Goal: Communication & Community: Answer question/provide support

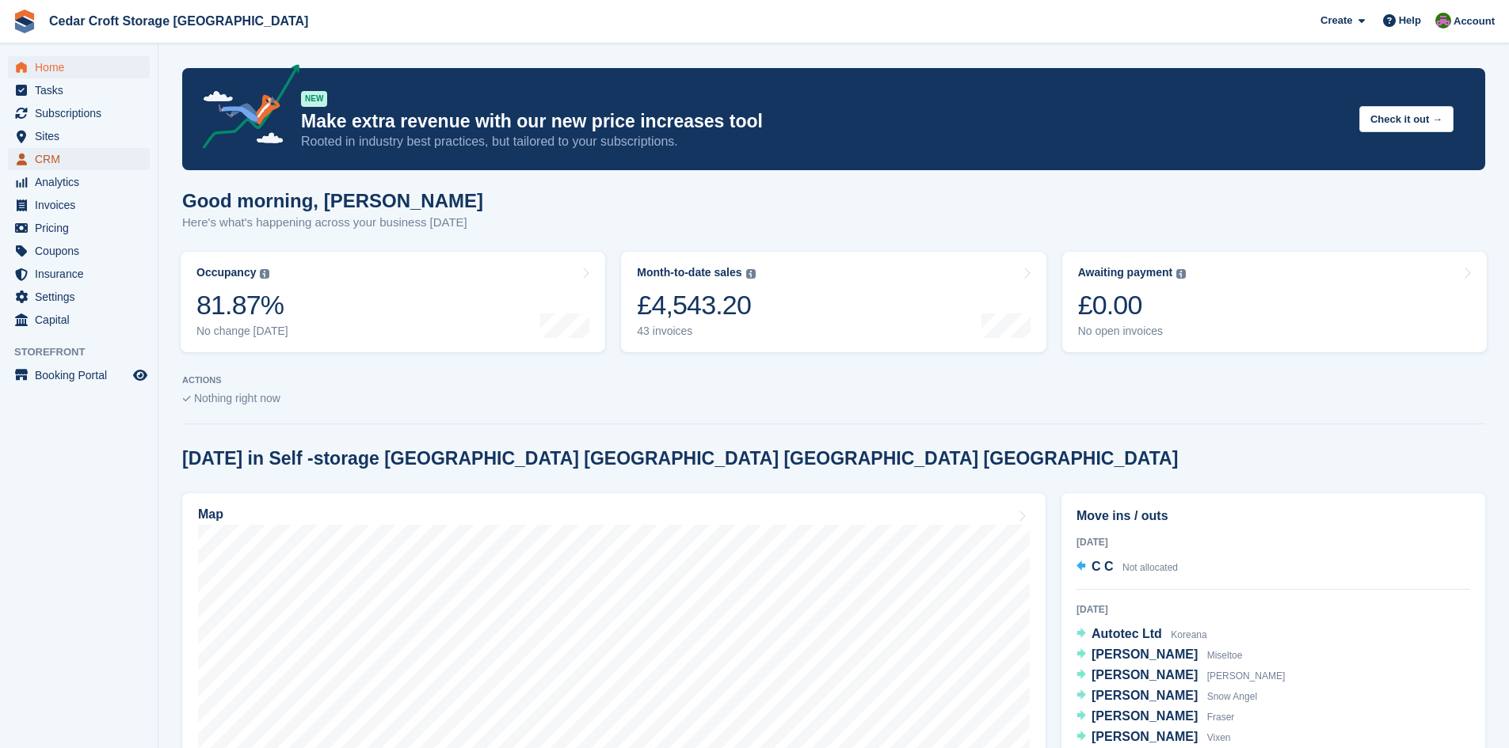
click at [48, 158] on span "CRM" at bounding box center [82, 159] width 95 height 22
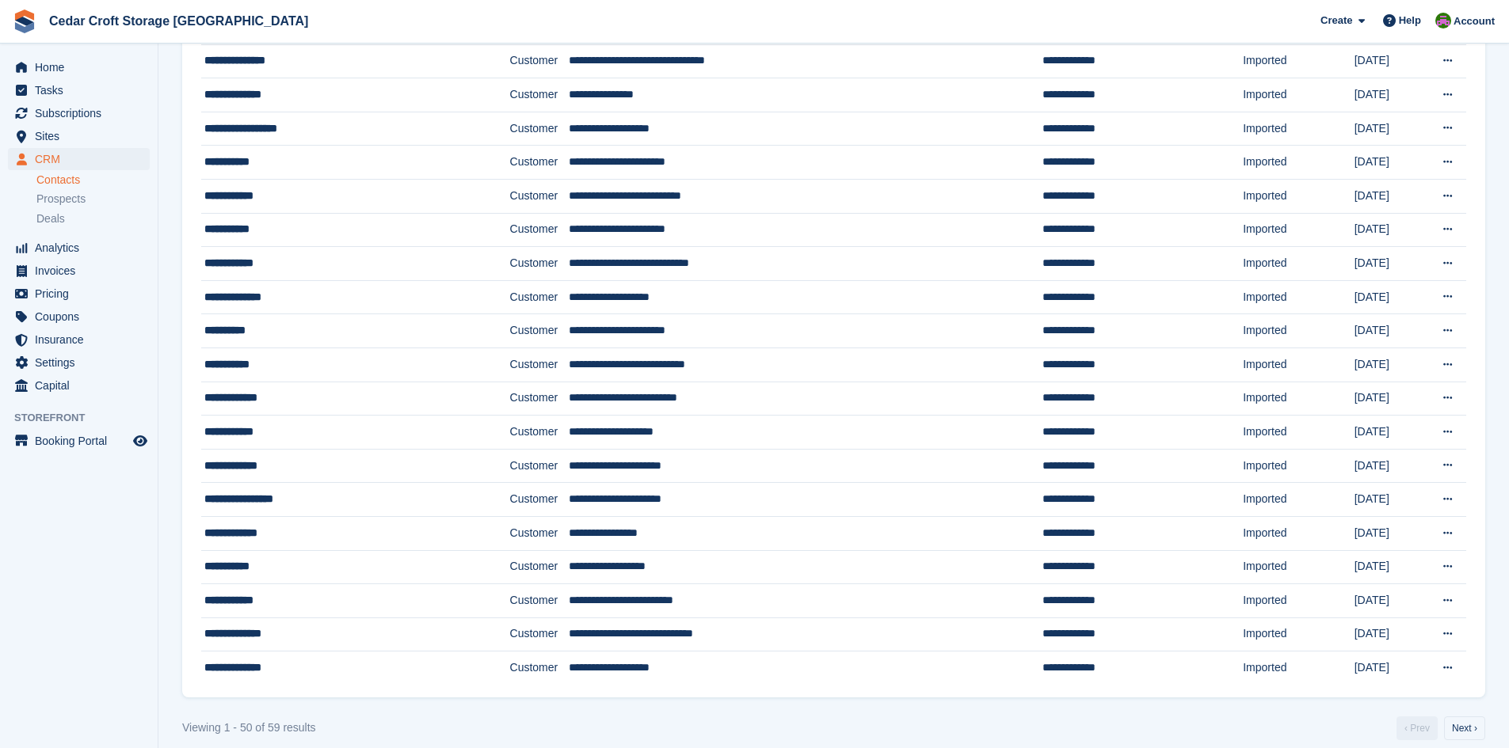
scroll to position [1222, 0]
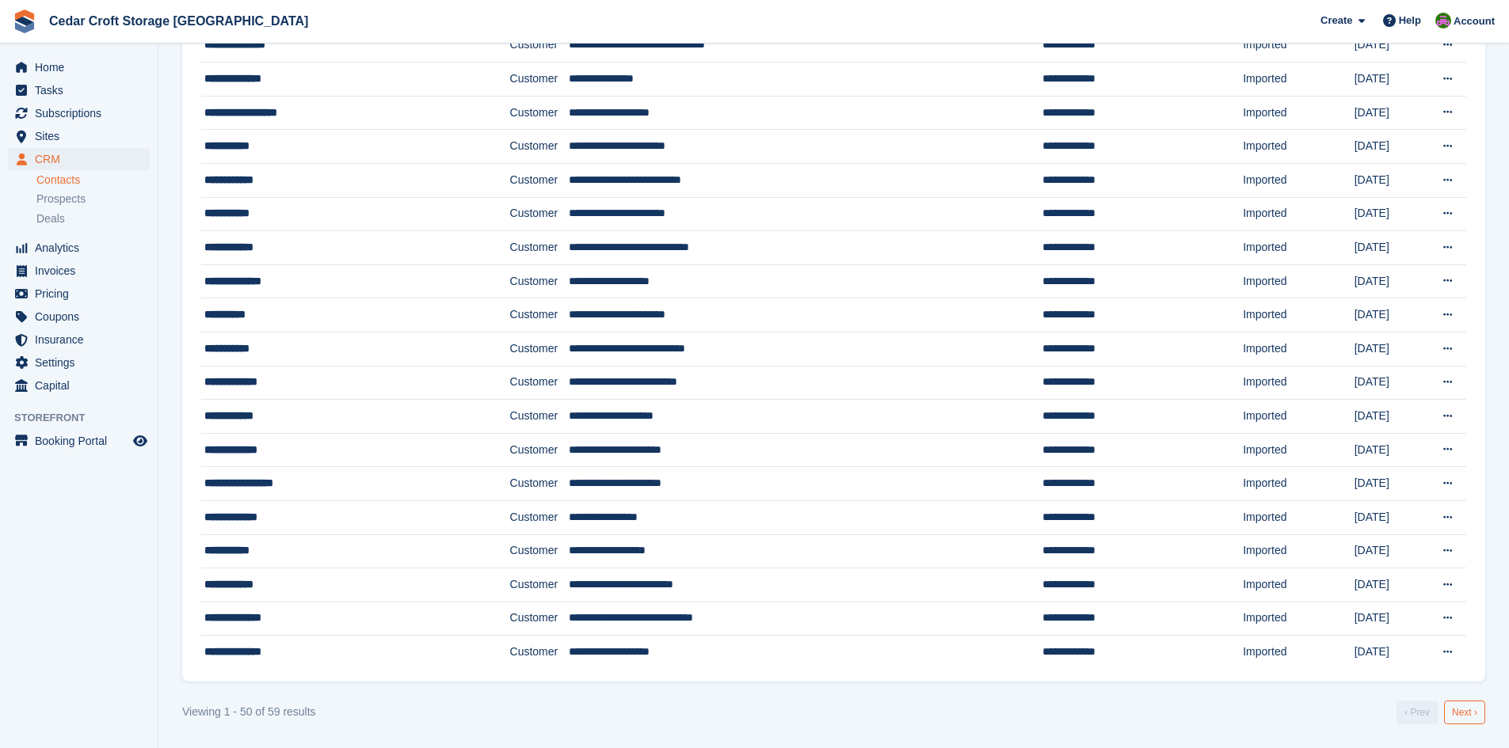
click at [1469, 715] on link "Next ›" at bounding box center [1464, 713] width 41 height 24
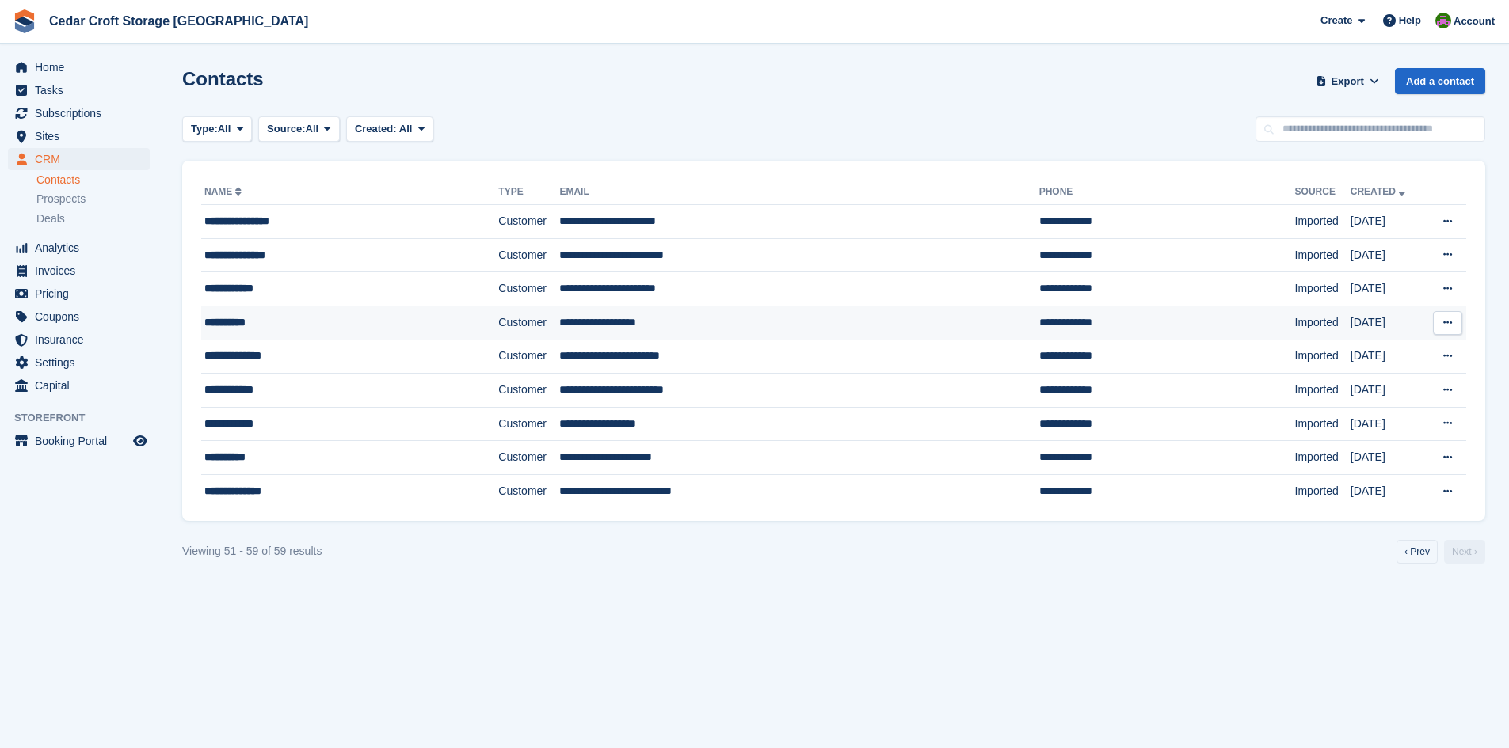
click at [262, 324] on div "**********" at bounding box center [319, 322] width 230 height 17
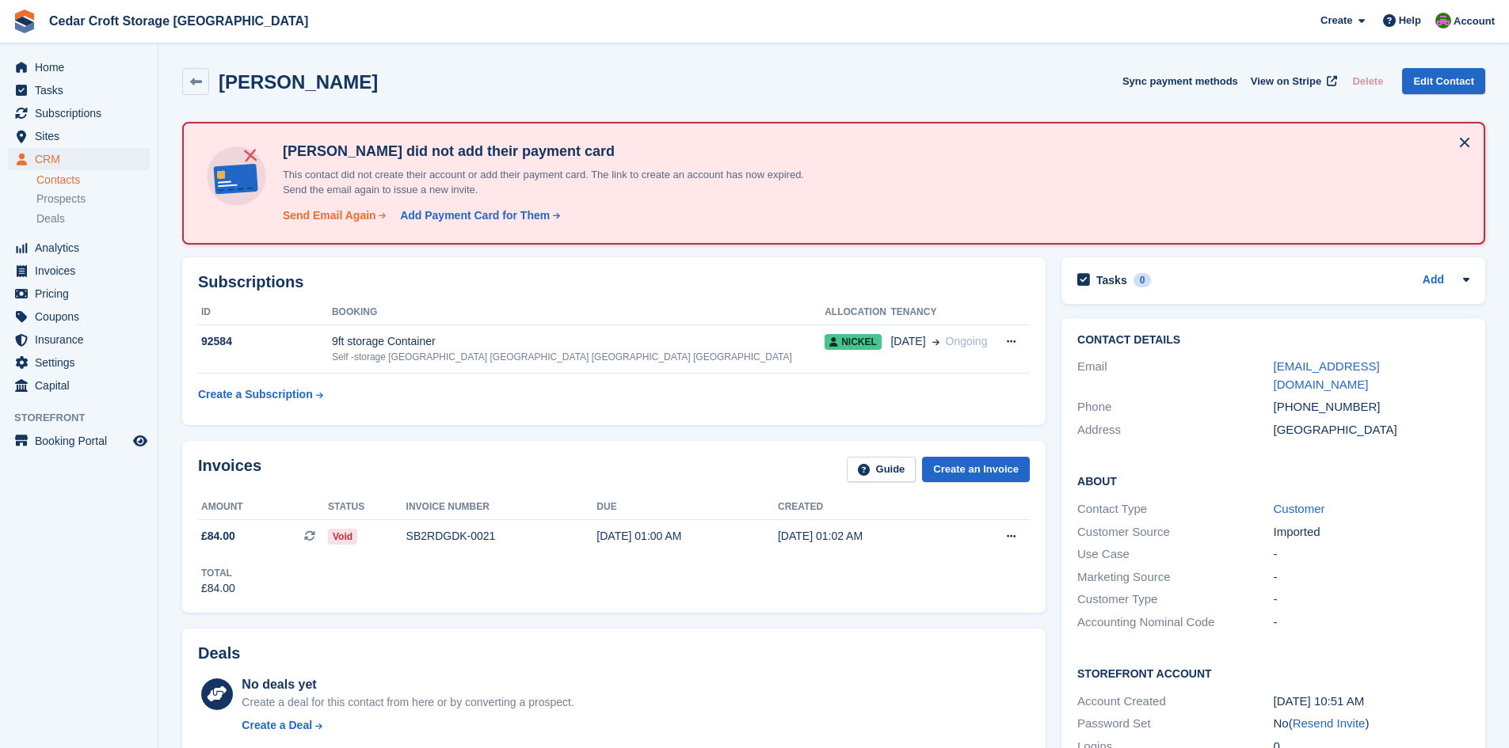
click at [323, 216] on div "Send Email Again" at bounding box center [329, 216] width 93 height 17
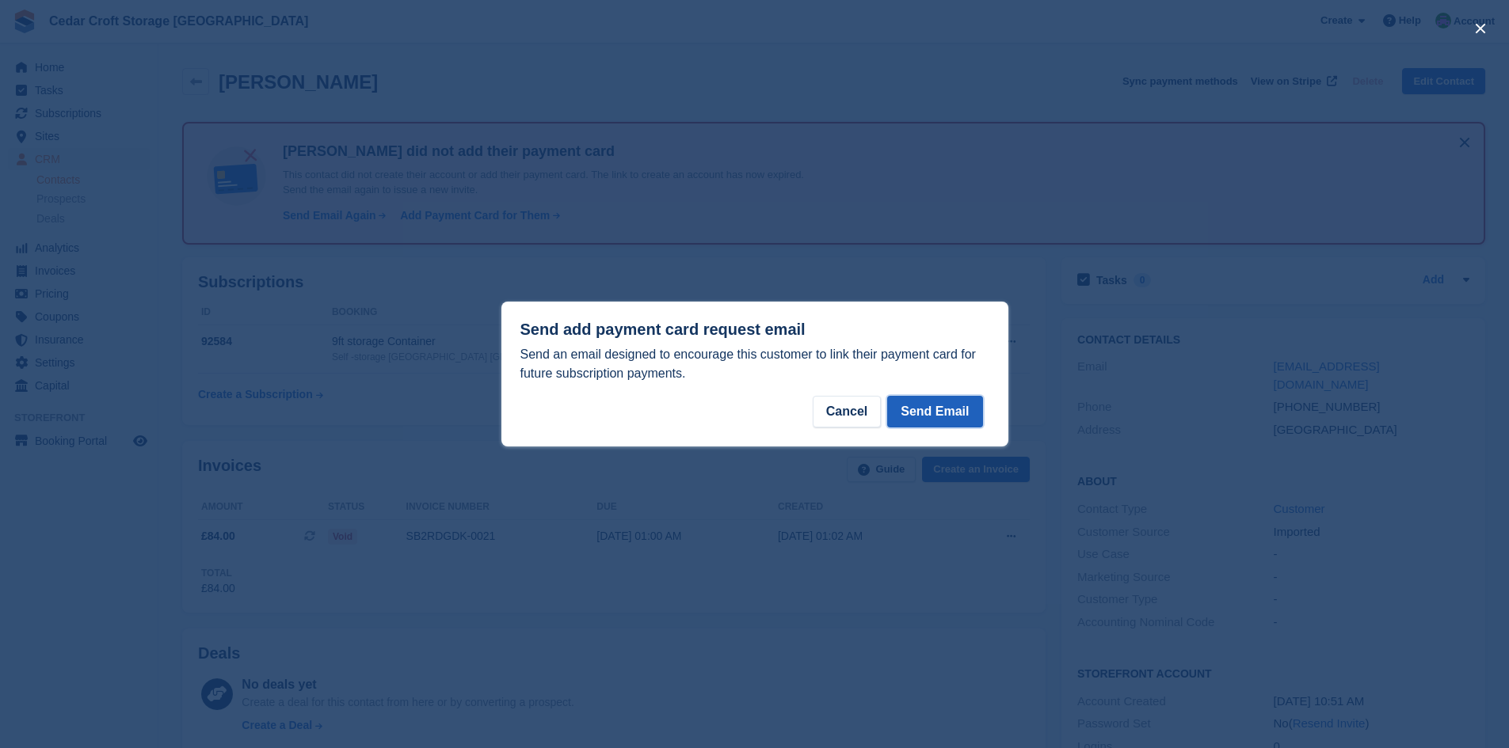
click at [939, 412] on button "Send Email" at bounding box center [934, 412] width 95 height 32
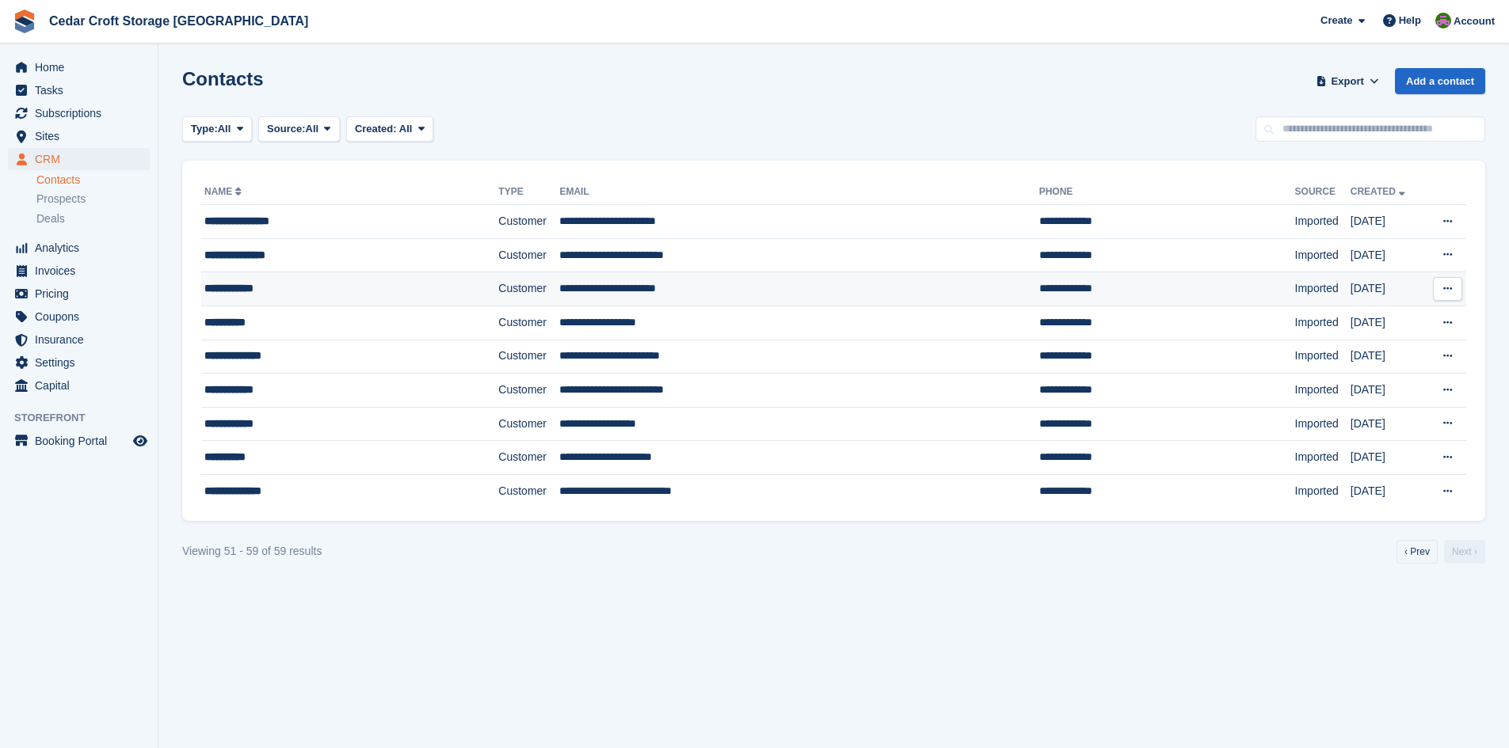
click at [271, 289] on div "**********" at bounding box center [319, 288] width 230 height 17
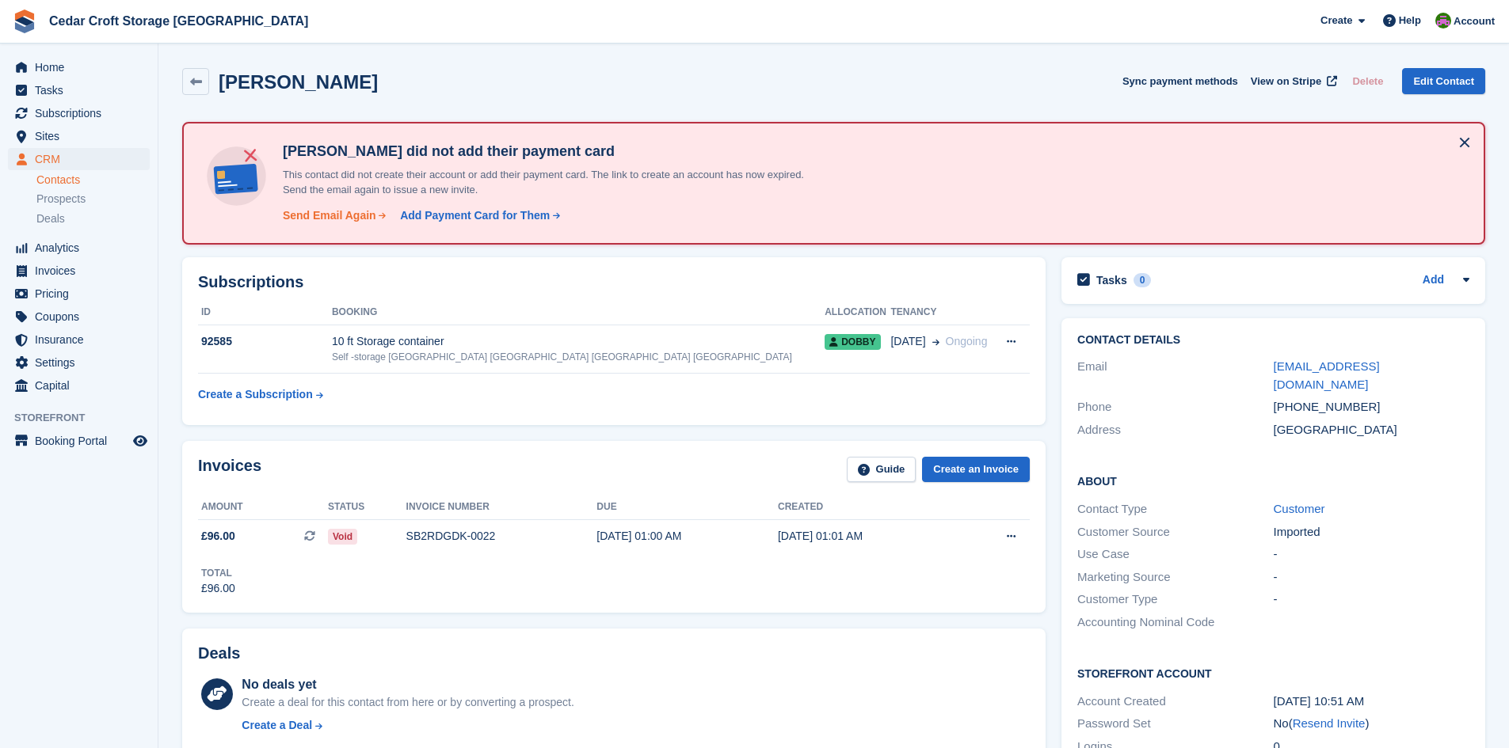
click at [317, 217] on div "Send Email Again" at bounding box center [329, 216] width 93 height 17
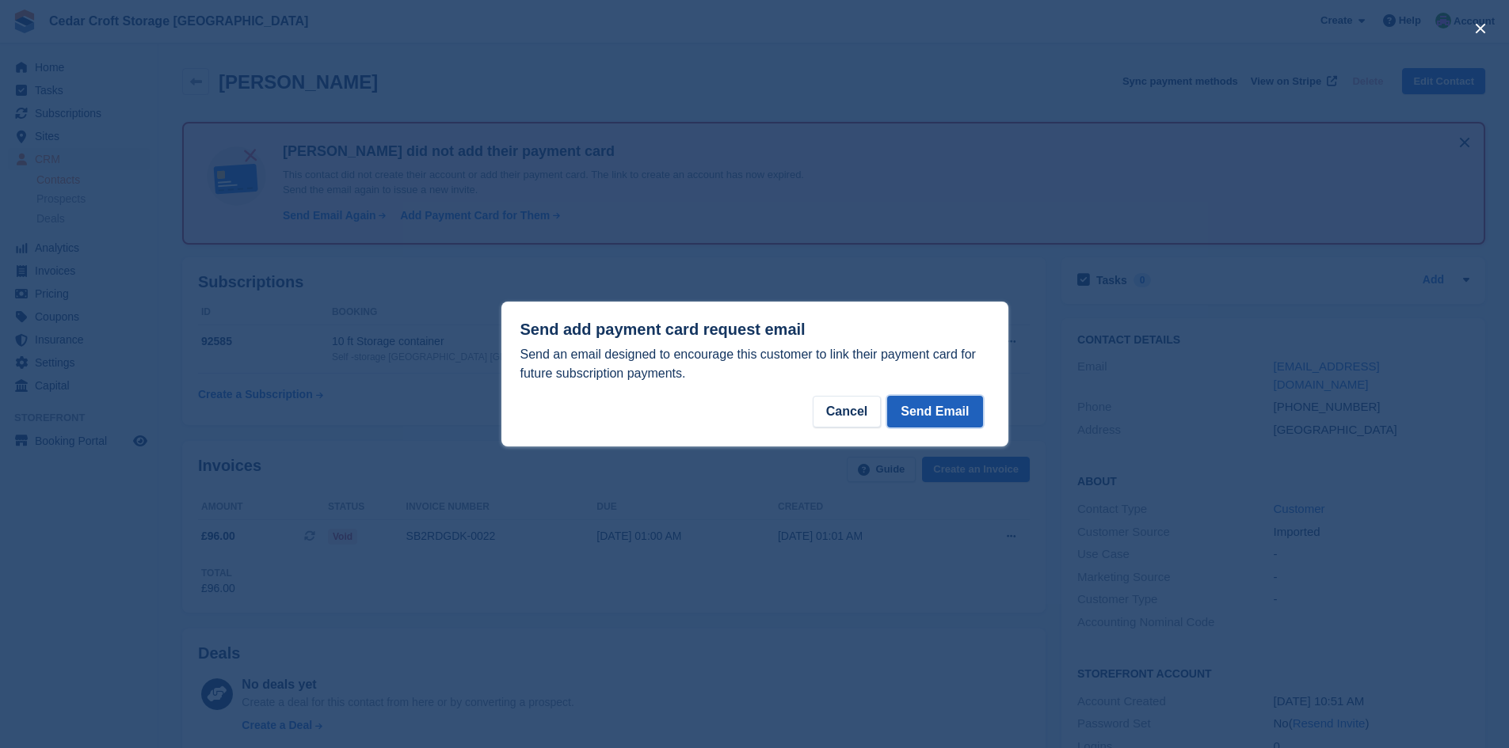
click at [954, 411] on button "Send Email" at bounding box center [934, 412] width 95 height 32
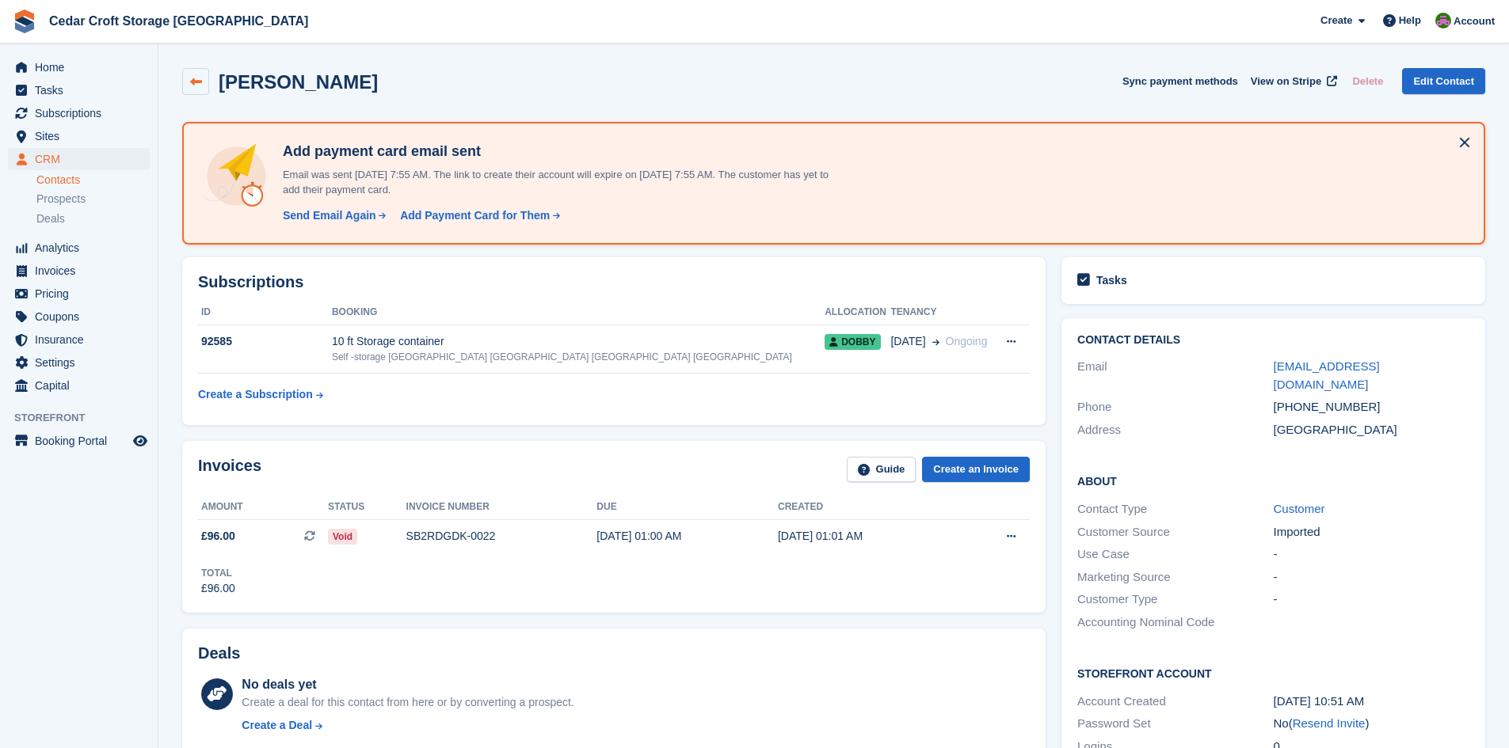
click at [191, 78] on icon at bounding box center [196, 82] width 12 height 12
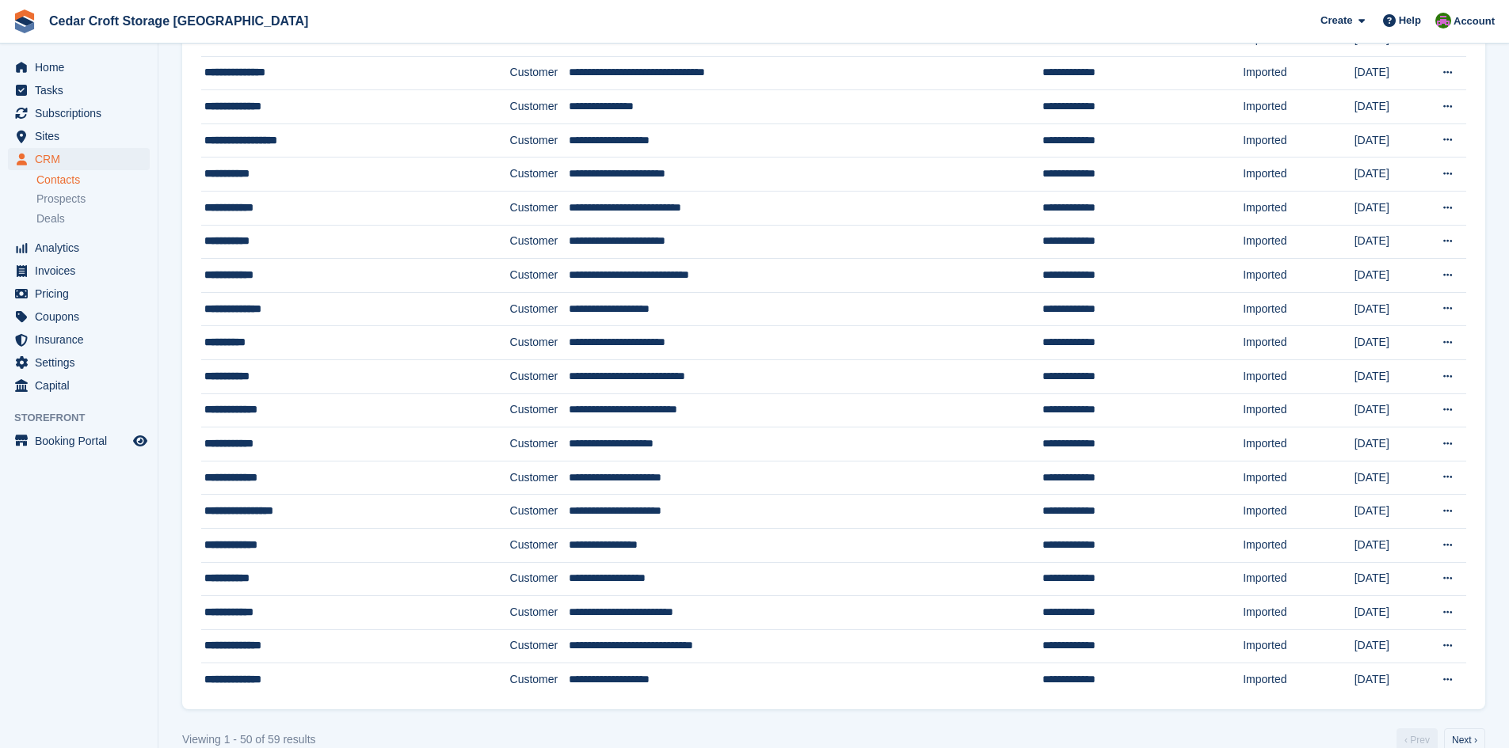
scroll to position [1222, 0]
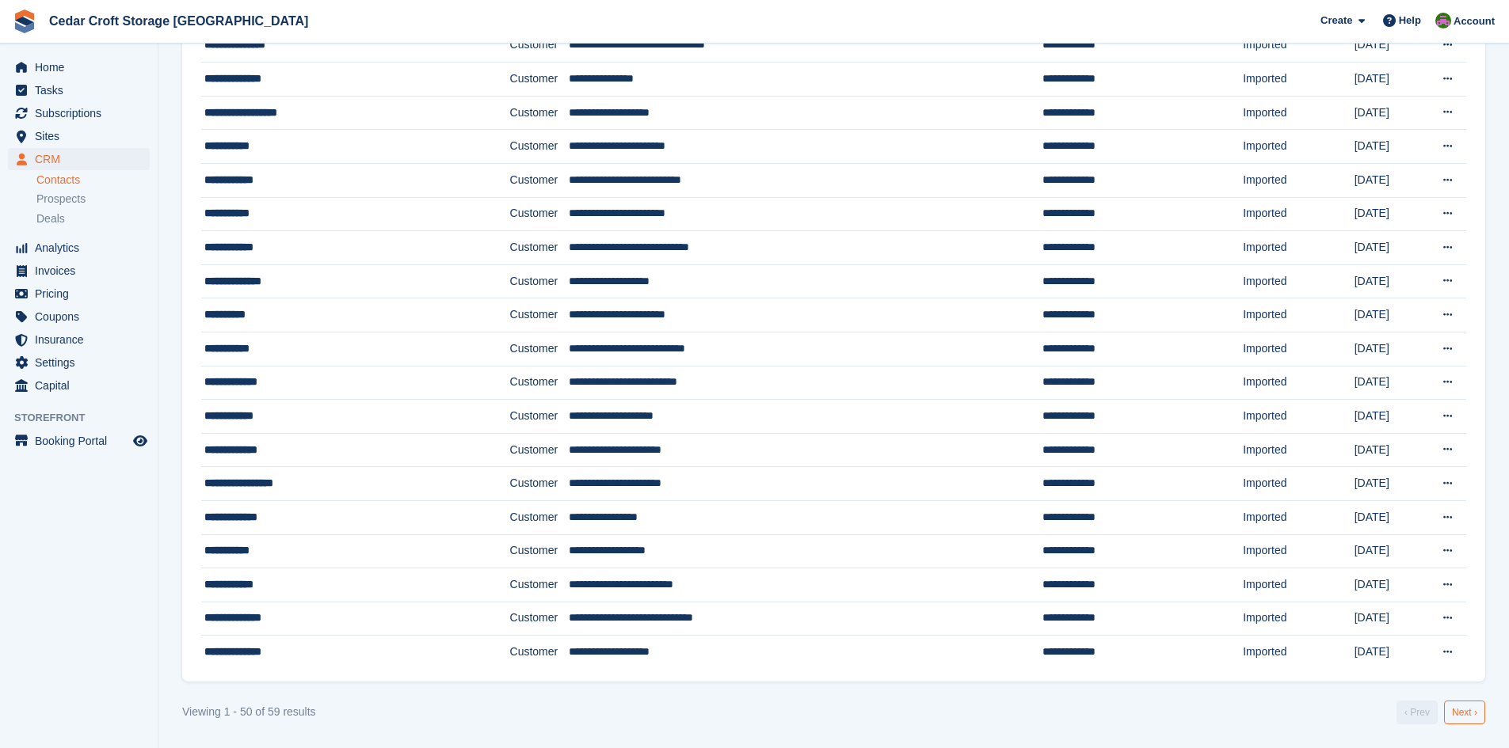
click at [1464, 716] on link "Next ›" at bounding box center [1464, 713] width 41 height 24
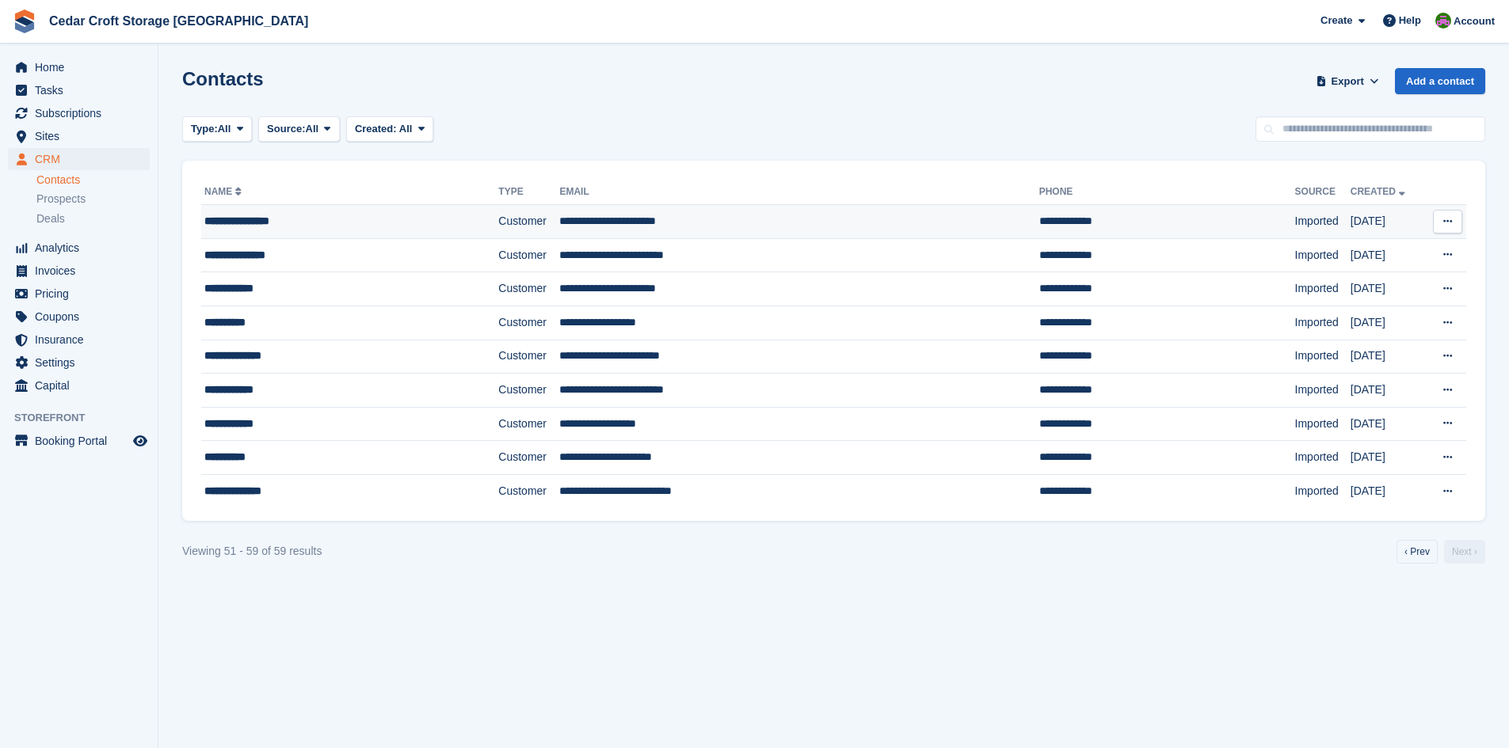
click at [276, 222] on div "**********" at bounding box center [319, 221] width 230 height 17
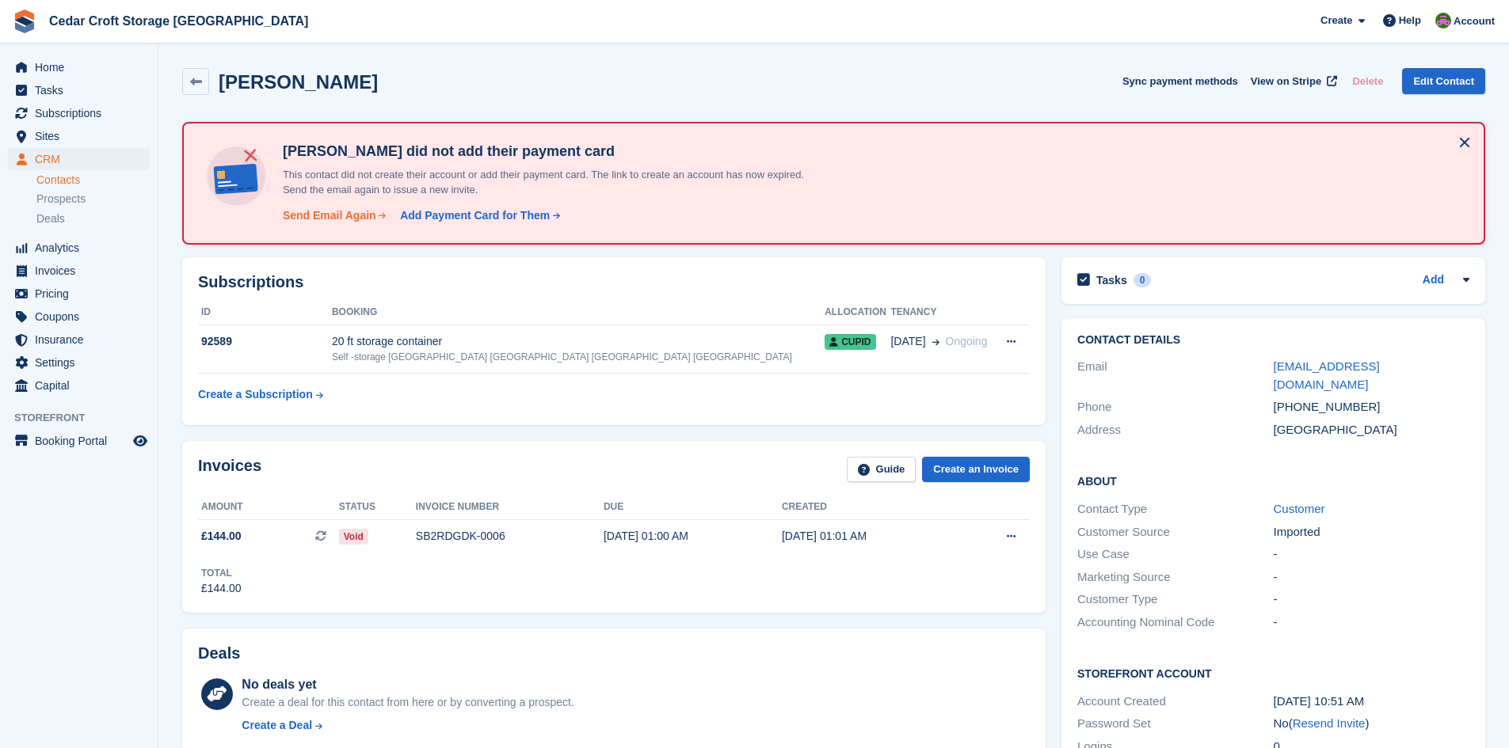
click at [317, 215] on div "Send Email Again" at bounding box center [329, 216] width 93 height 17
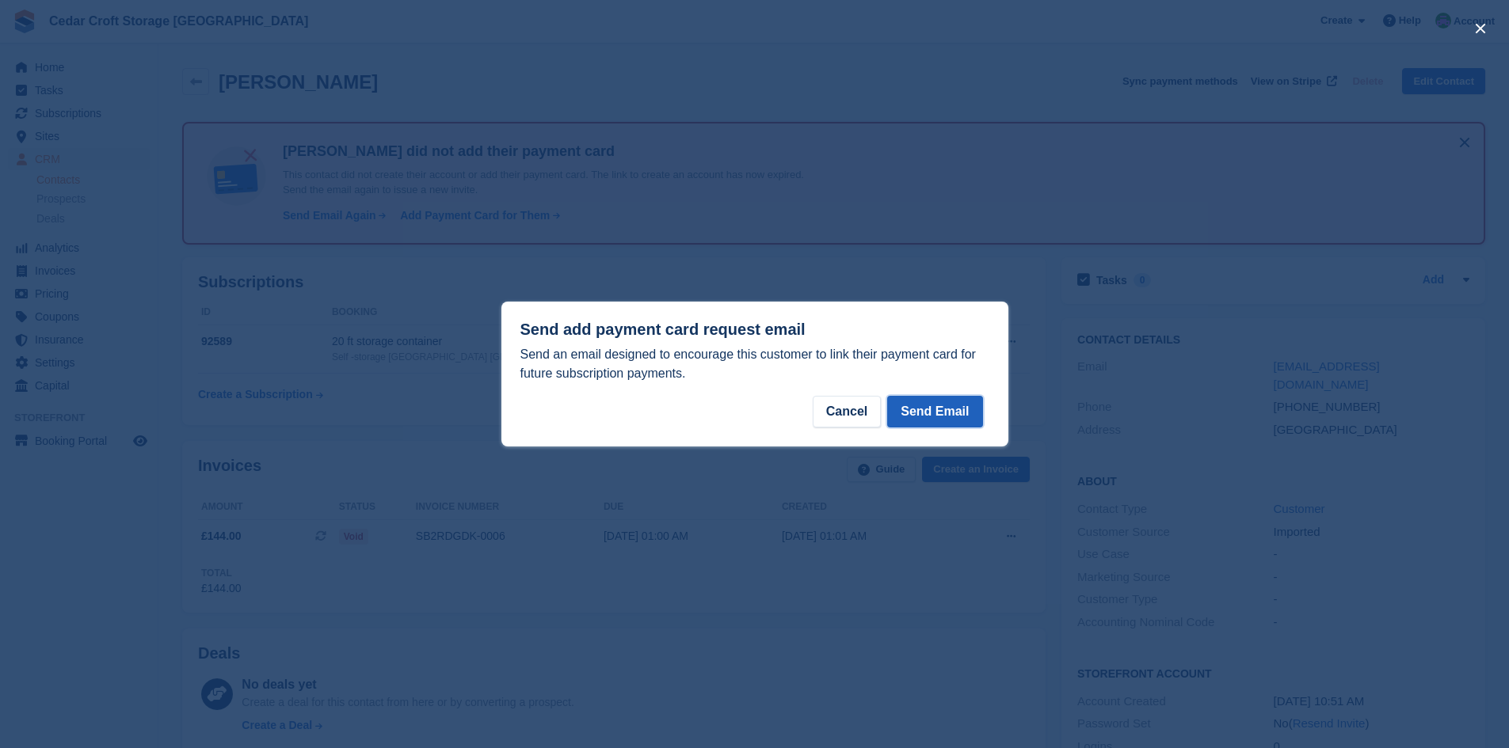
click at [935, 415] on button "Send Email" at bounding box center [934, 412] width 95 height 32
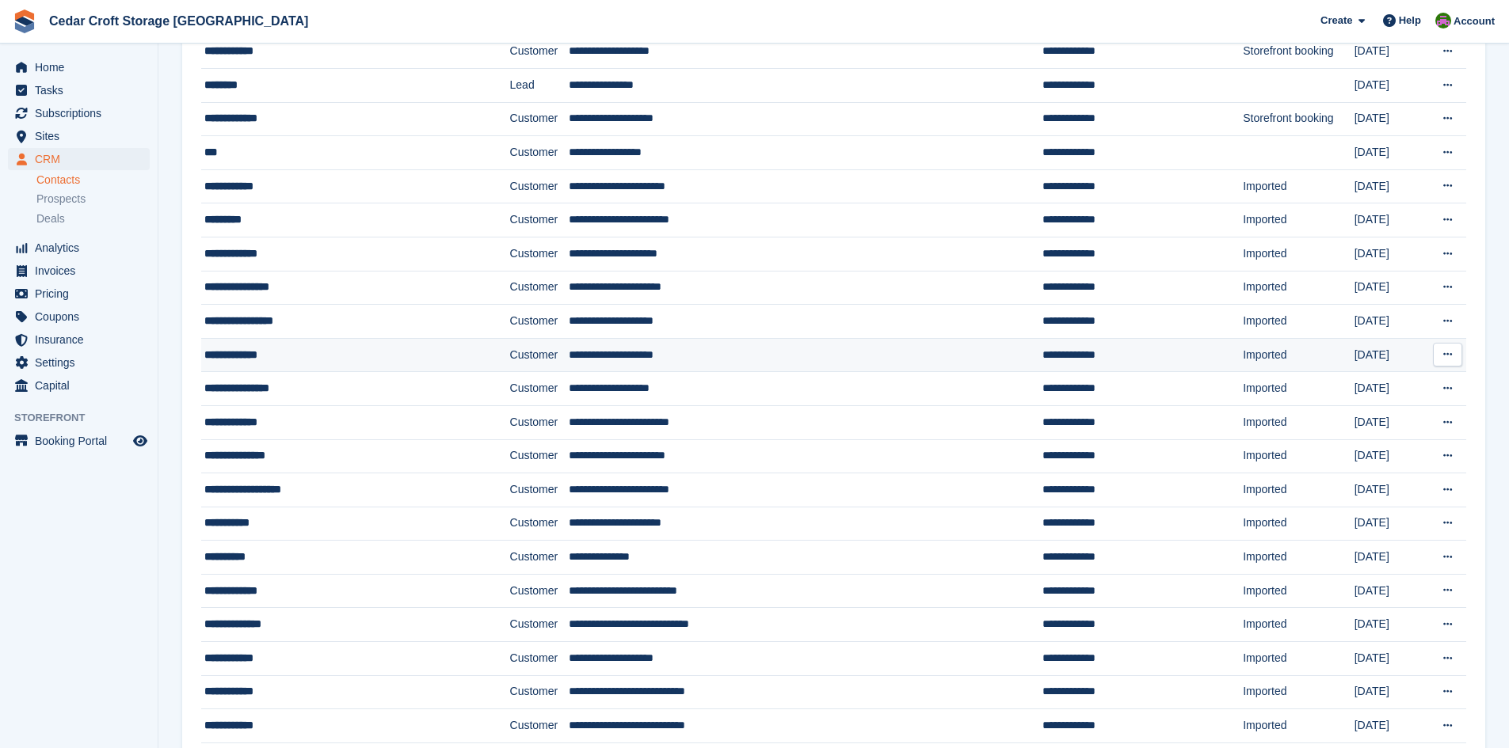
scroll to position [317, 0]
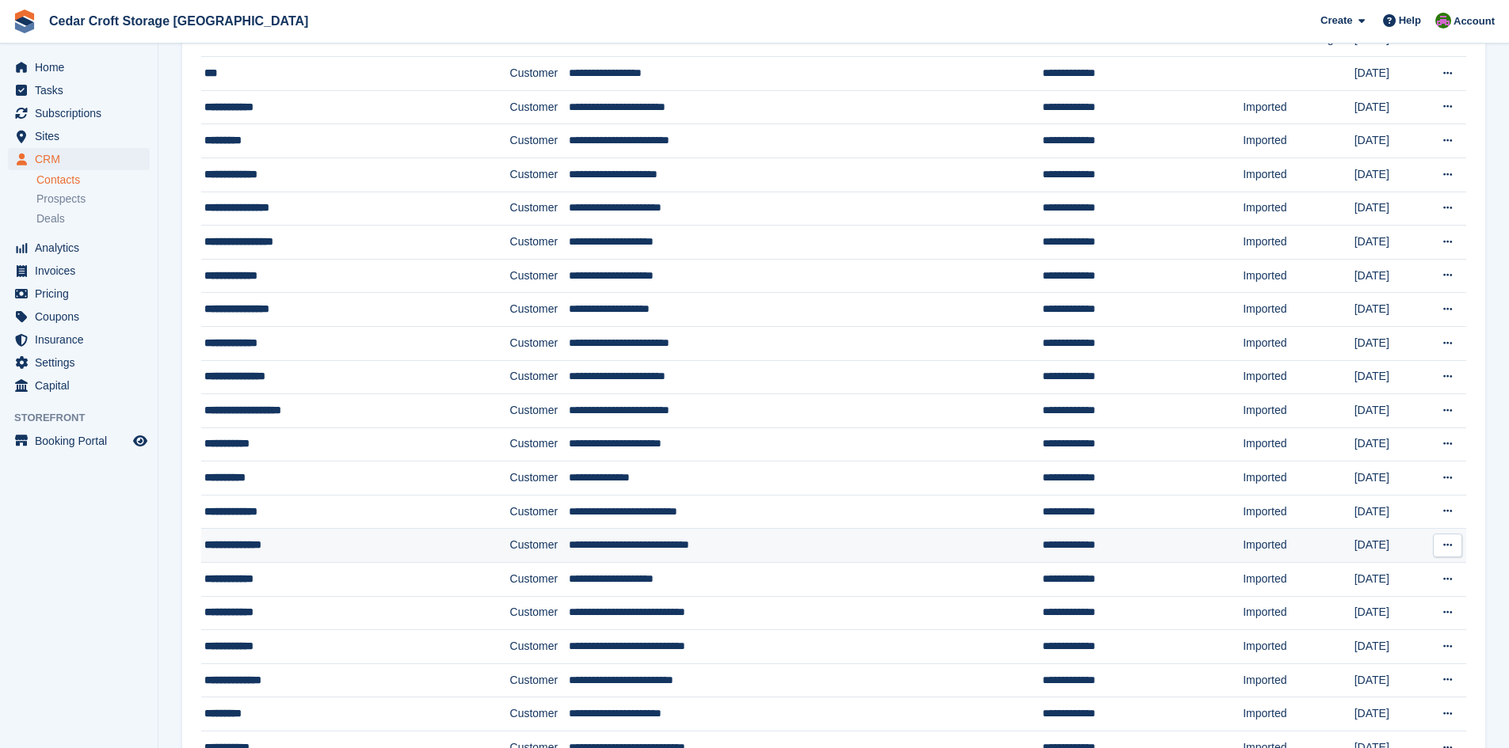
click at [323, 548] on div "**********" at bounding box center [328, 545] width 248 height 17
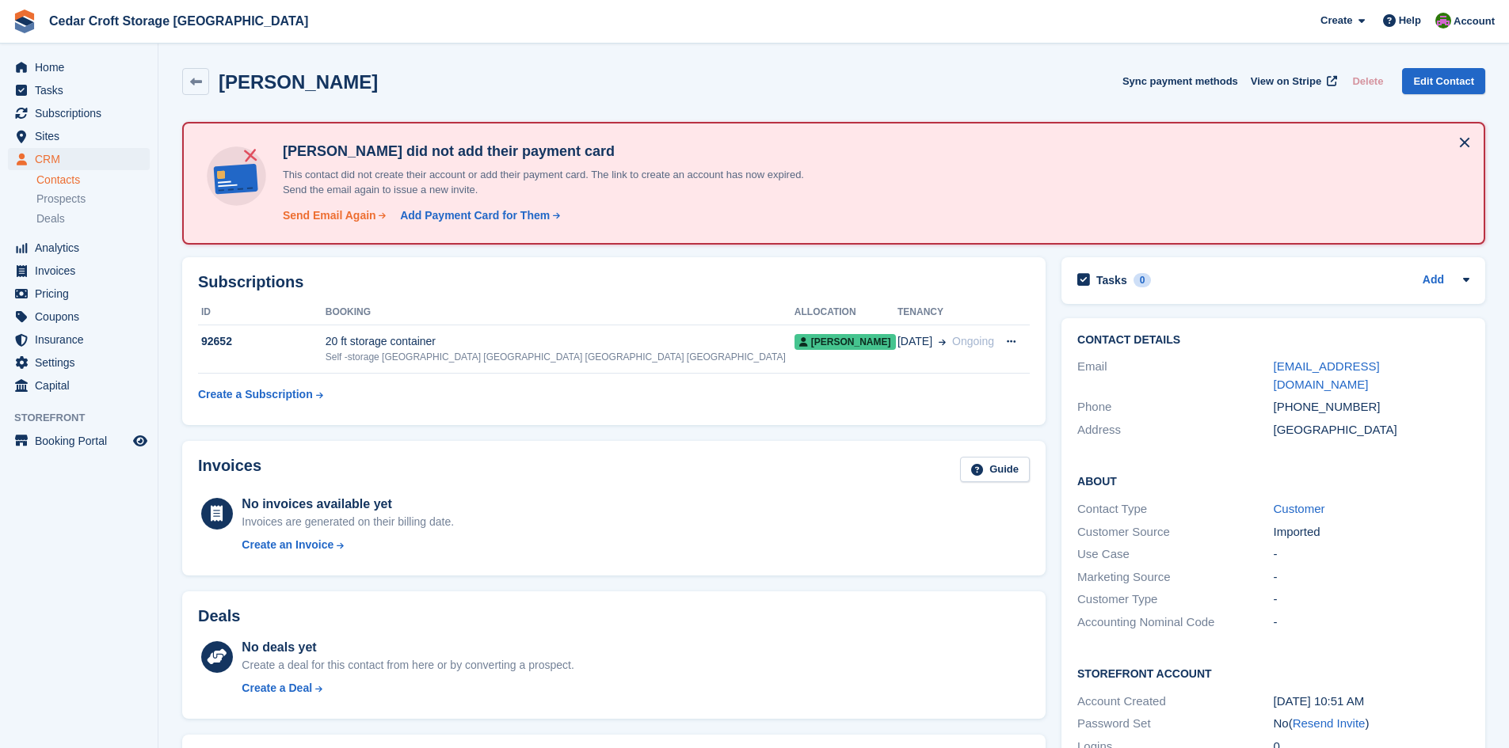
click at [314, 219] on div "Send Email Again" at bounding box center [329, 216] width 93 height 17
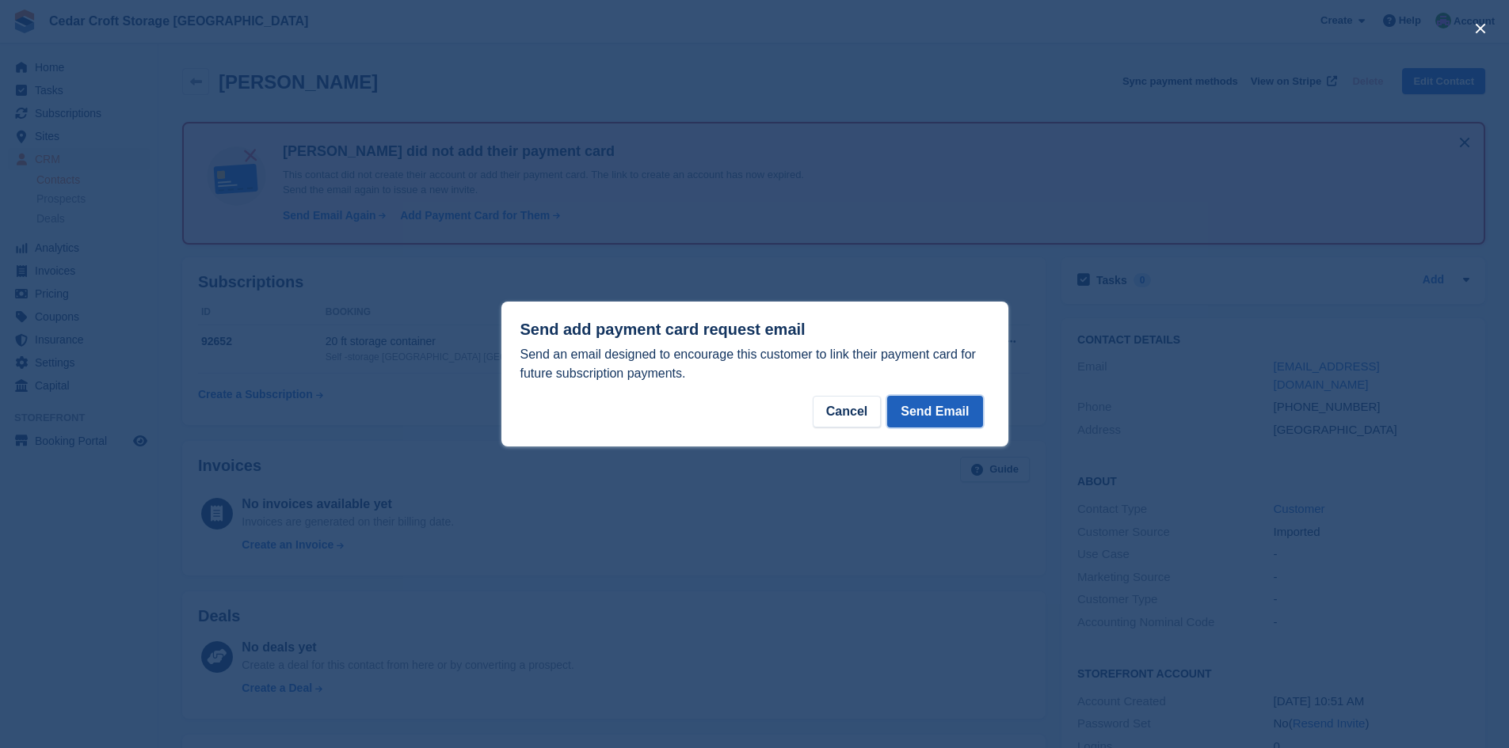
click at [939, 414] on button "Send Email" at bounding box center [934, 412] width 95 height 32
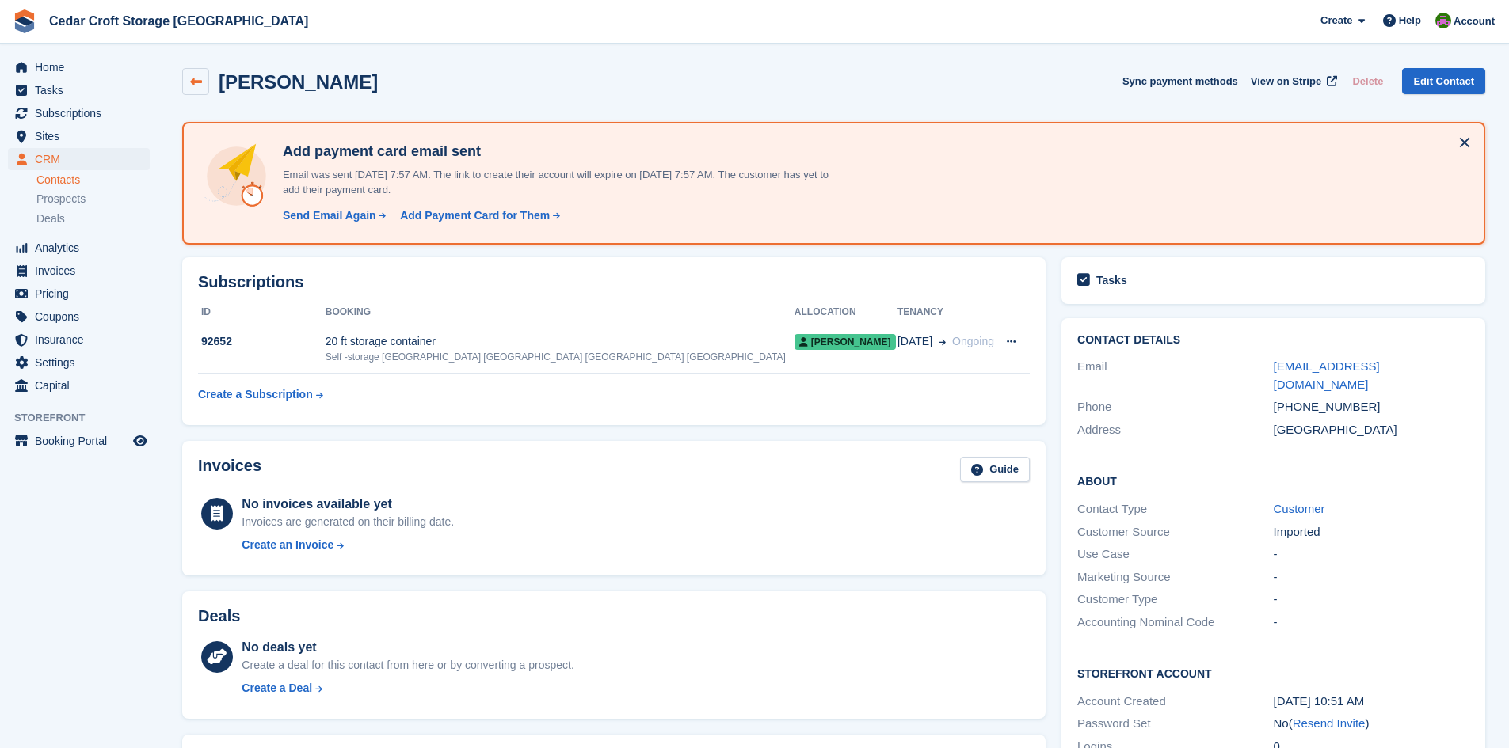
click at [195, 80] on icon at bounding box center [196, 82] width 12 height 12
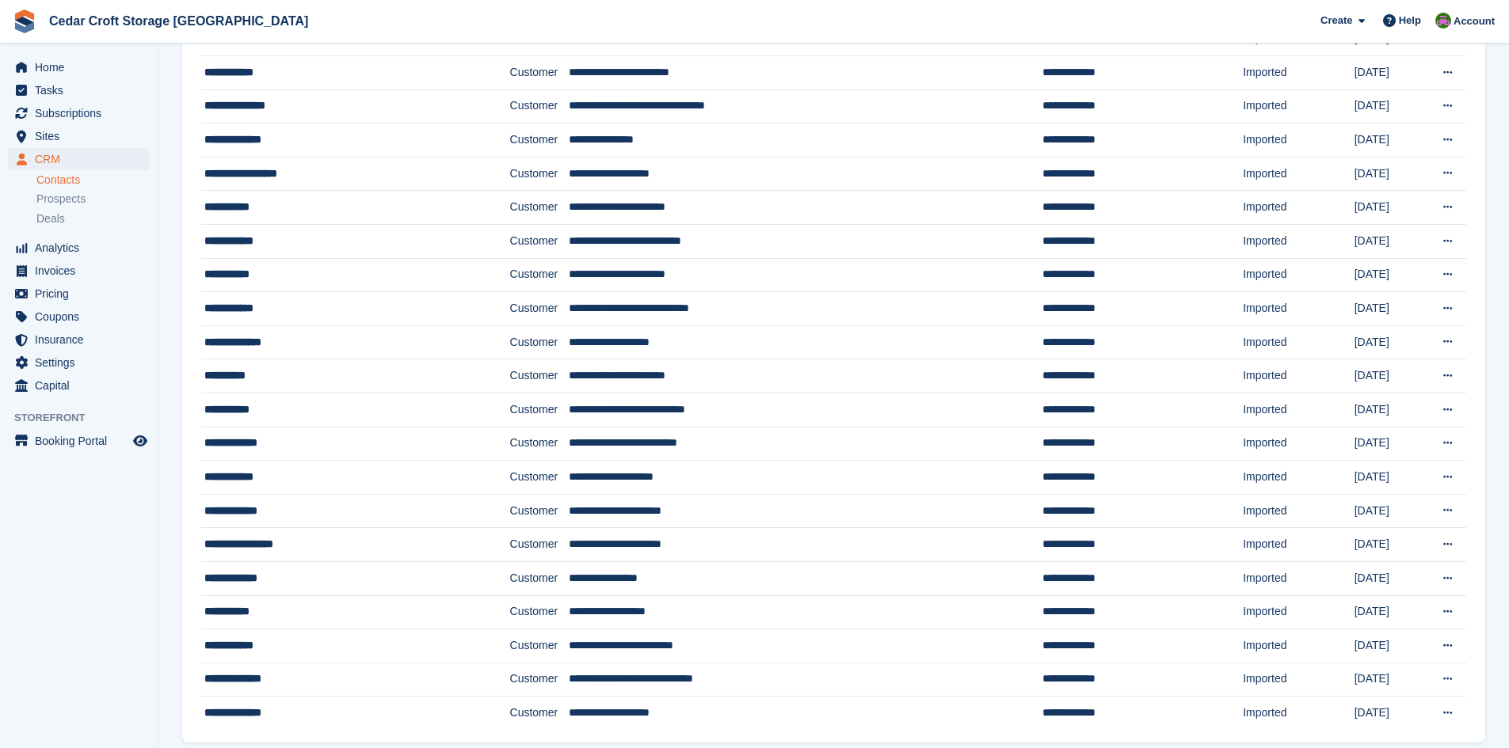
scroll to position [1188, 0]
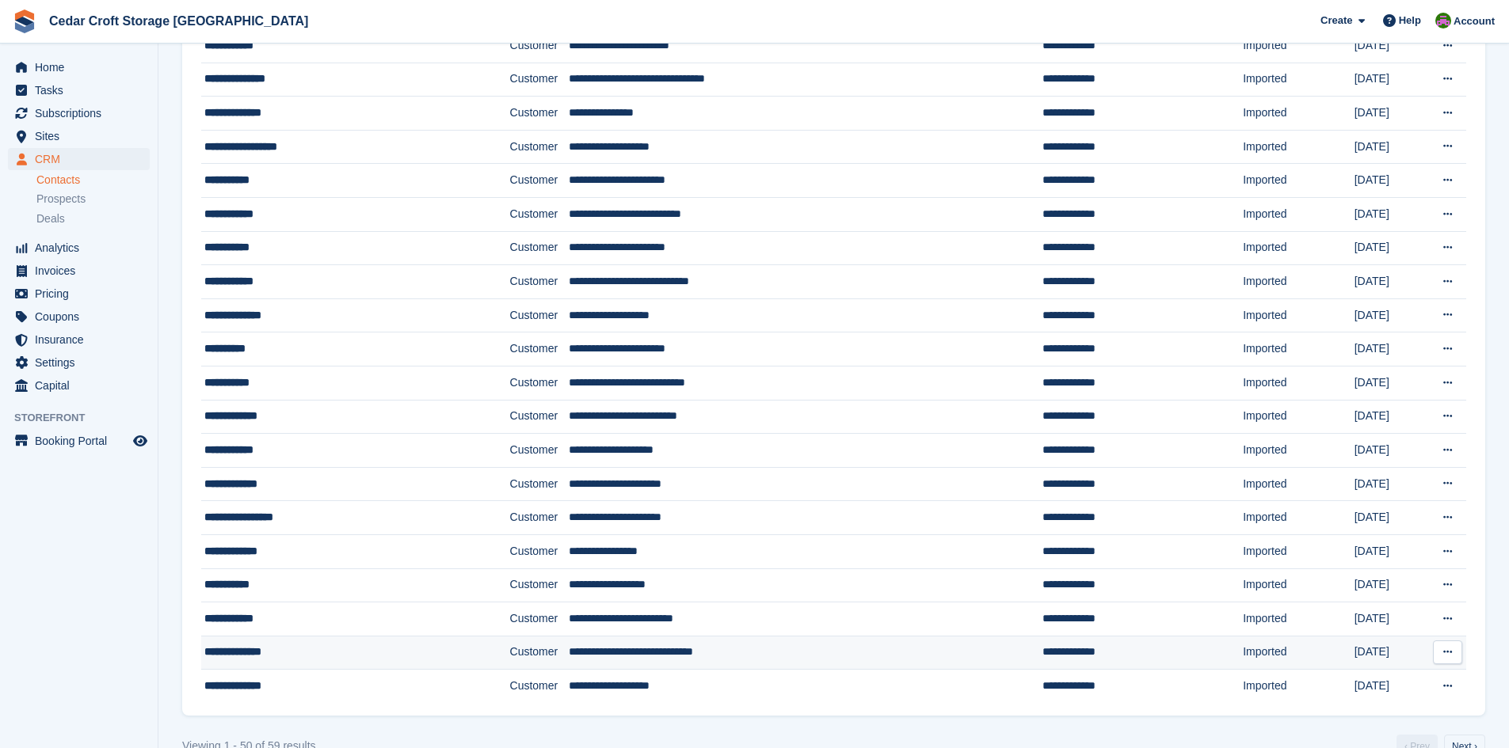
click at [283, 655] on div "**********" at bounding box center [328, 652] width 248 height 17
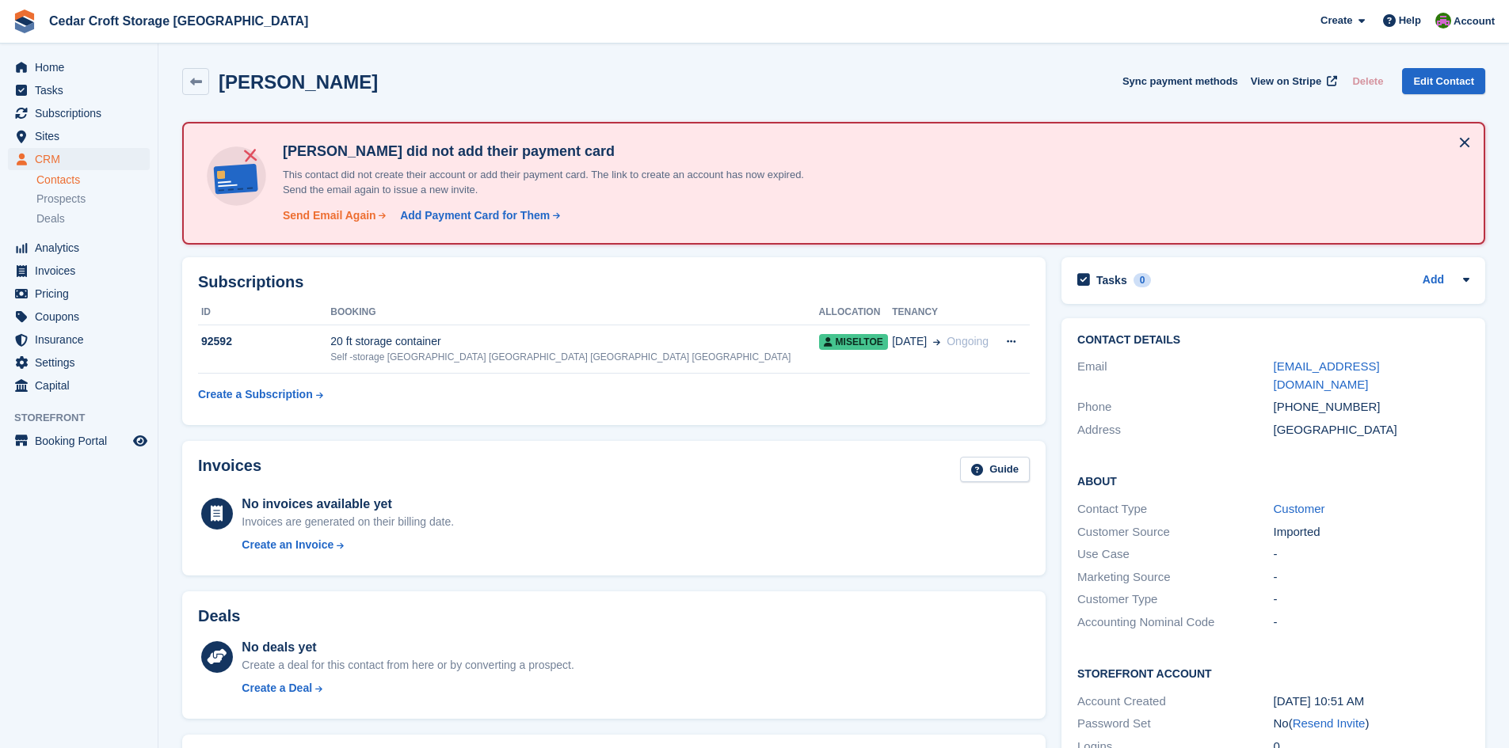
click at [340, 215] on div "Send Email Again" at bounding box center [329, 216] width 93 height 17
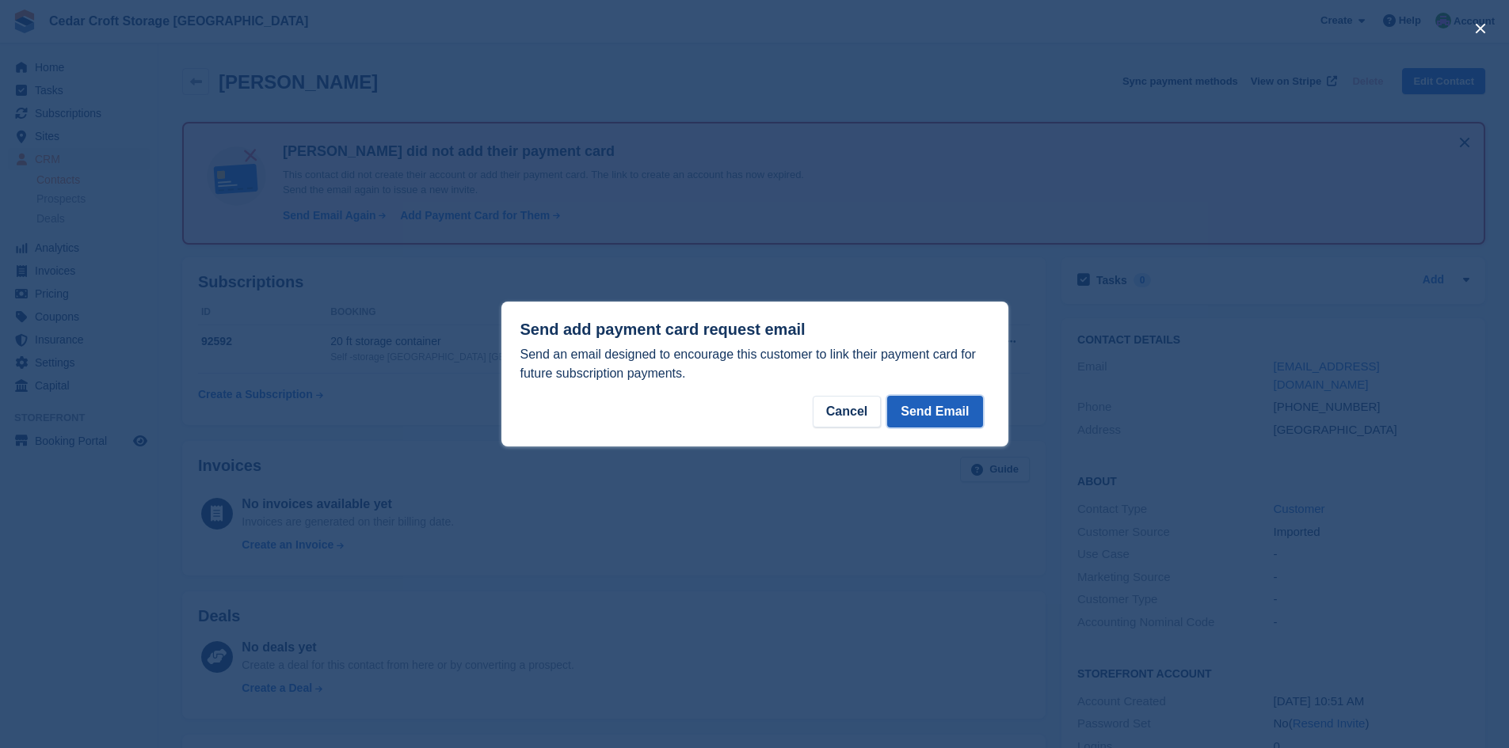
click at [932, 408] on button "Send Email" at bounding box center [934, 412] width 95 height 32
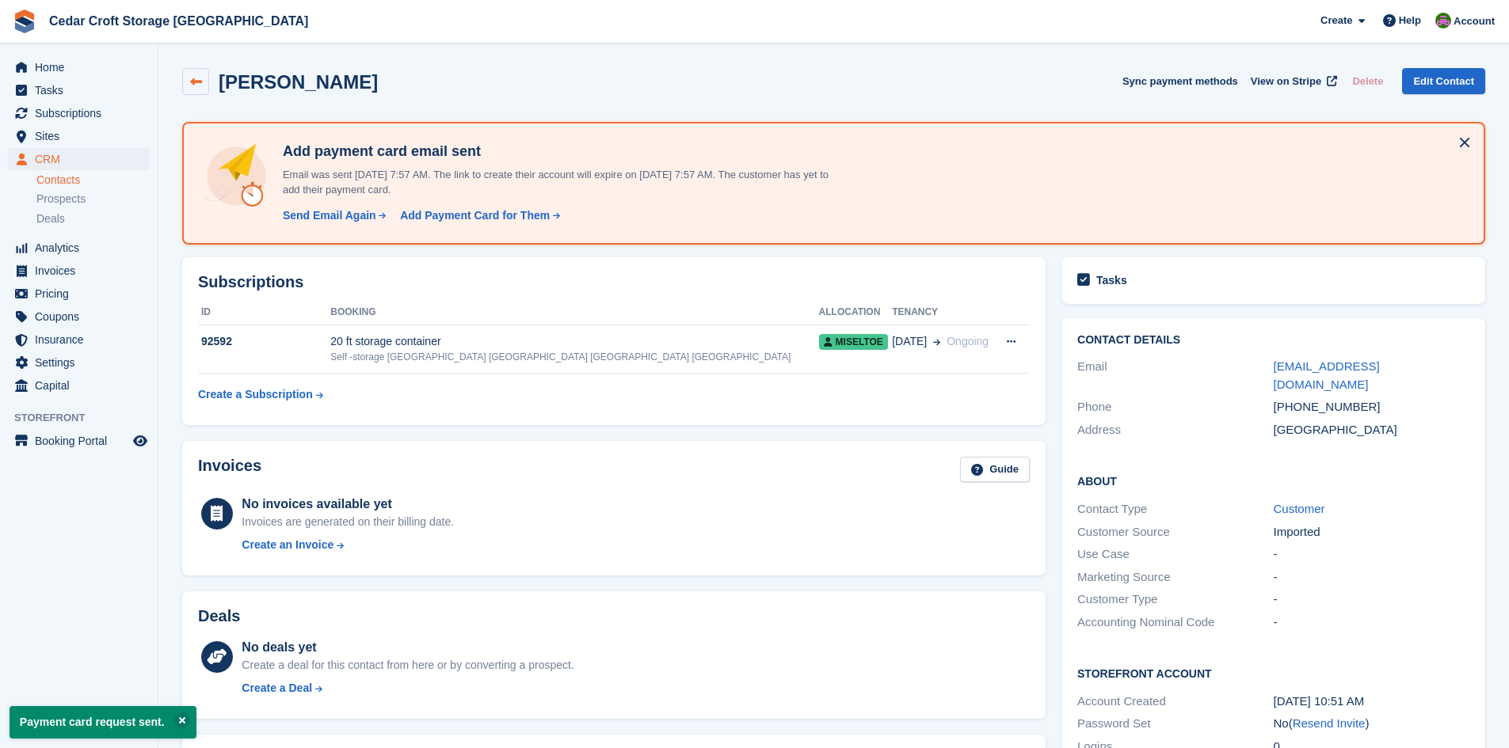
click at [193, 81] on icon at bounding box center [196, 82] width 12 height 12
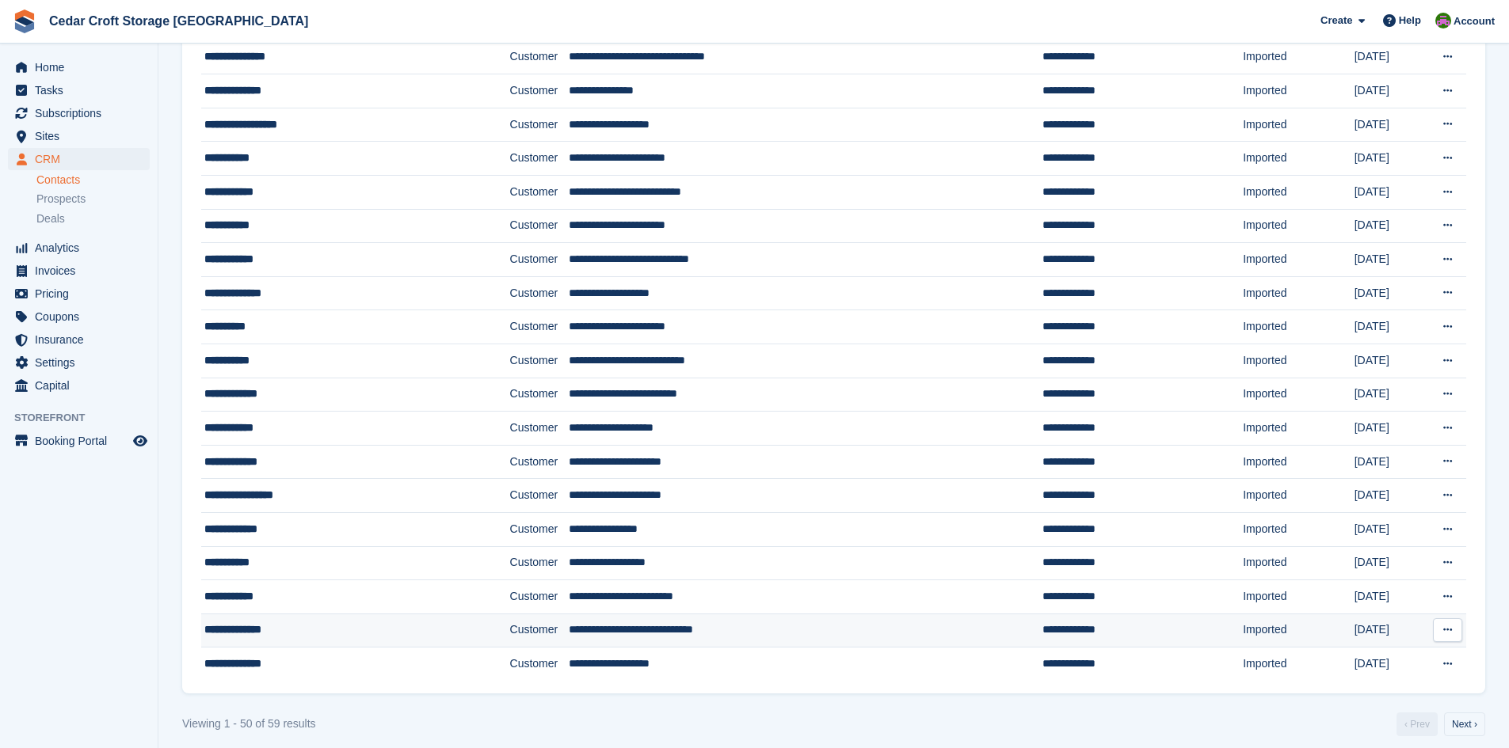
scroll to position [1222, 0]
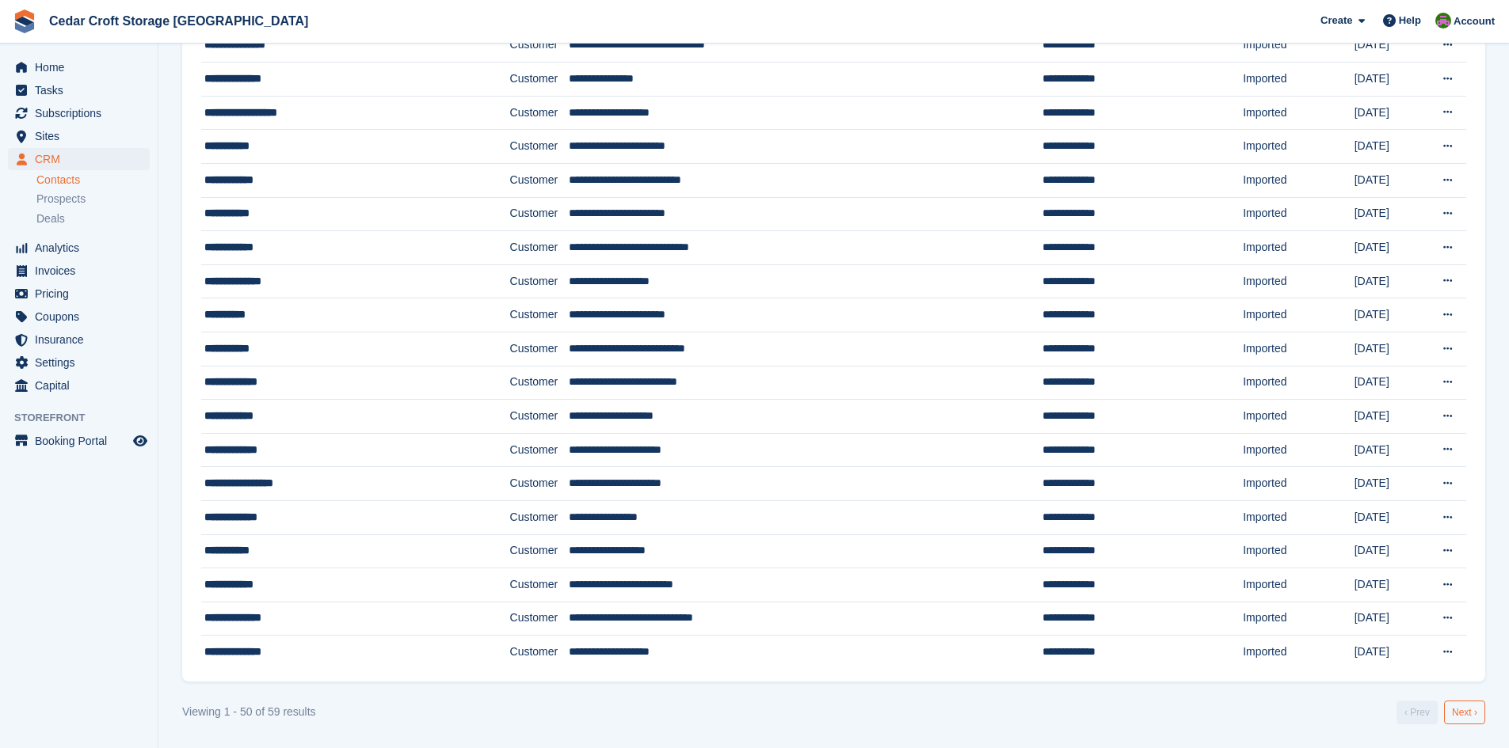
click at [1466, 711] on link "Next ›" at bounding box center [1464, 713] width 41 height 24
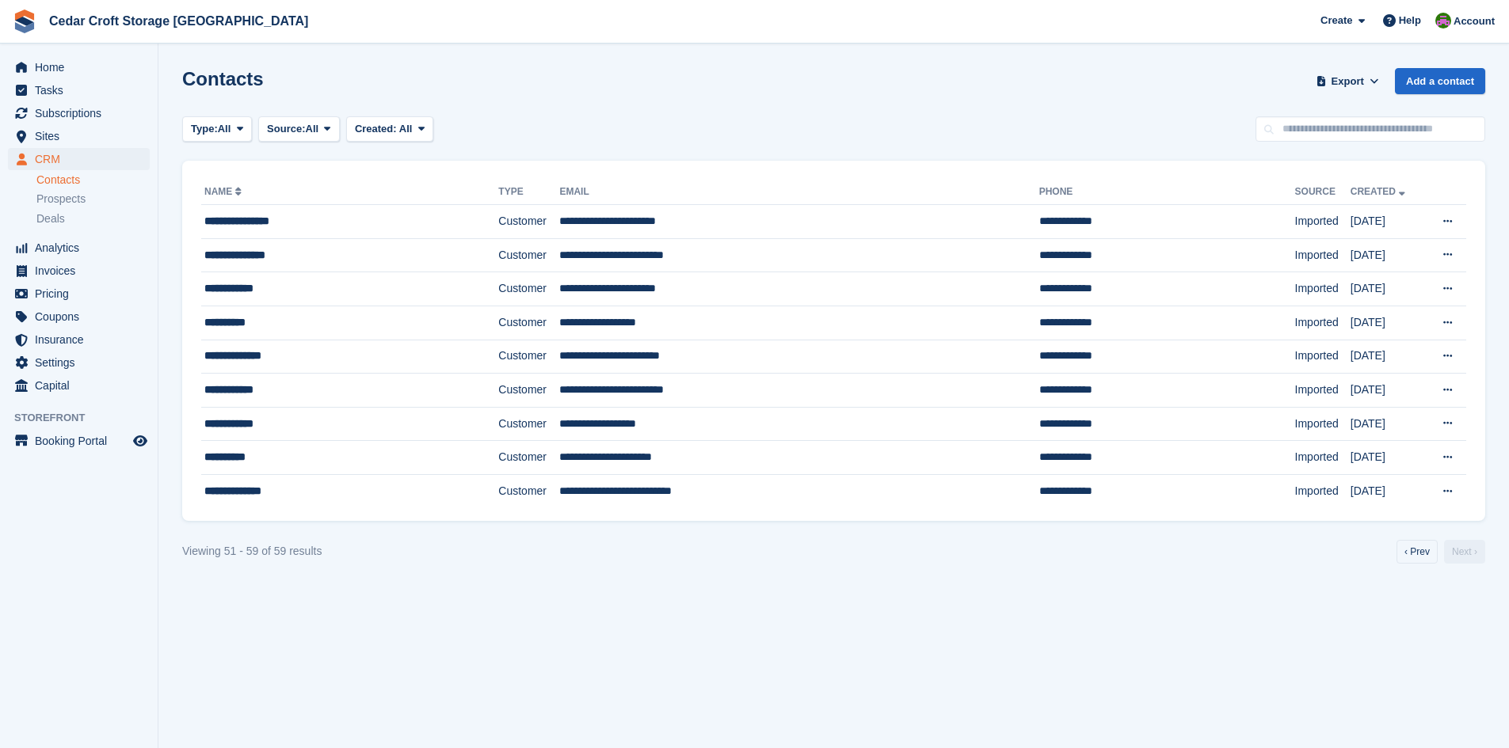
scroll to position [1222, 0]
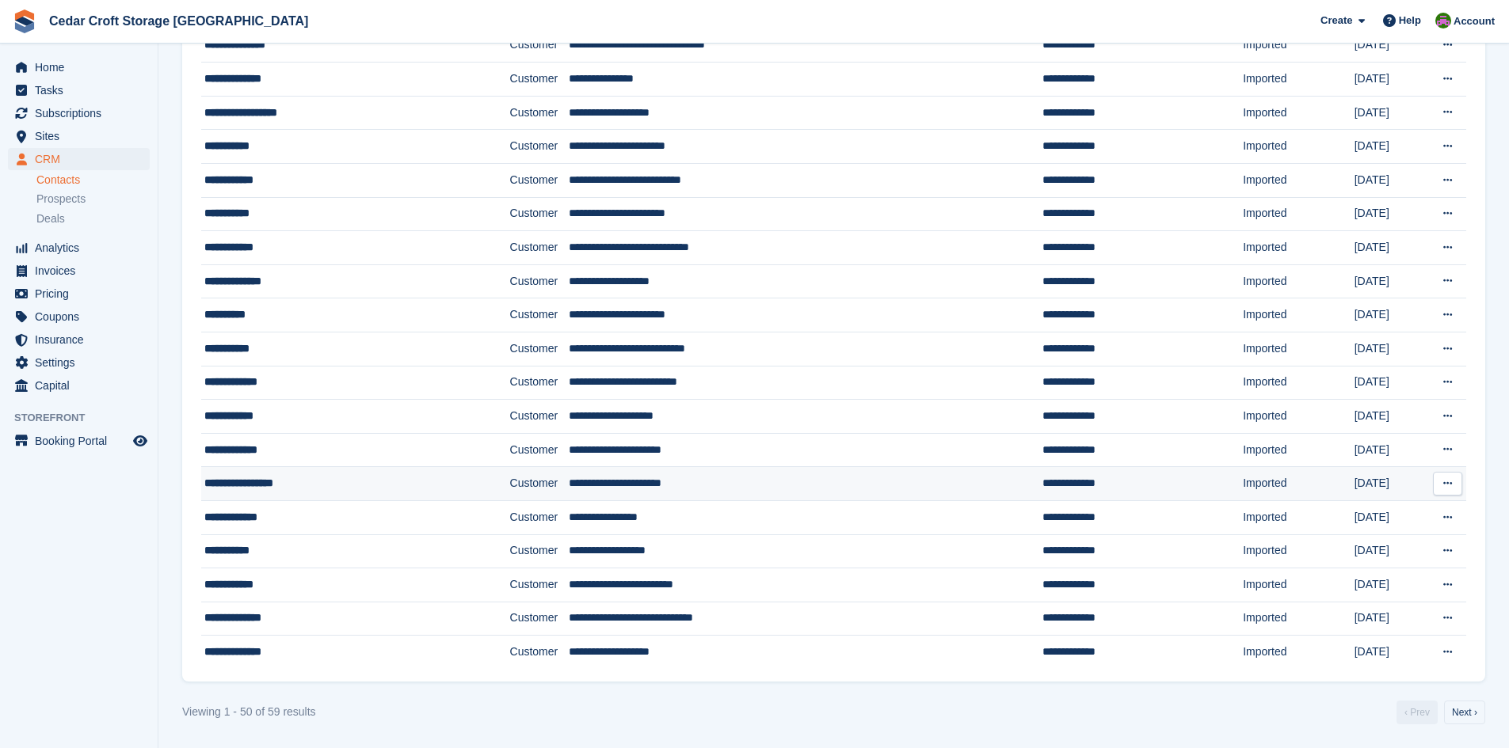
click at [306, 485] on div "**********" at bounding box center [328, 483] width 248 height 17
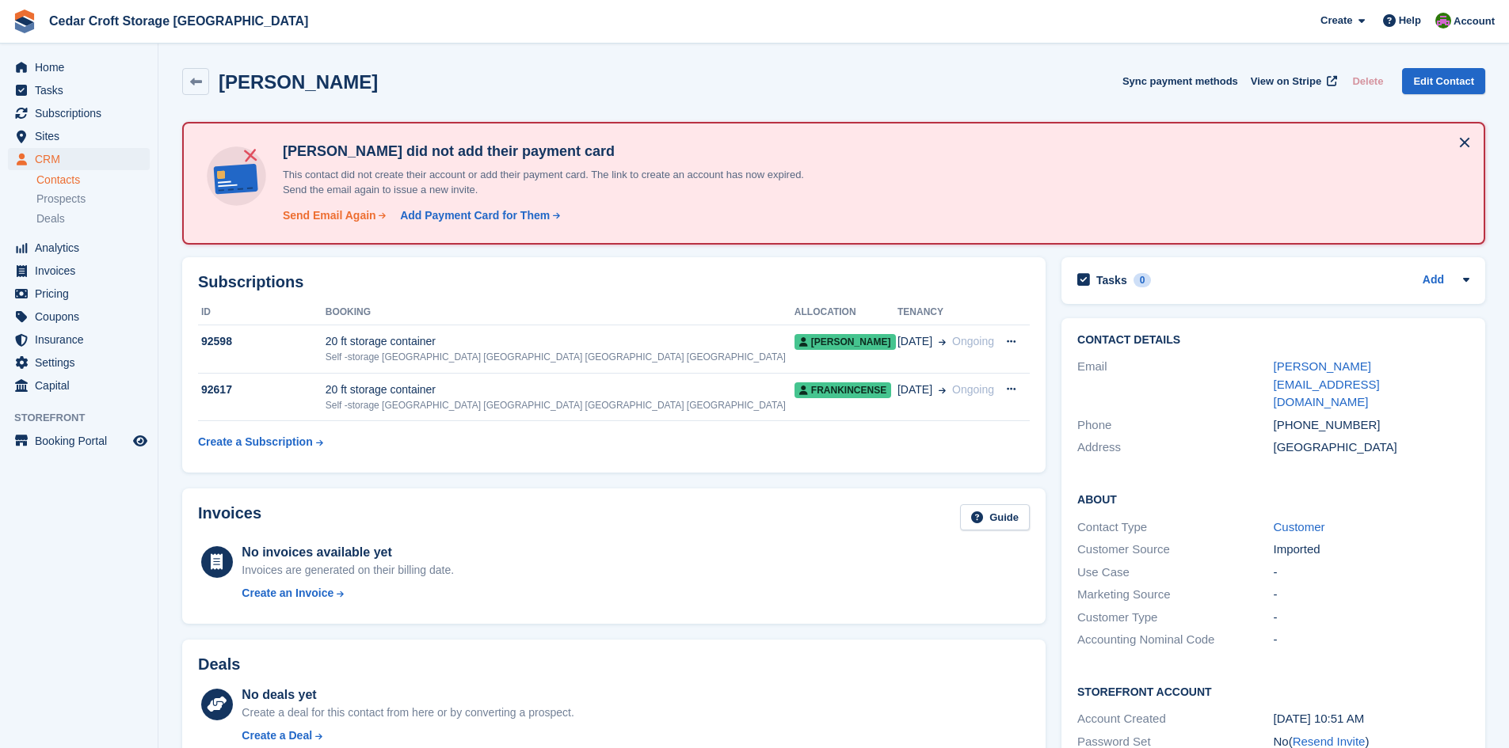
click at [306, 215] on div "Send Email Again" at bounding box center [329, 216] width 93 height 17
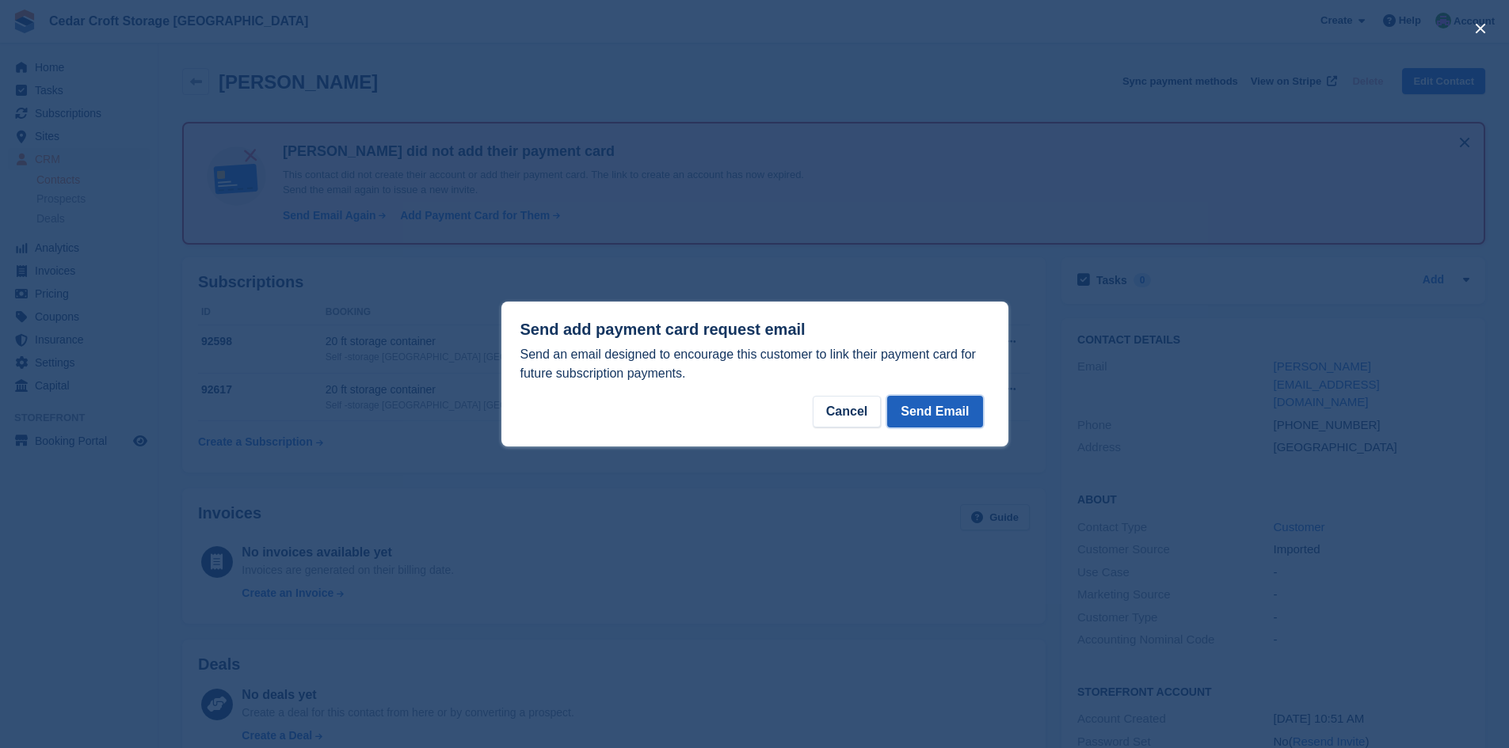
click at [935, 409] on button "Send Email" at bounding box center [934, 412] width 95 height 32
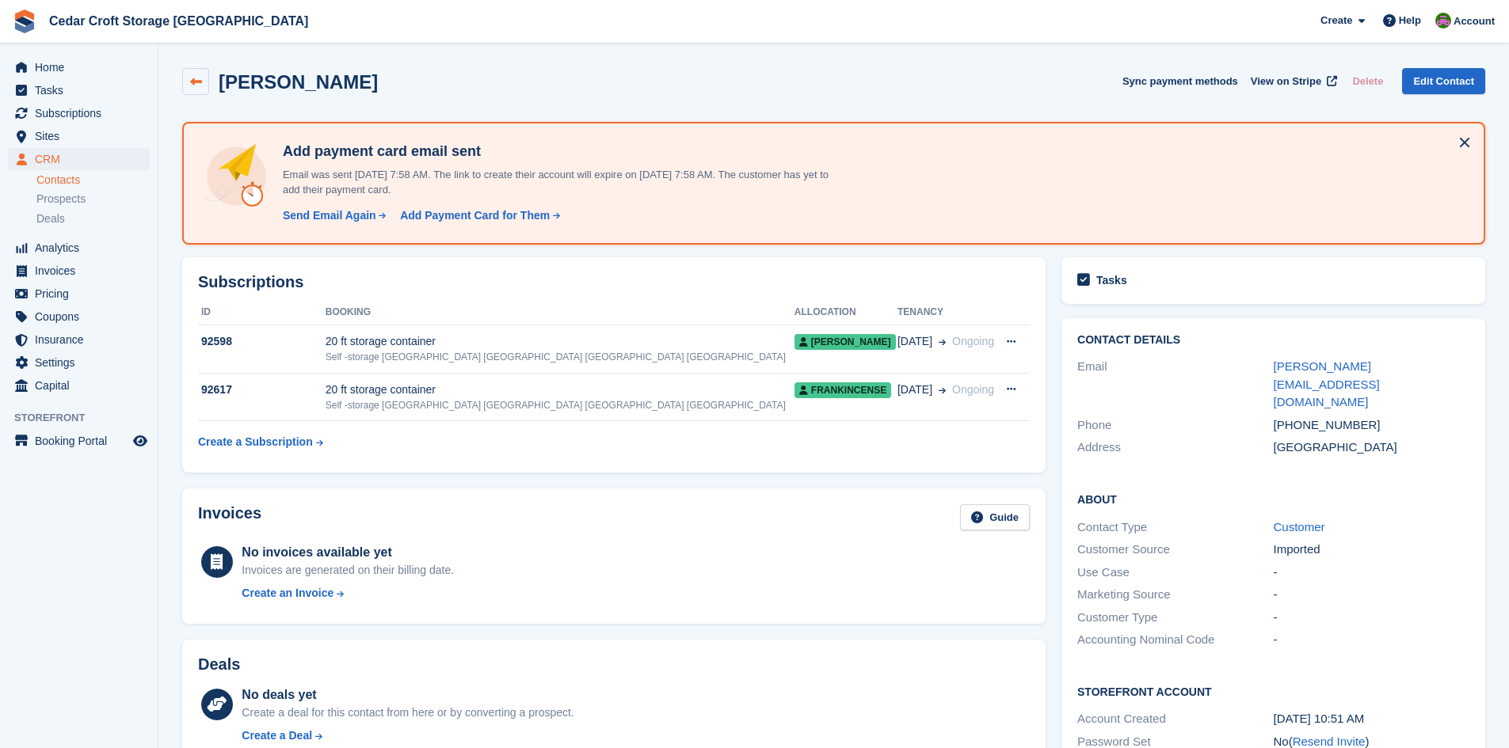
click at [193, 78] on icon at bounding box center [196, 82] width 12 height 12
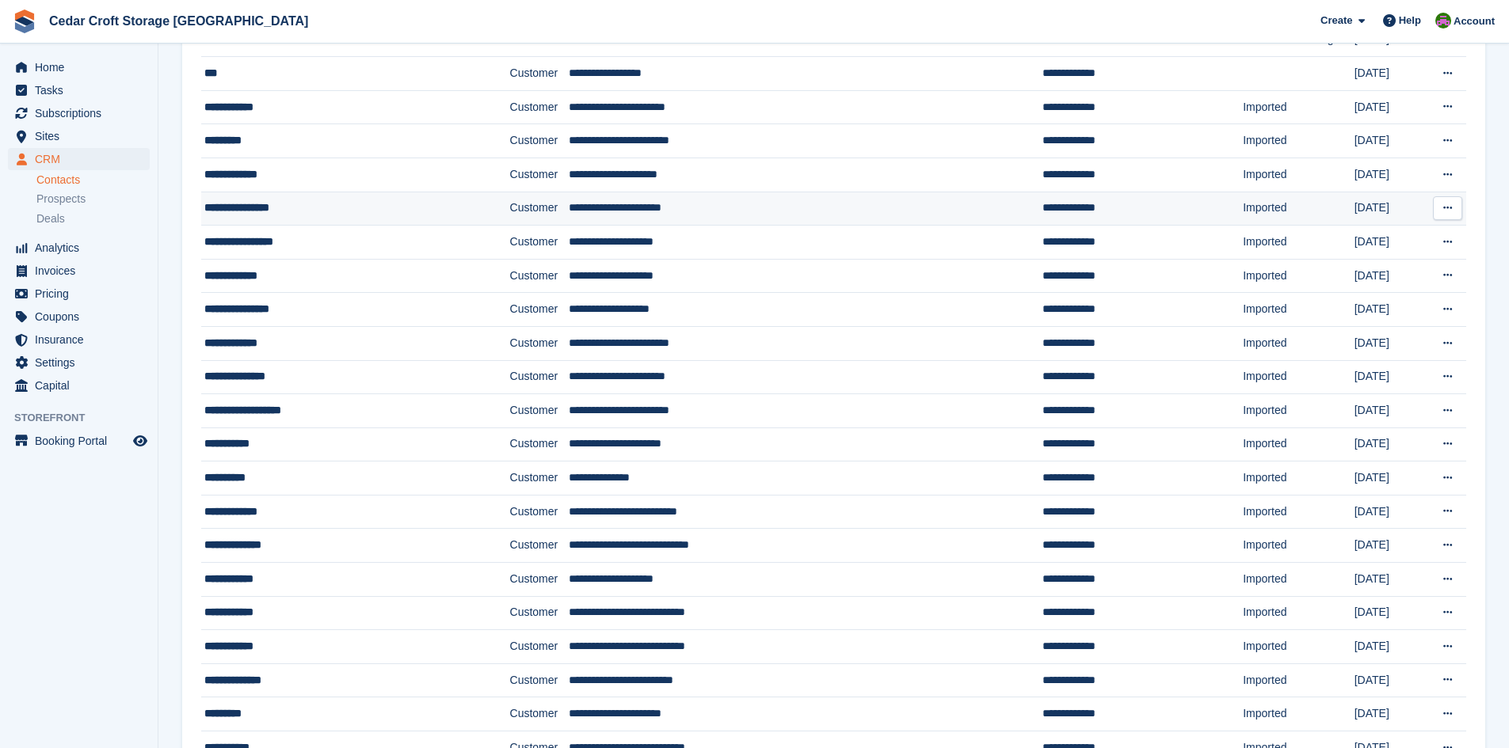
scroll to position [396, 0]
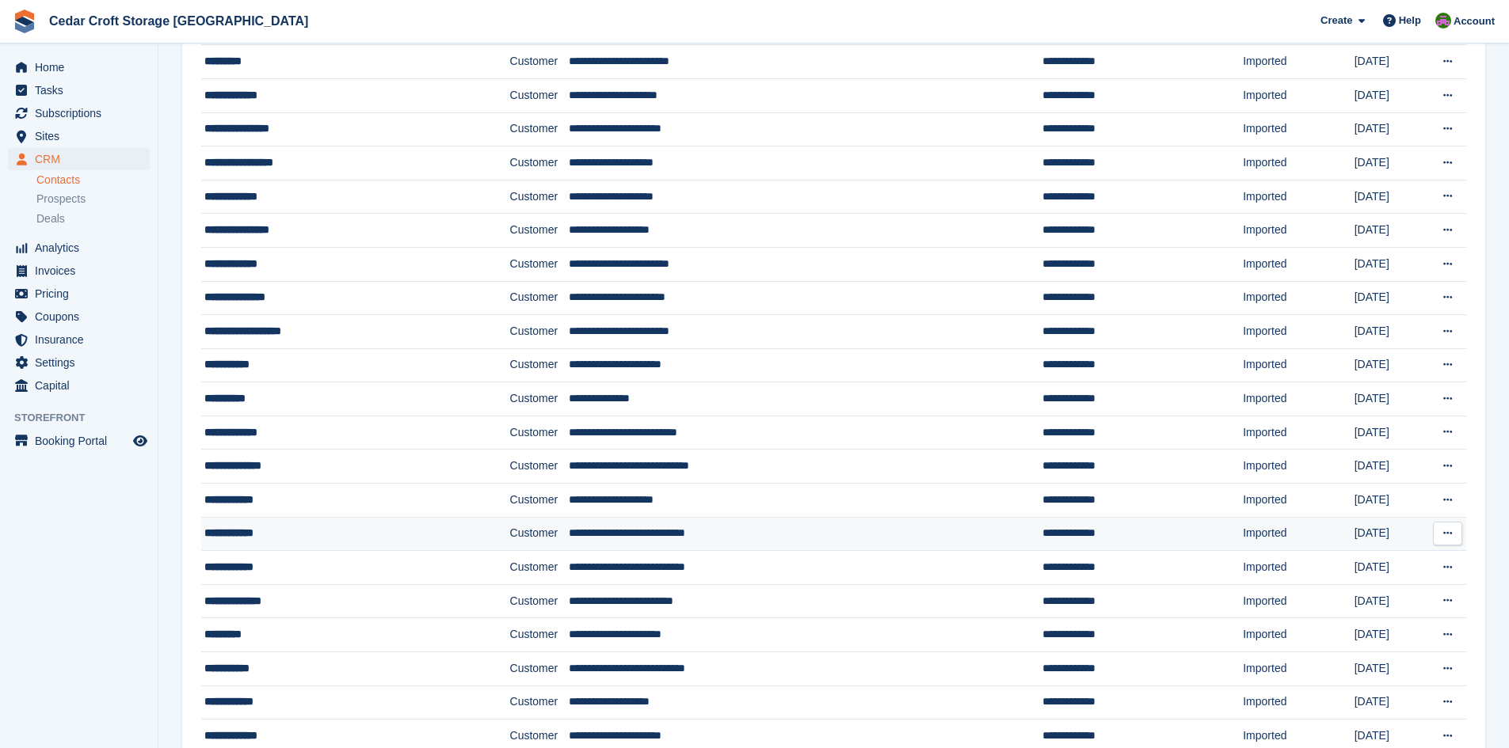
click at [310, 538] on div "**********" at bounding box center [328, 533] width 248 height 17
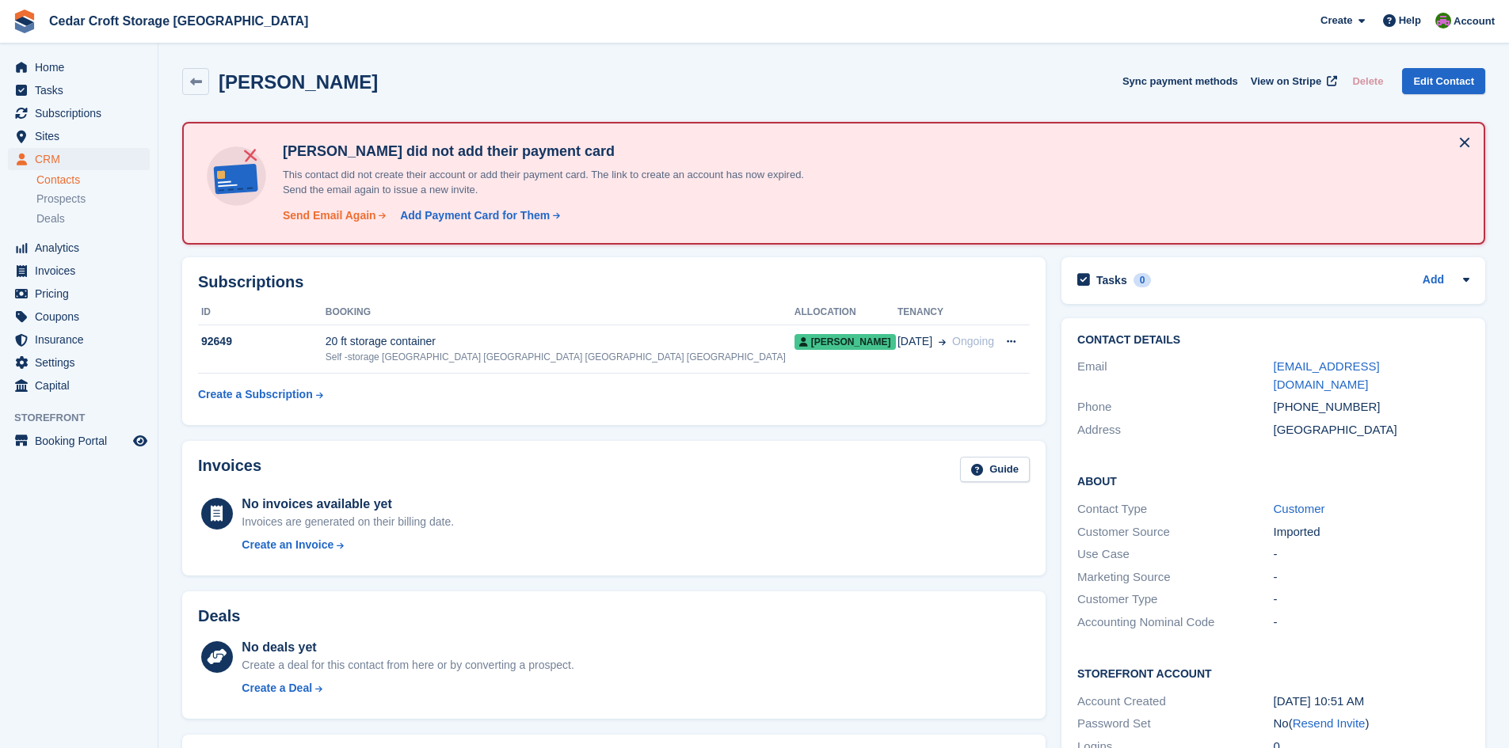
click at [336, 215] on div "Send Email Again" at bounding box center [329, 216] width 93 height 17
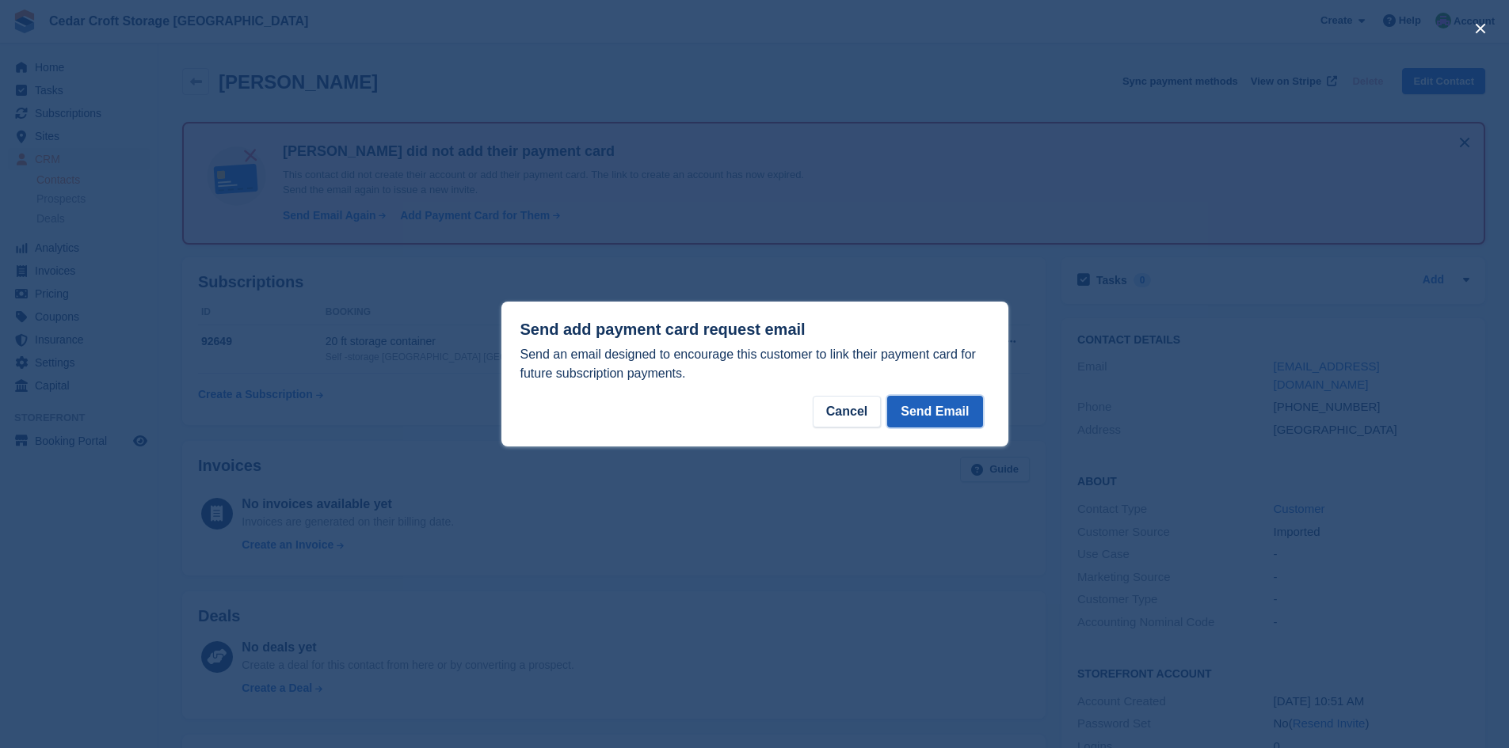
click at [929, 408] on button "Send Email" at bounding box center [934, 412] width 95 height 32
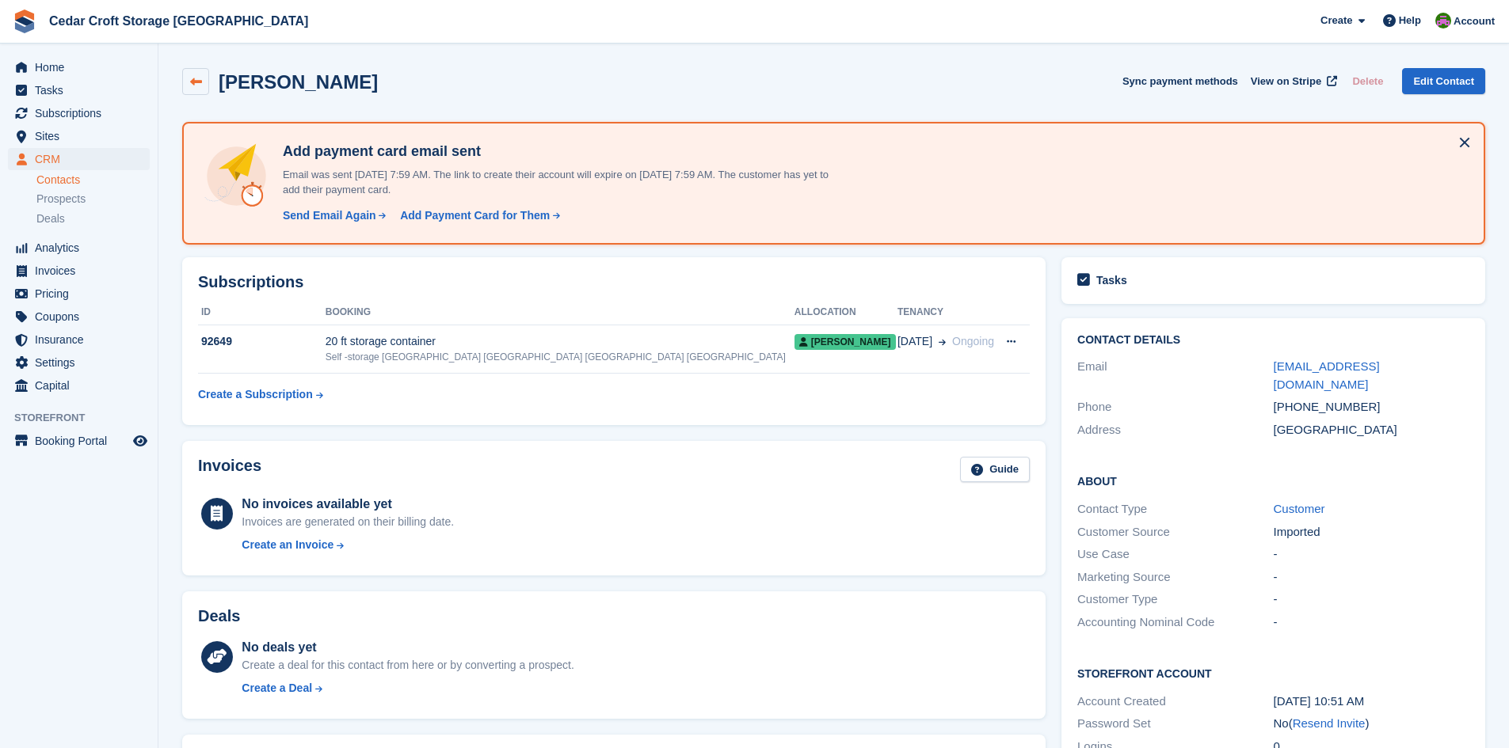
click at [192, 84] on icon at bounding box center [196, 82] width 12 height 12
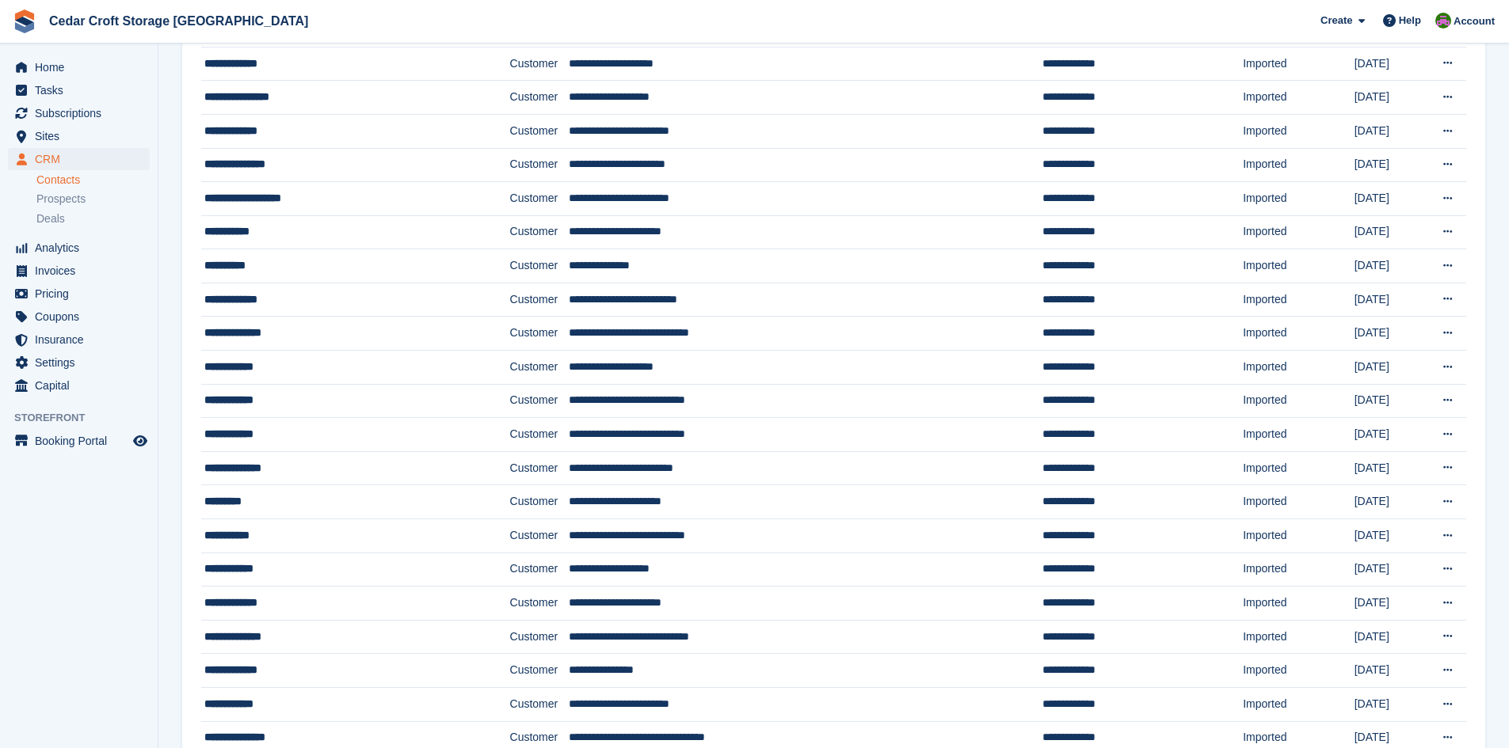
scroll to position [554, 0]
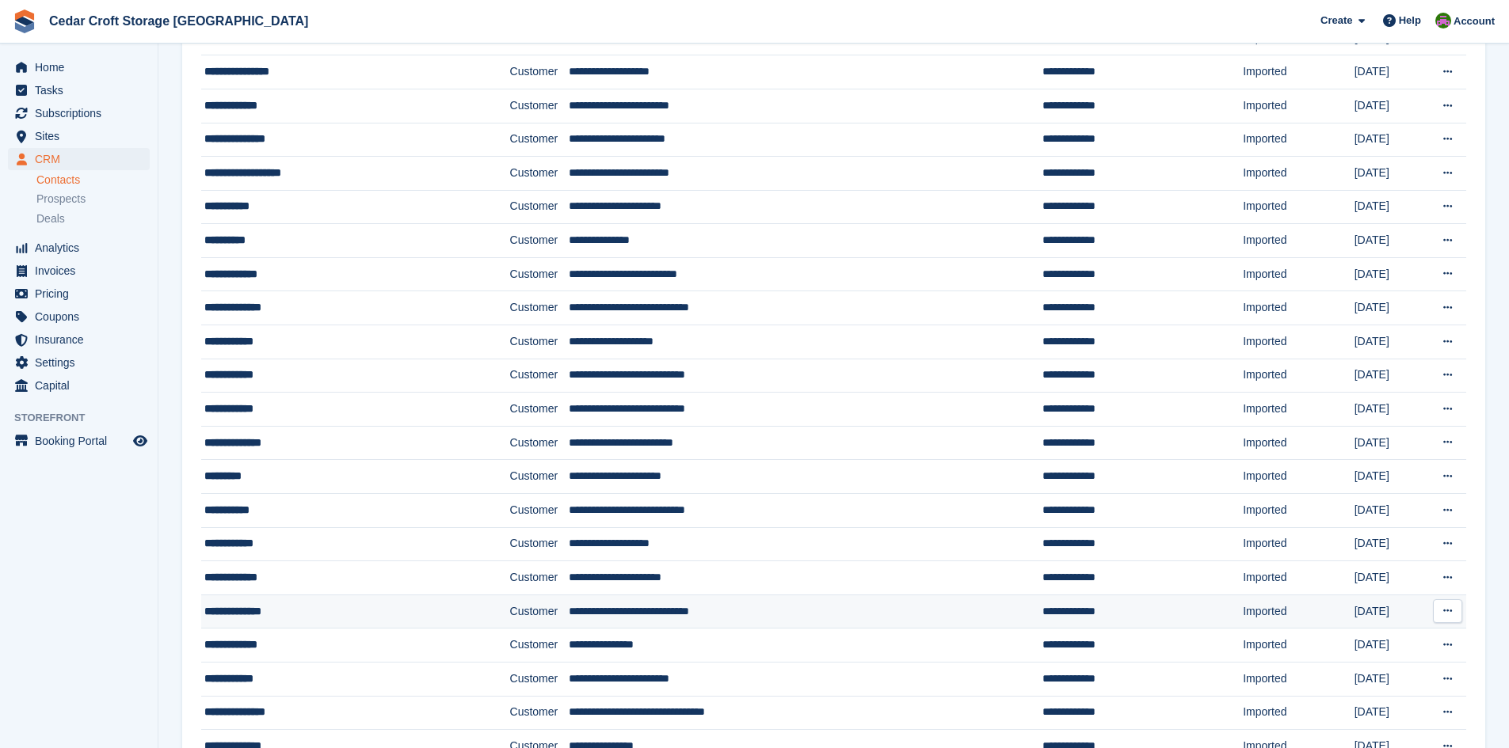
click at [346, 610] on div "**********" at bounding box center [328, 612] width 248 height 17
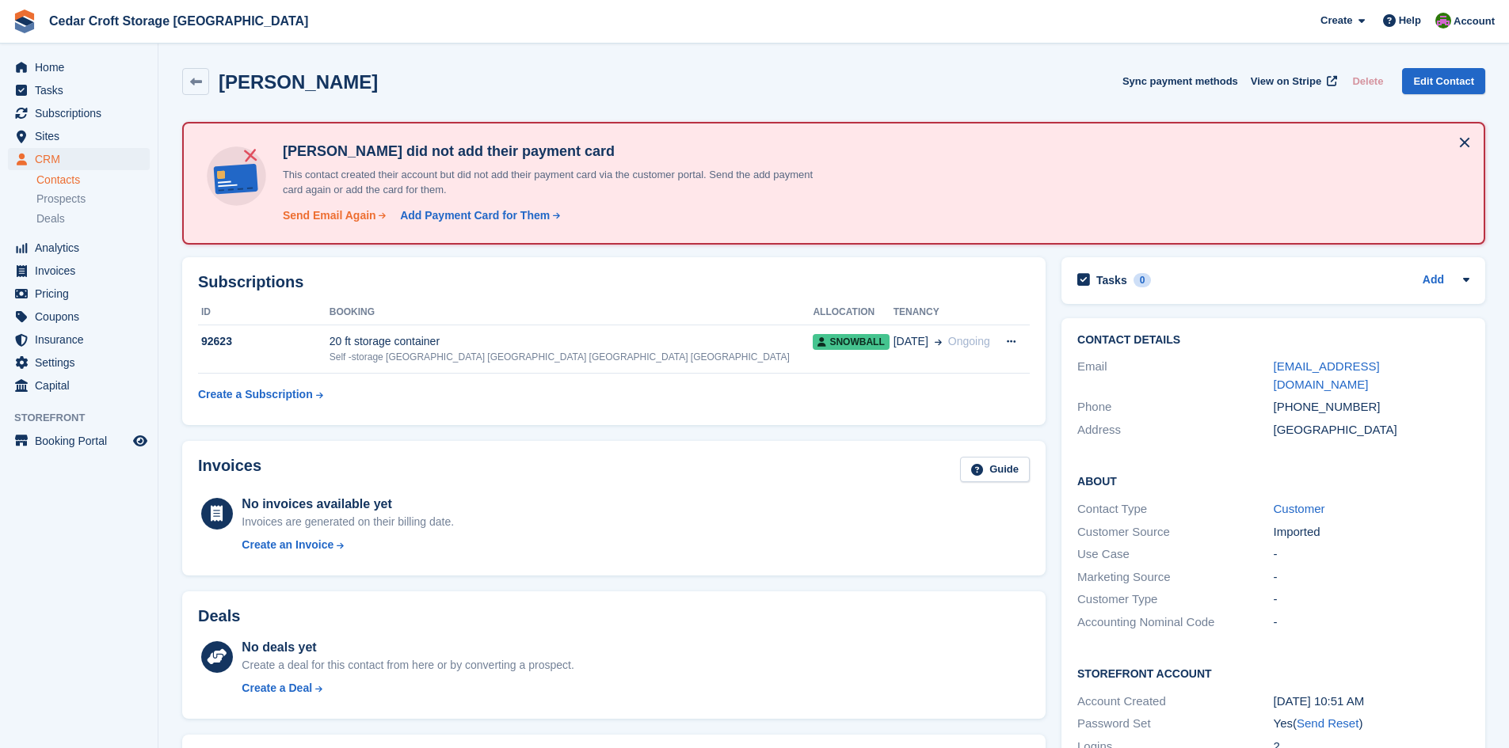
click at [322, 217] on div "Send Email Again" at bounding box center [329, 216] width 93 height 17
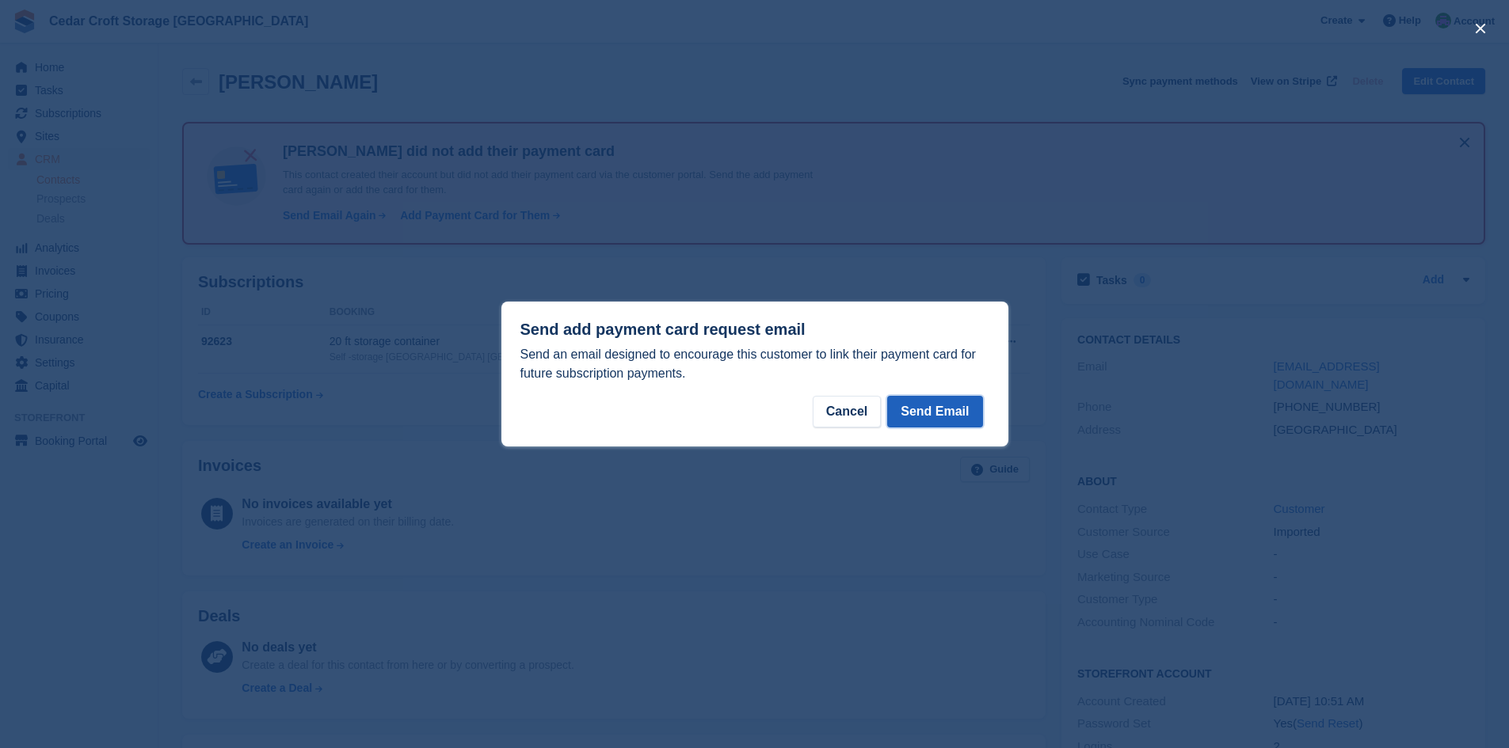
click at [946, 409] on button "Send Email" at bounding box center [934, 412] width 95 height 32
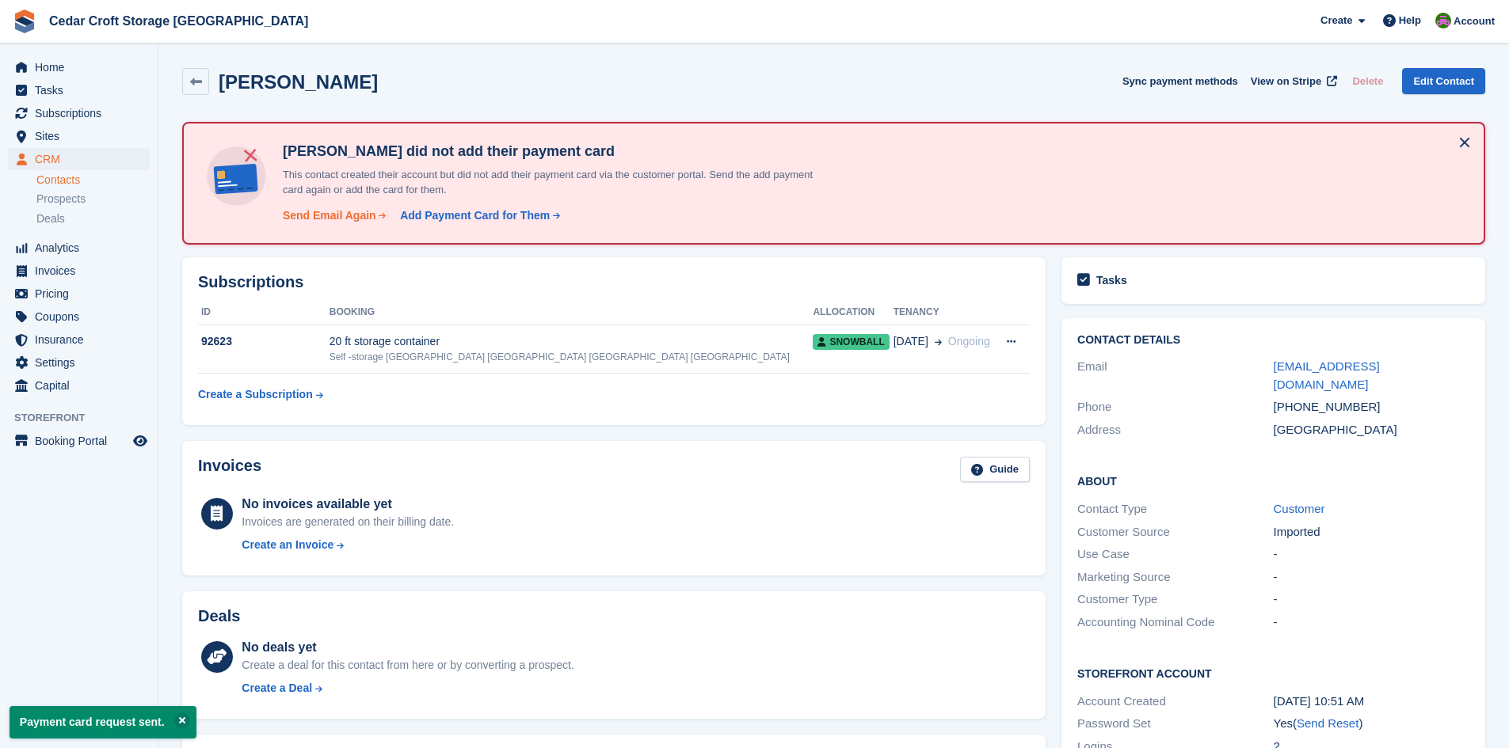
click at [341, 221] on div "Send Email Again" at bounding box center [329, 216] width 93 height 17
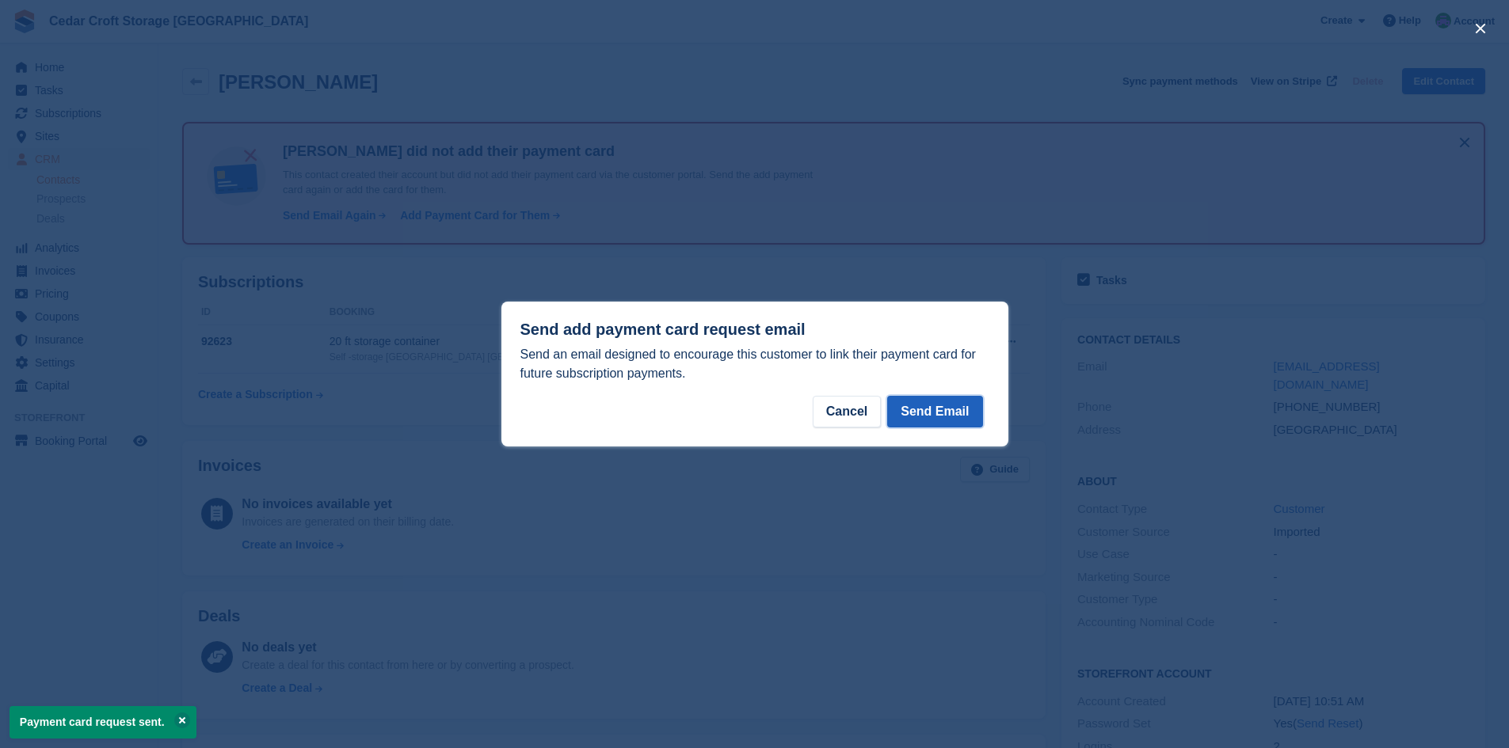
click at [931, 405] on button "Send Email" at bounding box center [934, 412] width 95 height 32
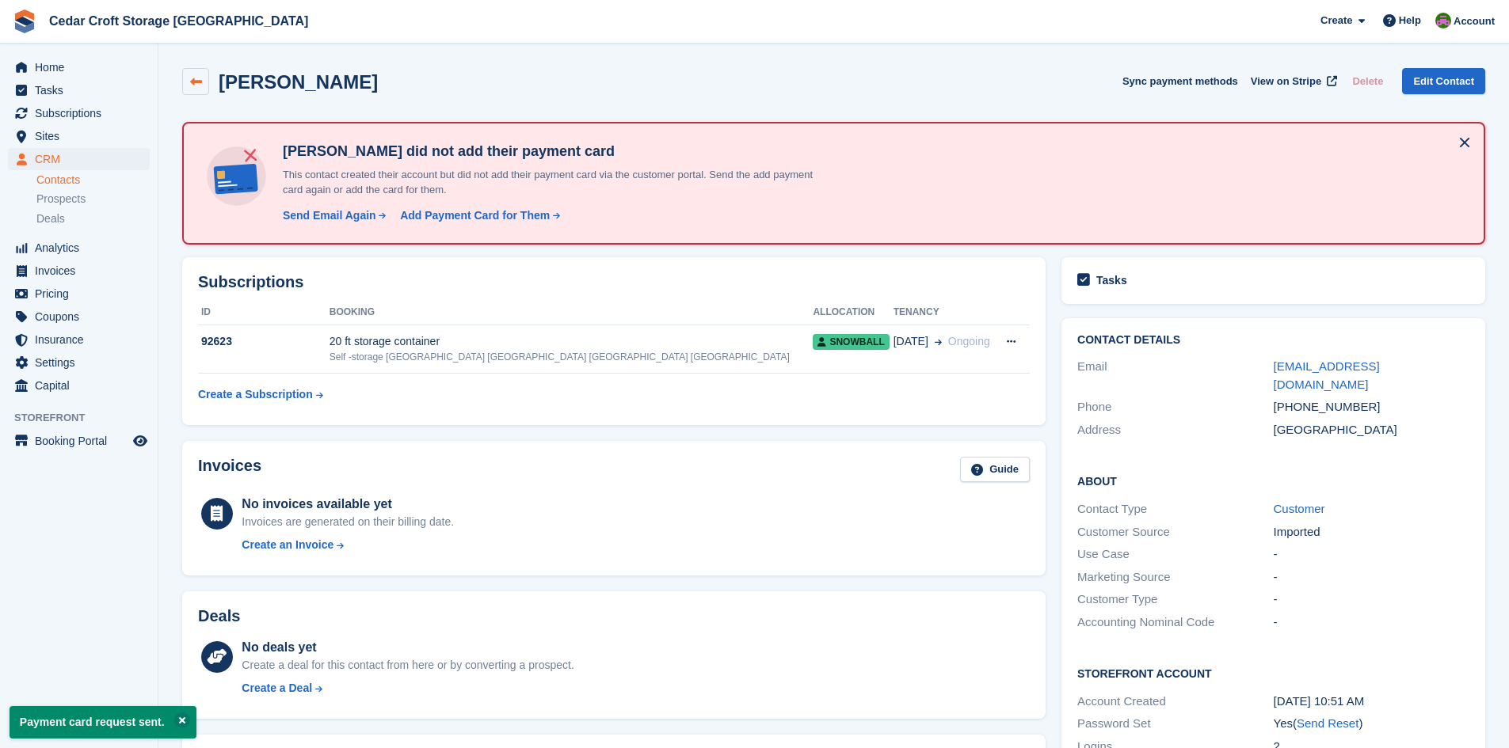
click at [196, 81] on icon at bounding box center [196, 82] width 12 height 12
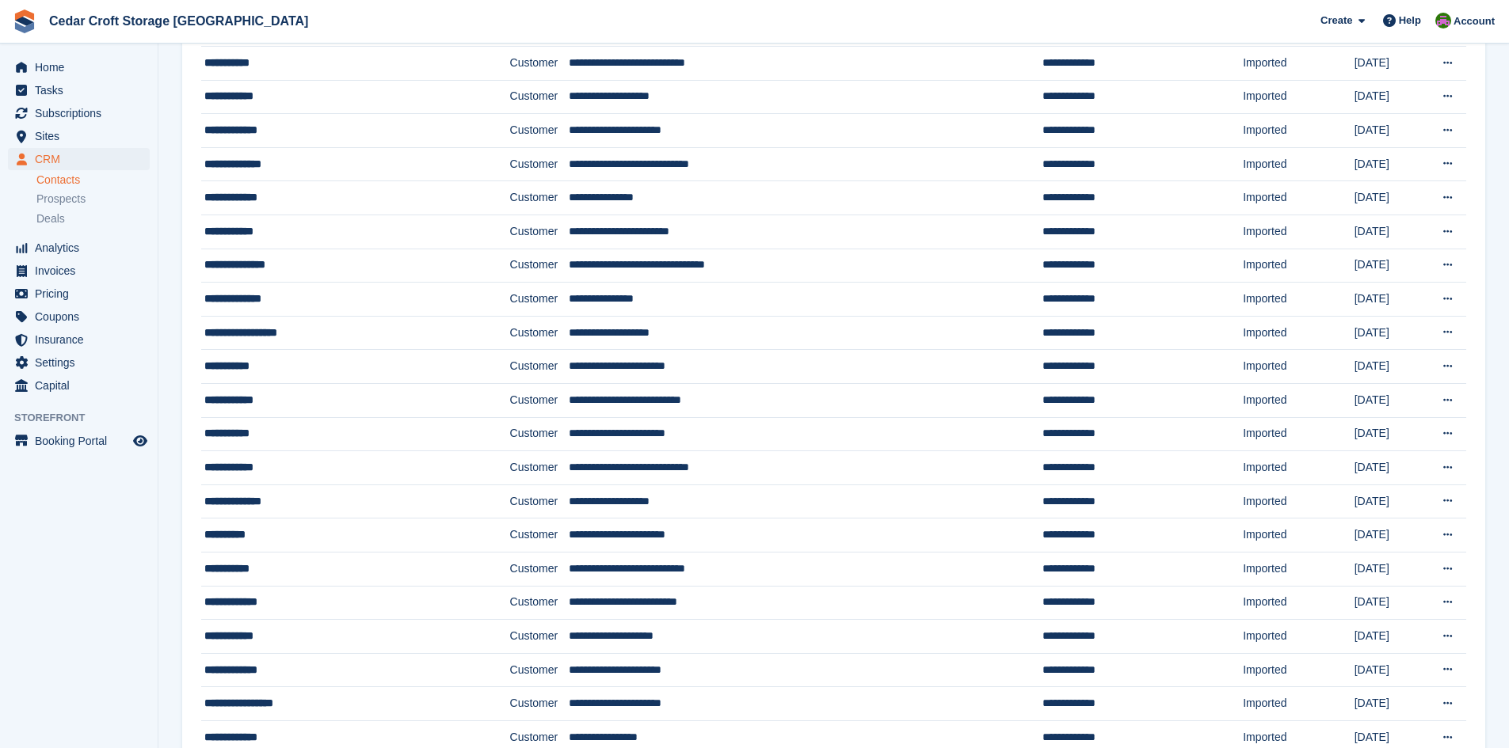
scroll to position [1030, 0]
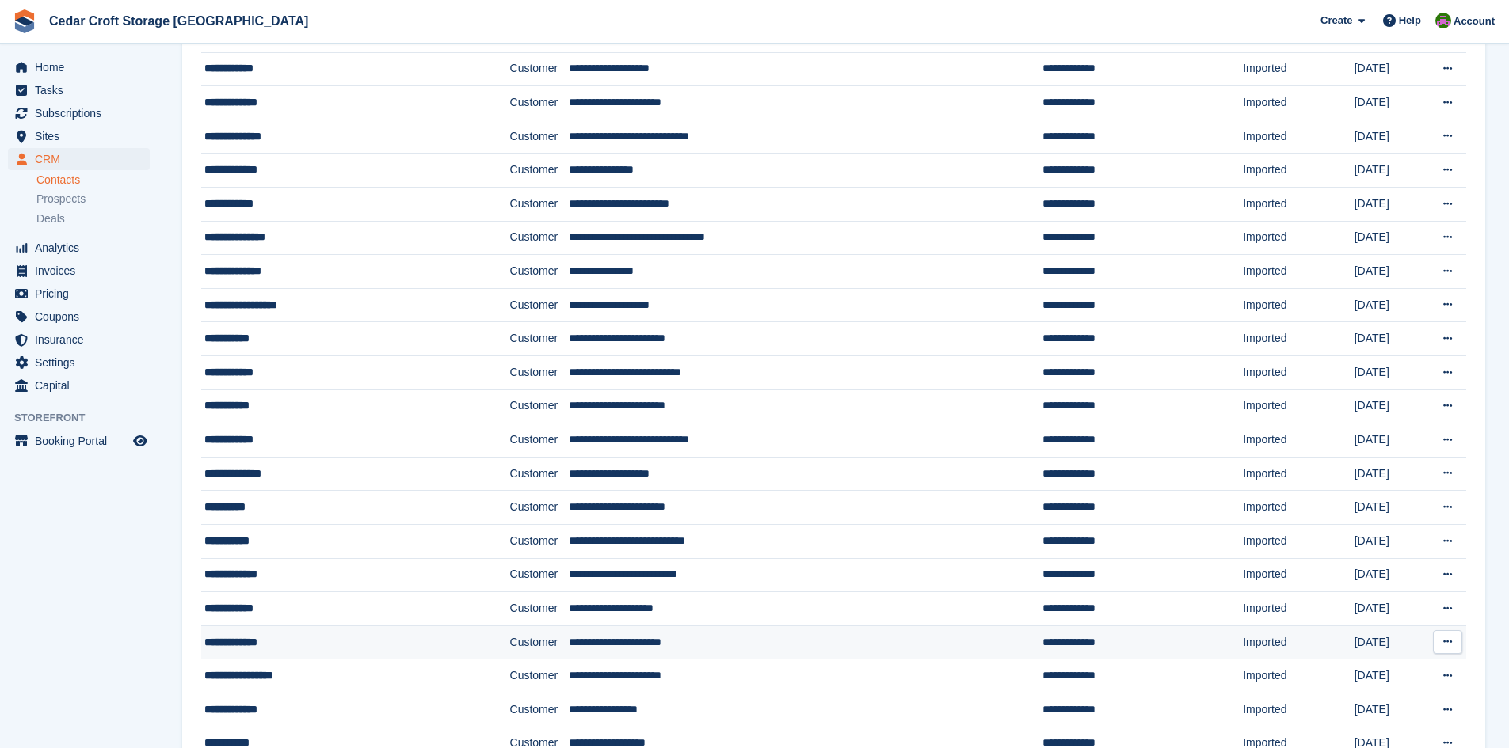
click at [285, 647] on div "**********" at bounding box center [328, 642] width 248 height 17
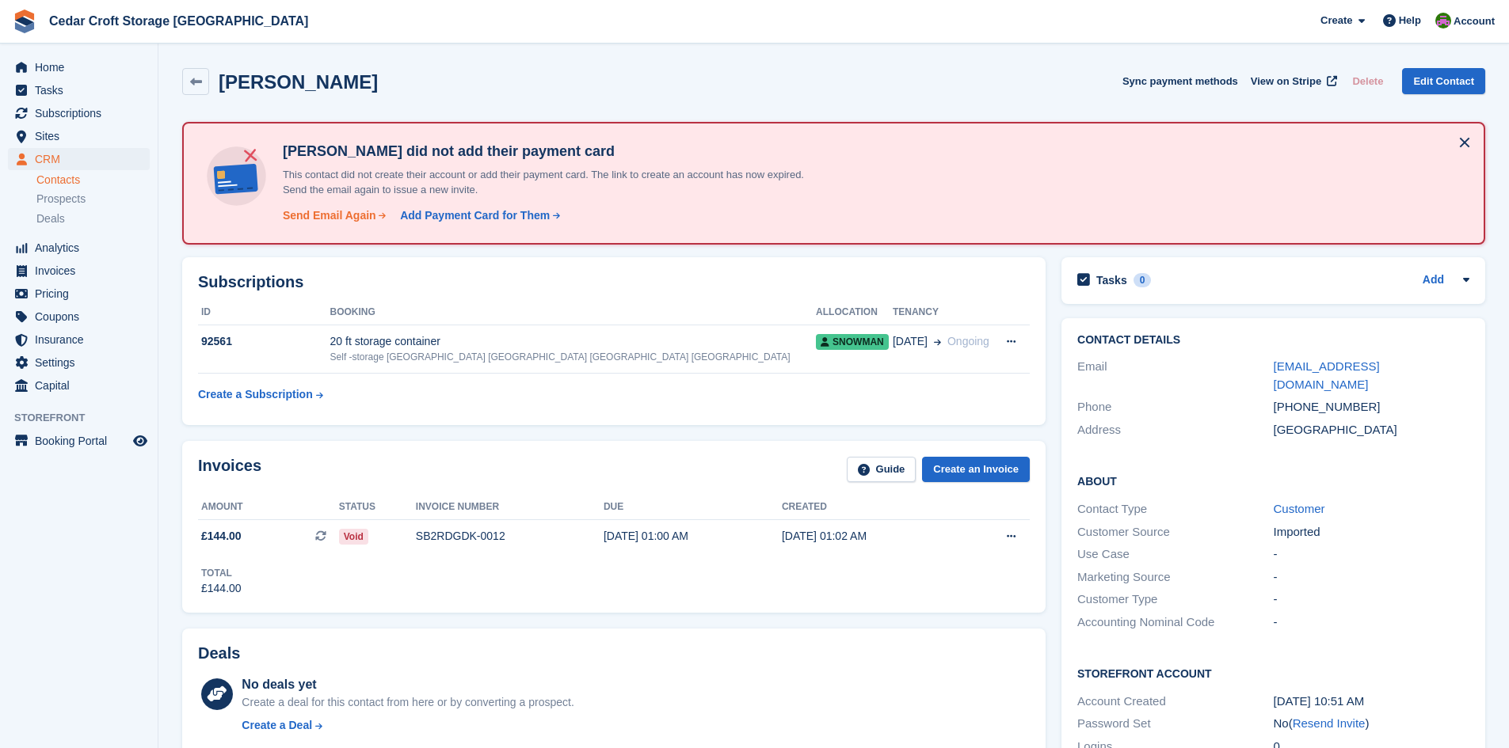
click at [319, 215] on div "Send Email Again" at bounding box center [329, 216] width 93 height 17
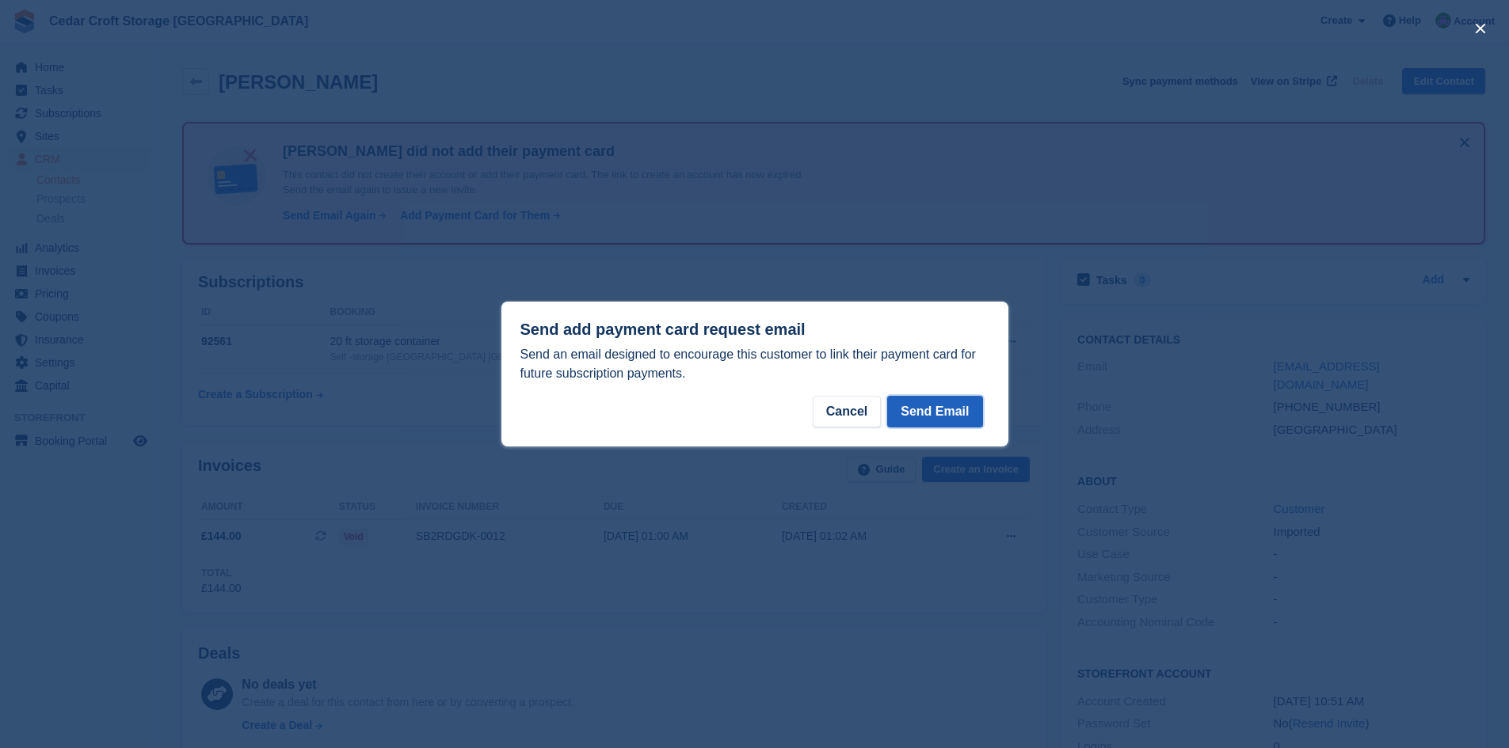
click at [940, 410] on button "Send Email" at bounding box center [934, 412] width 95 height 32
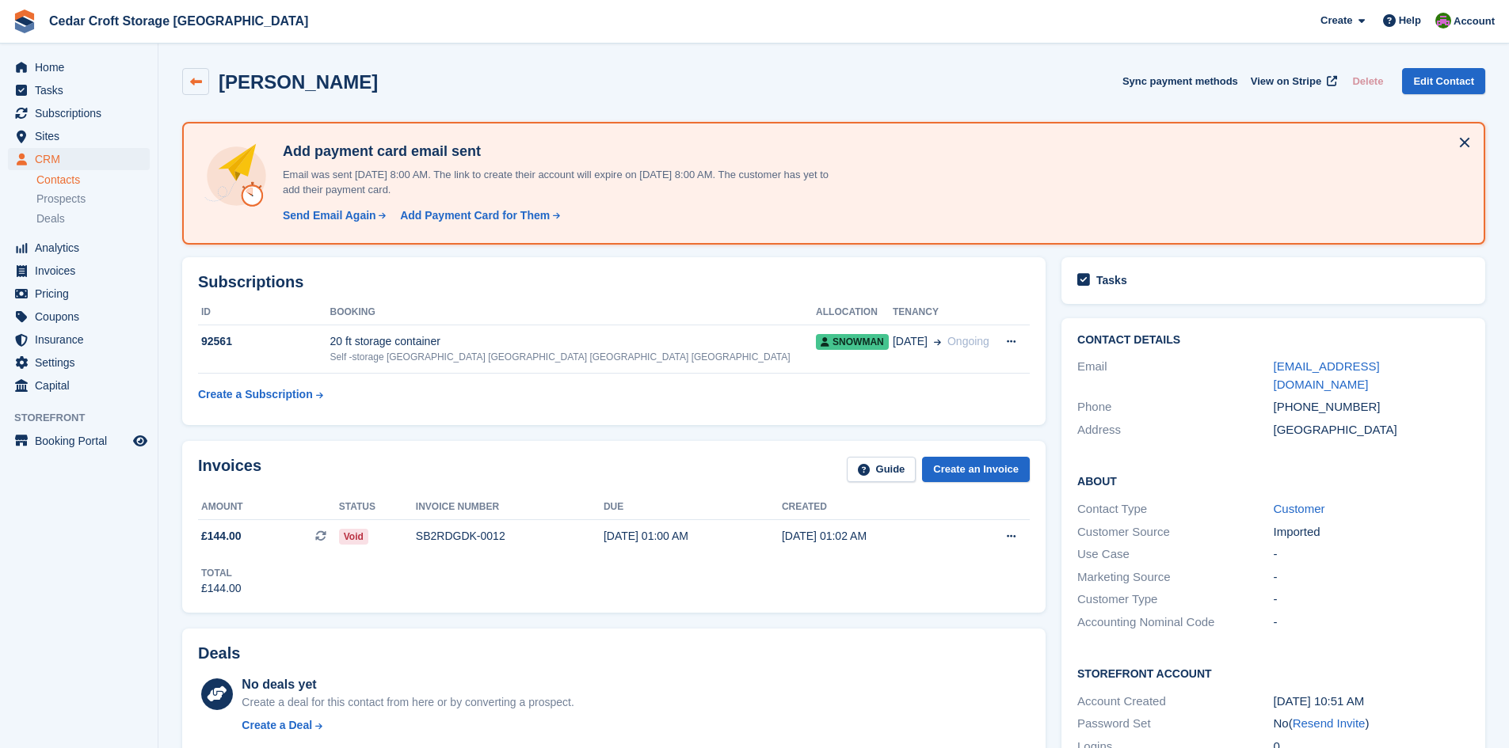
click at [194, 82] on icon at bounding box center [196, 82] width 12 height 12
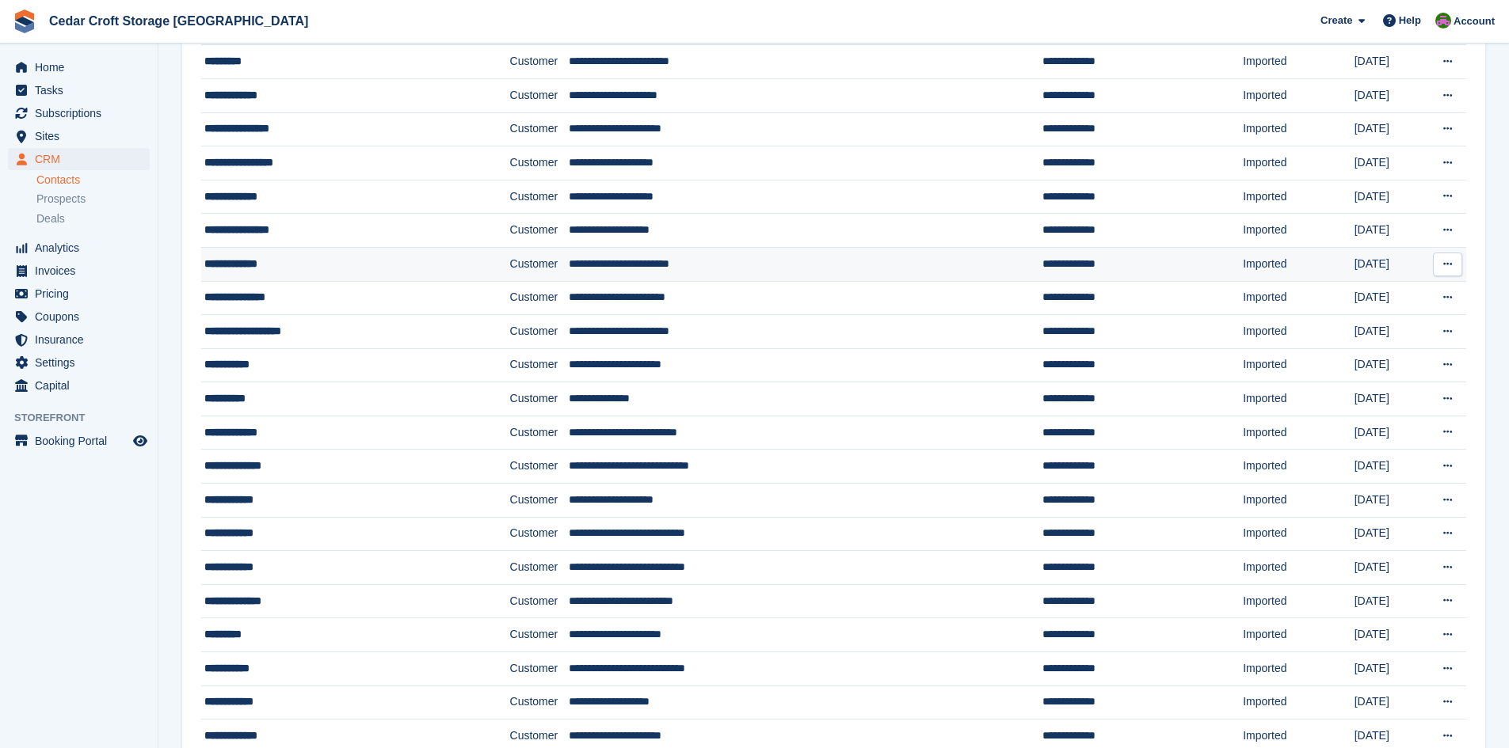
scroll to position [475, 0]
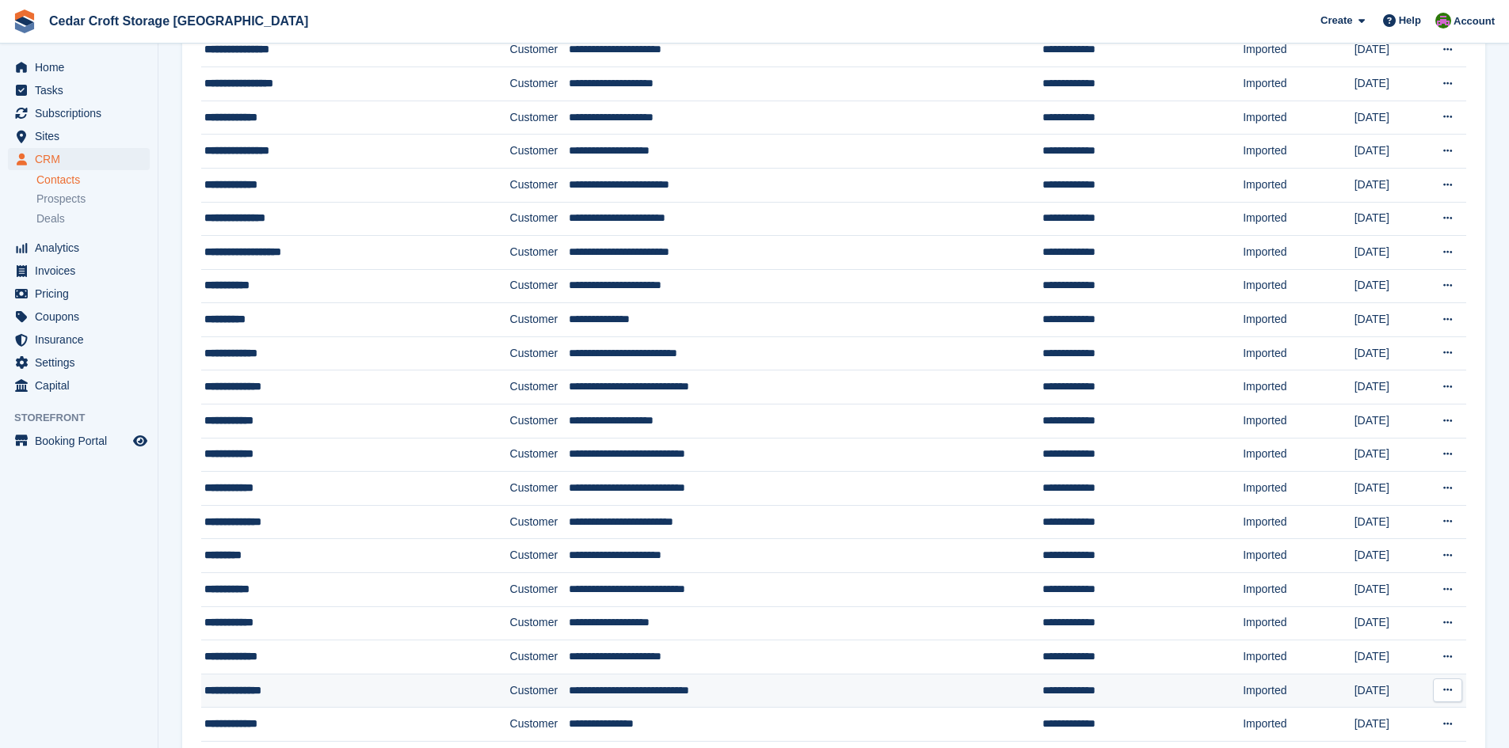
click at [276, 691] on div "**********" at bounding box center [328, 691] width 248 height 17
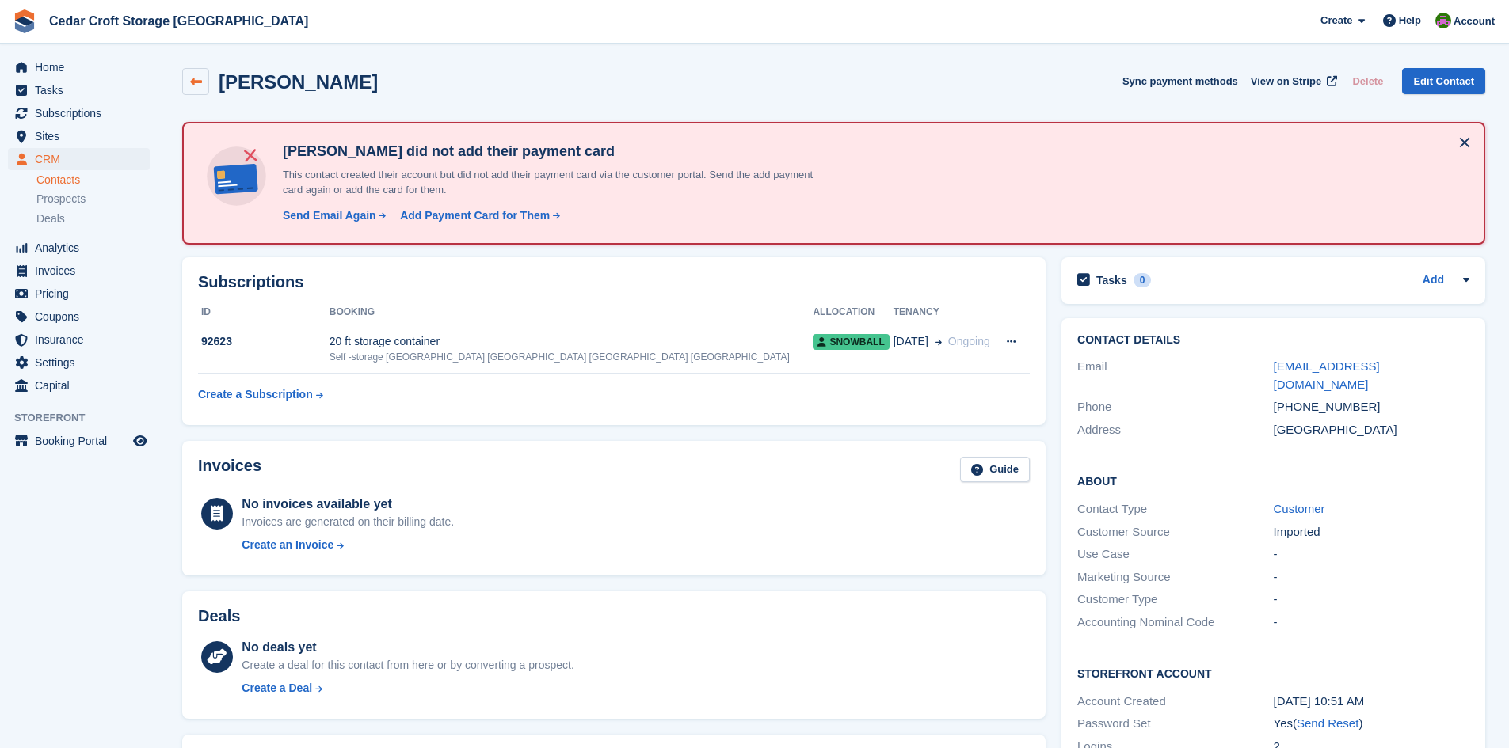
click at [191, 81] on icon at bounding box center [196, 82] width 12 height 12
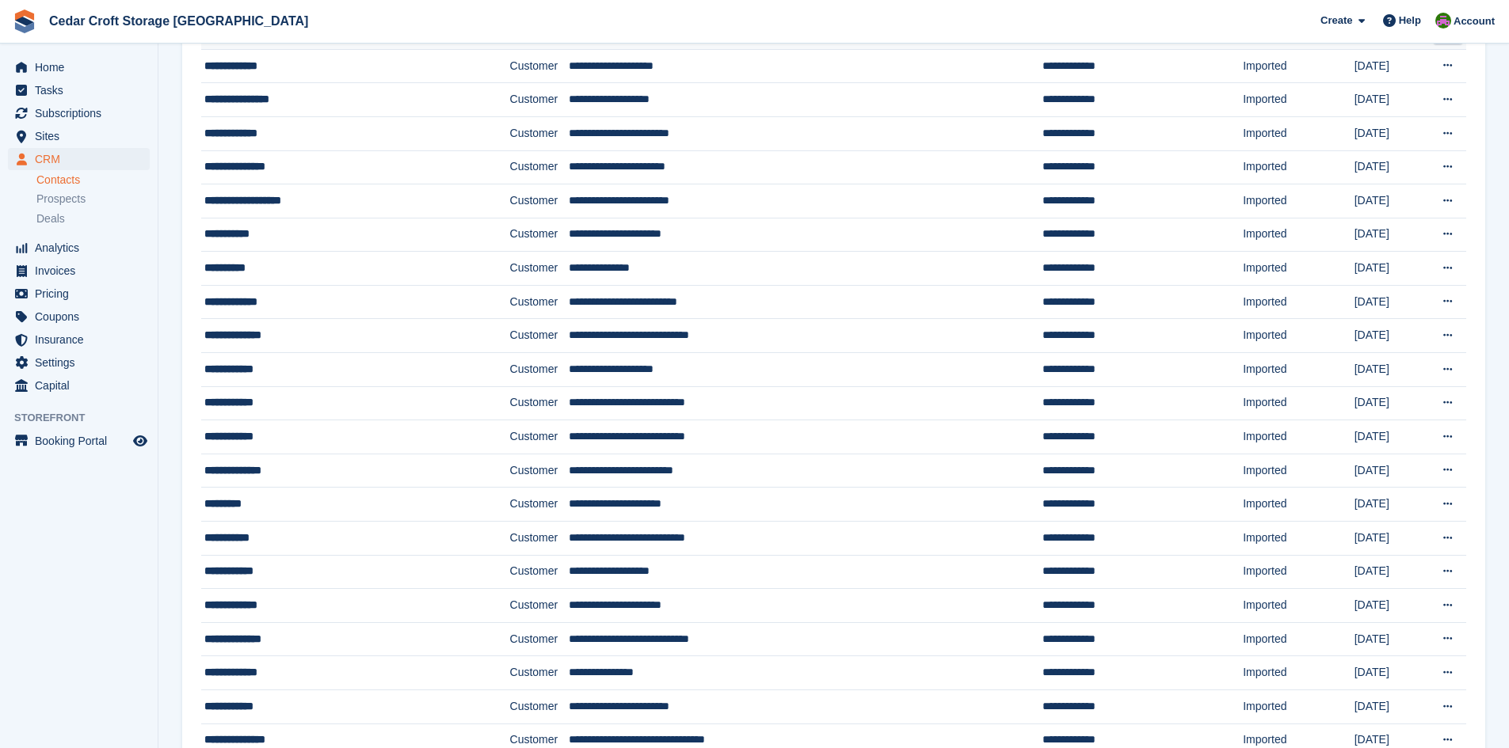
scroll to position [554, 0]
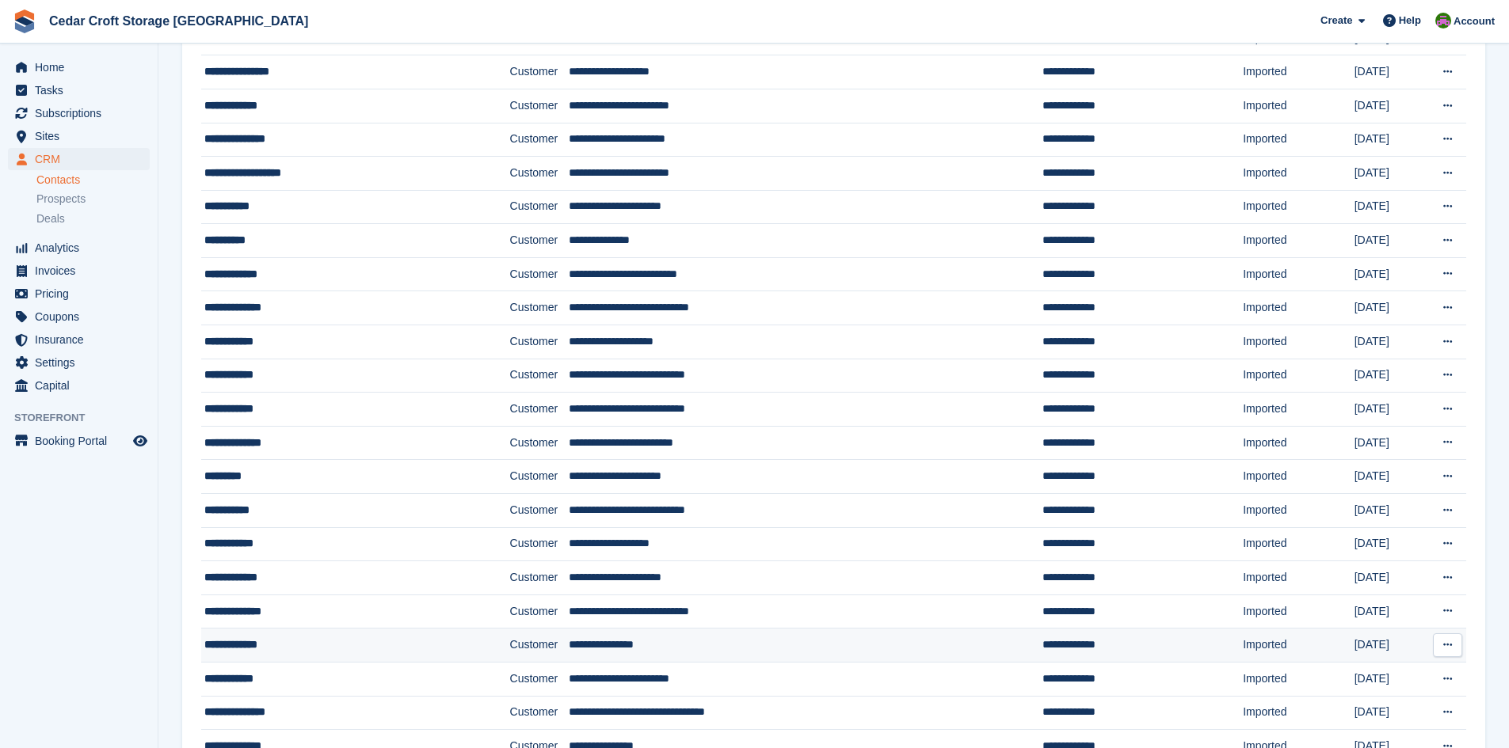
click at [272, 646] on div "**********" at bounding box center [328, 645] width 248 height 17
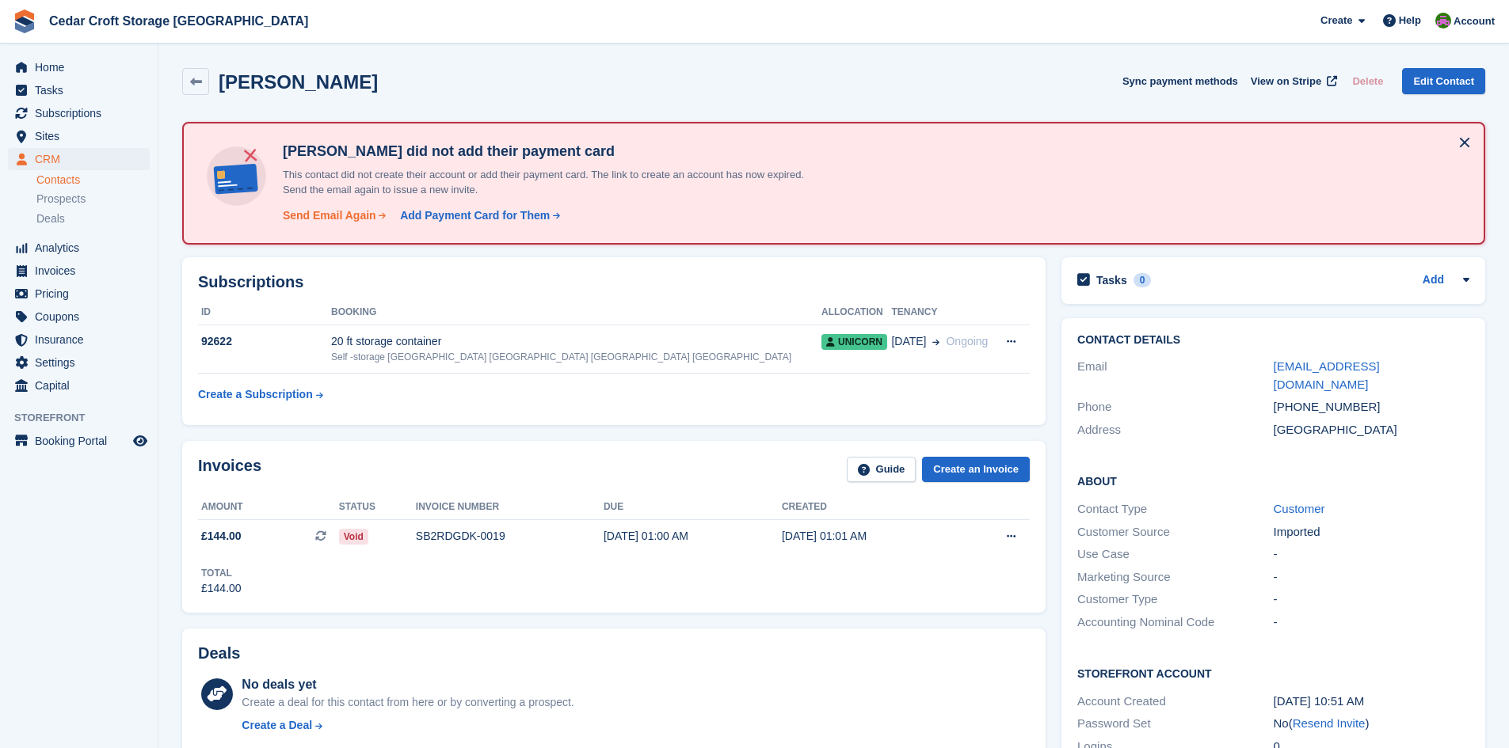
click at [319, 215] on div "Send Email Again" at bounding box center [329, 216] width 93 height 17
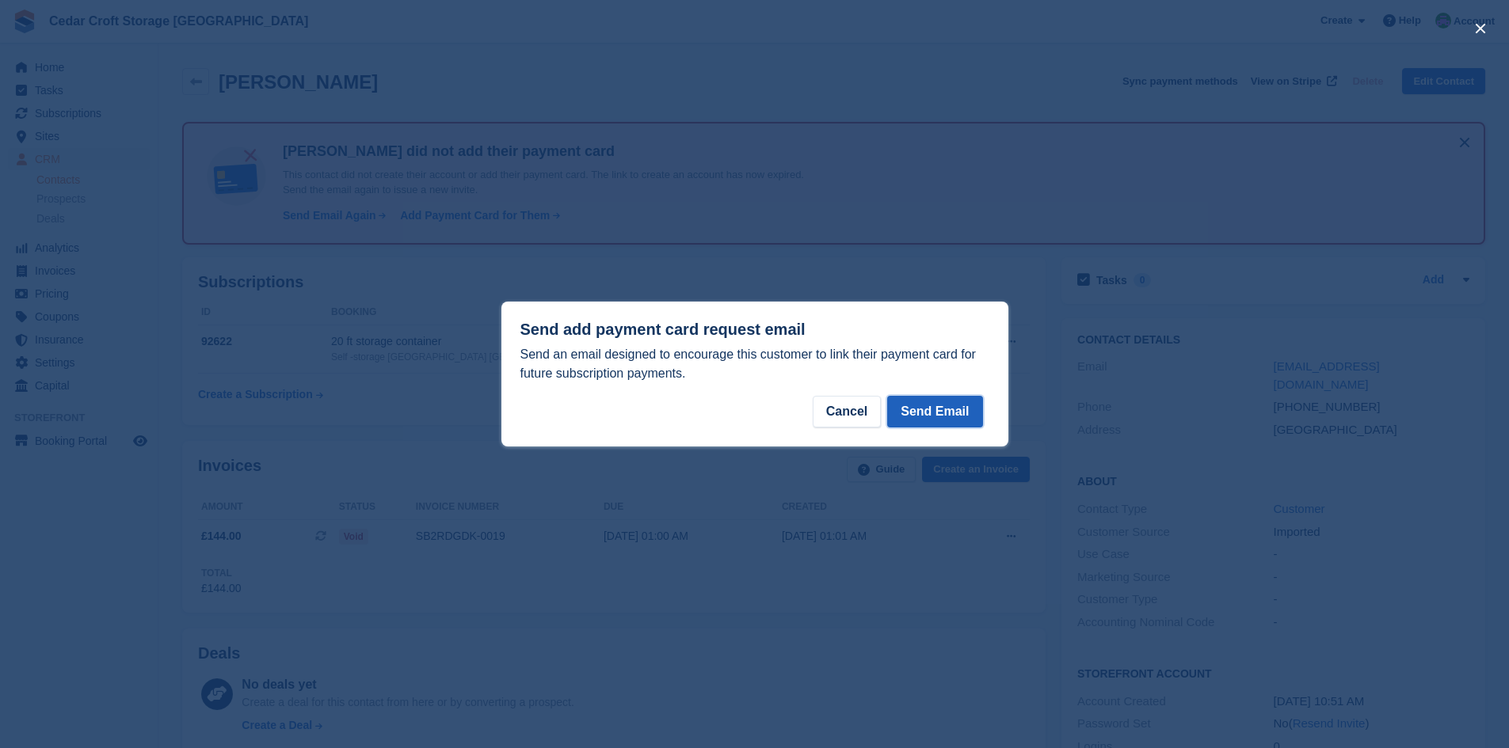
click at [935, 409] on button "Send Email" at bounding box center [934, 412] width 95 height 32
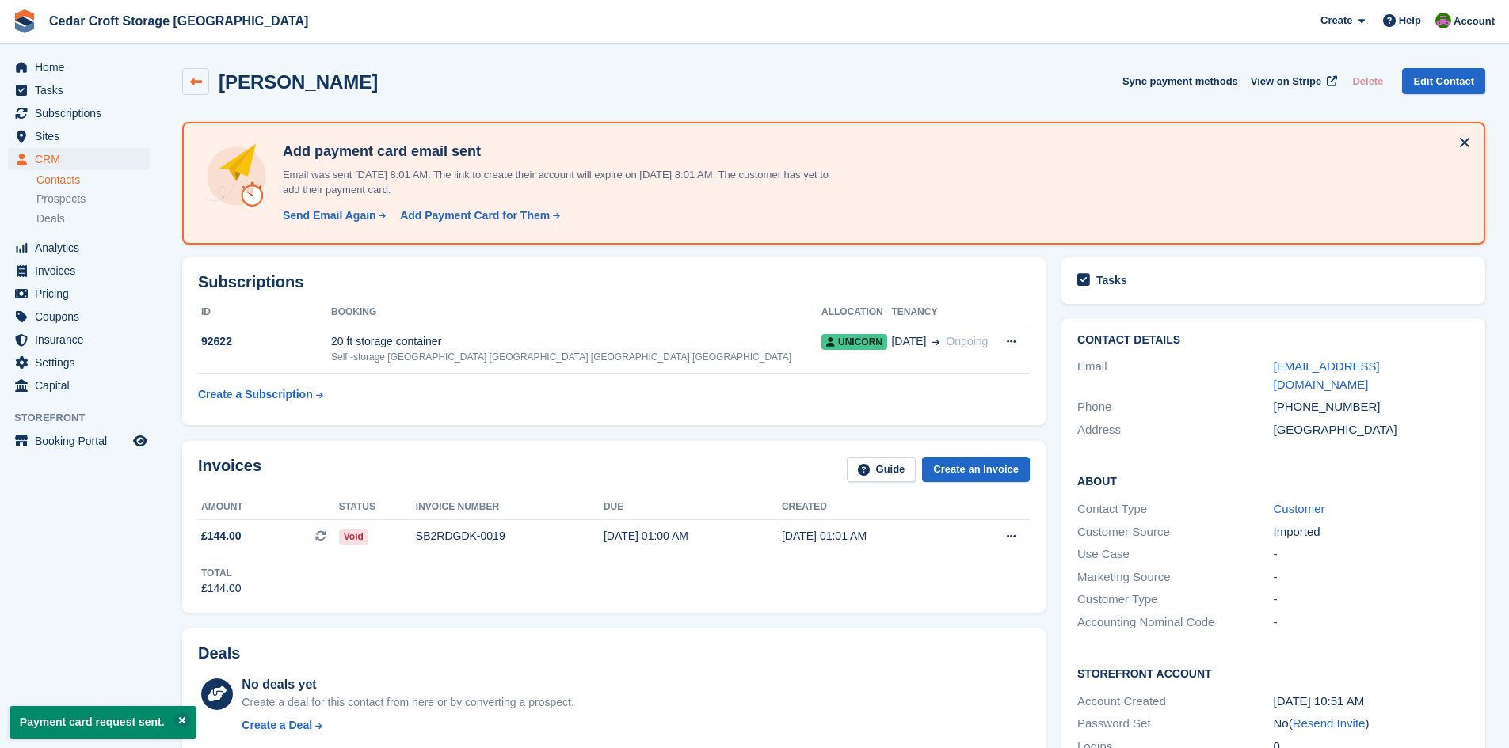
click at [196, 79] on icon at bounding box center [196, 82] width 12 height 12
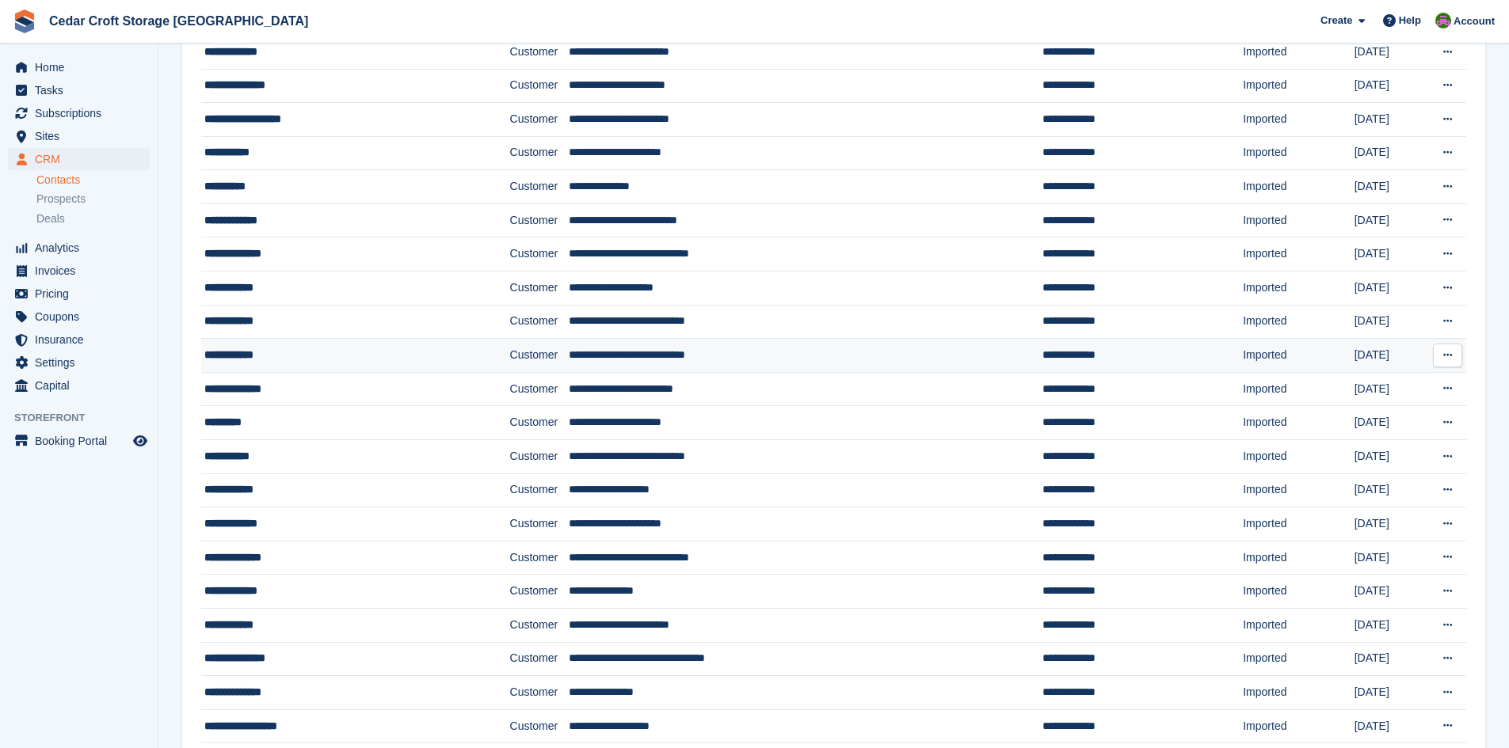
scroll to position [634, 0]
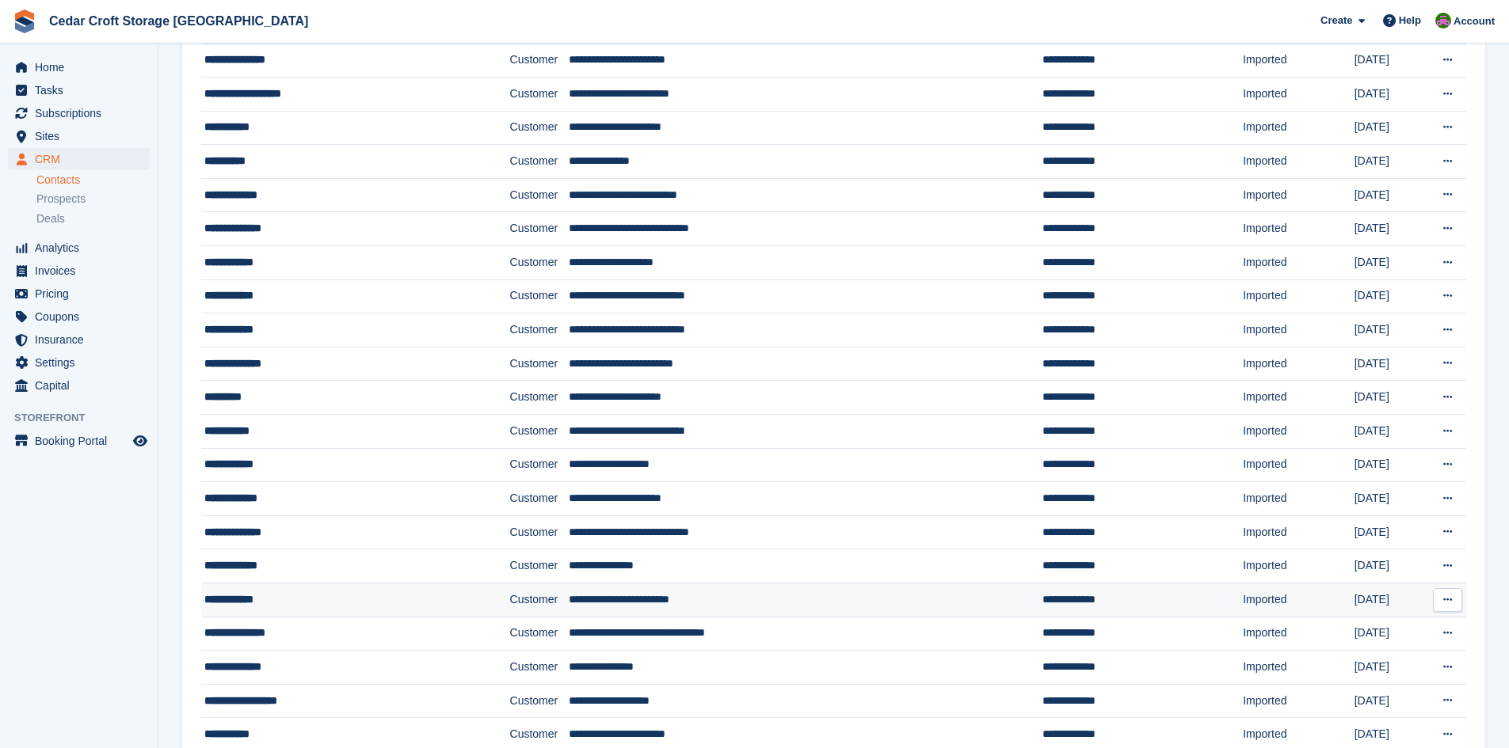
click at [272, 600] on div "**********" at bounding box center [328, 600] width 248 height 17
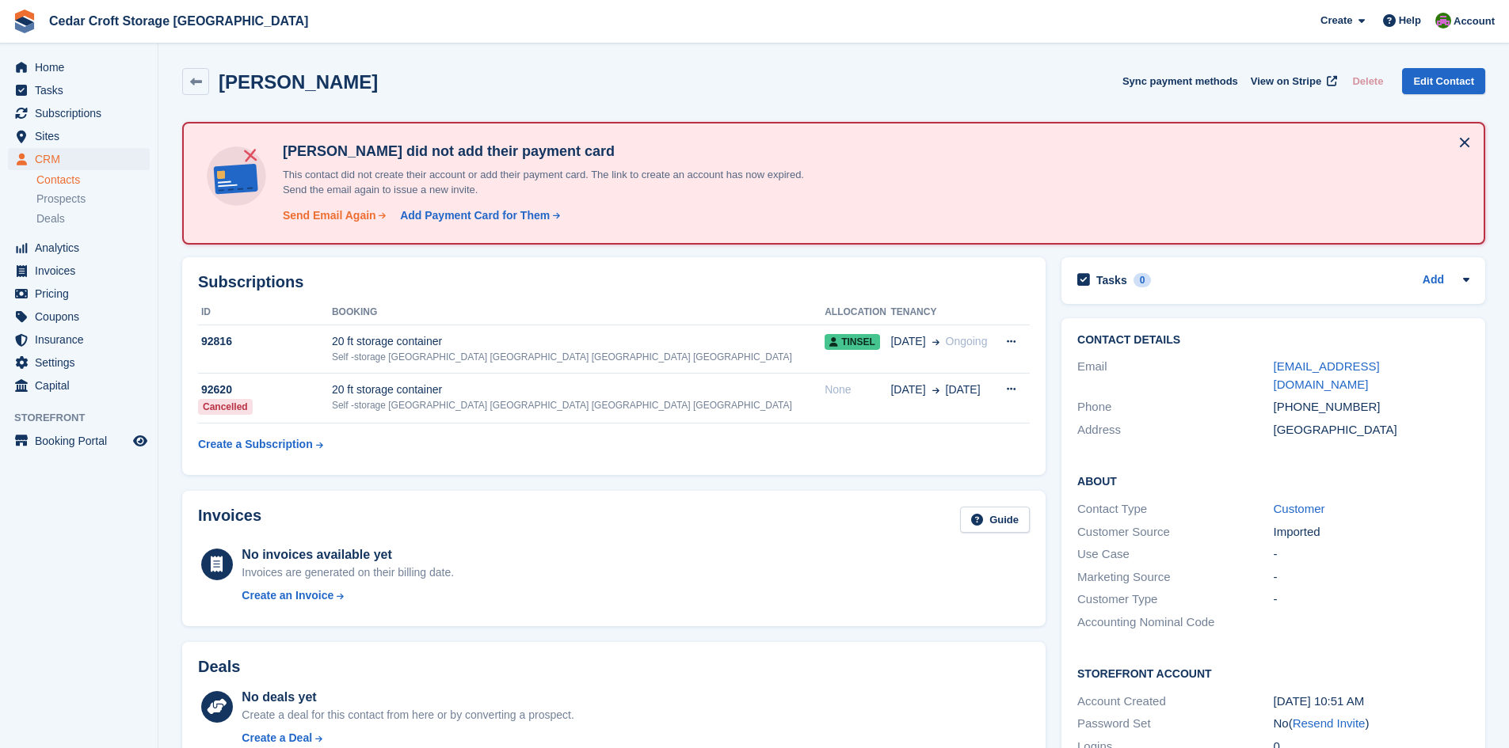
click at [330, 216] on div "Send Email Again" at bounding box center [329, 216] width 93 height 17
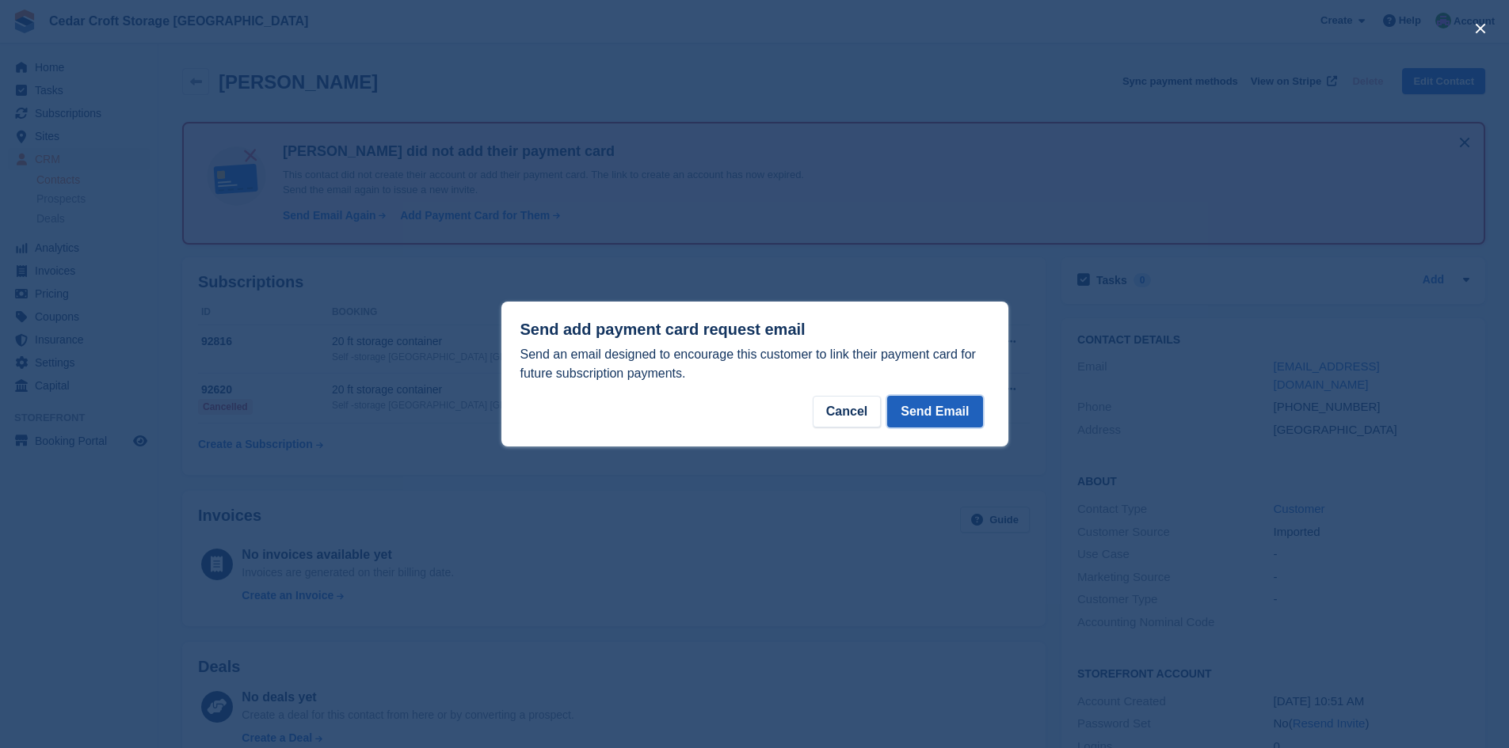
click at [925, 406] on button "Send Email" at bounding box center [934, 412] width 95 height 32
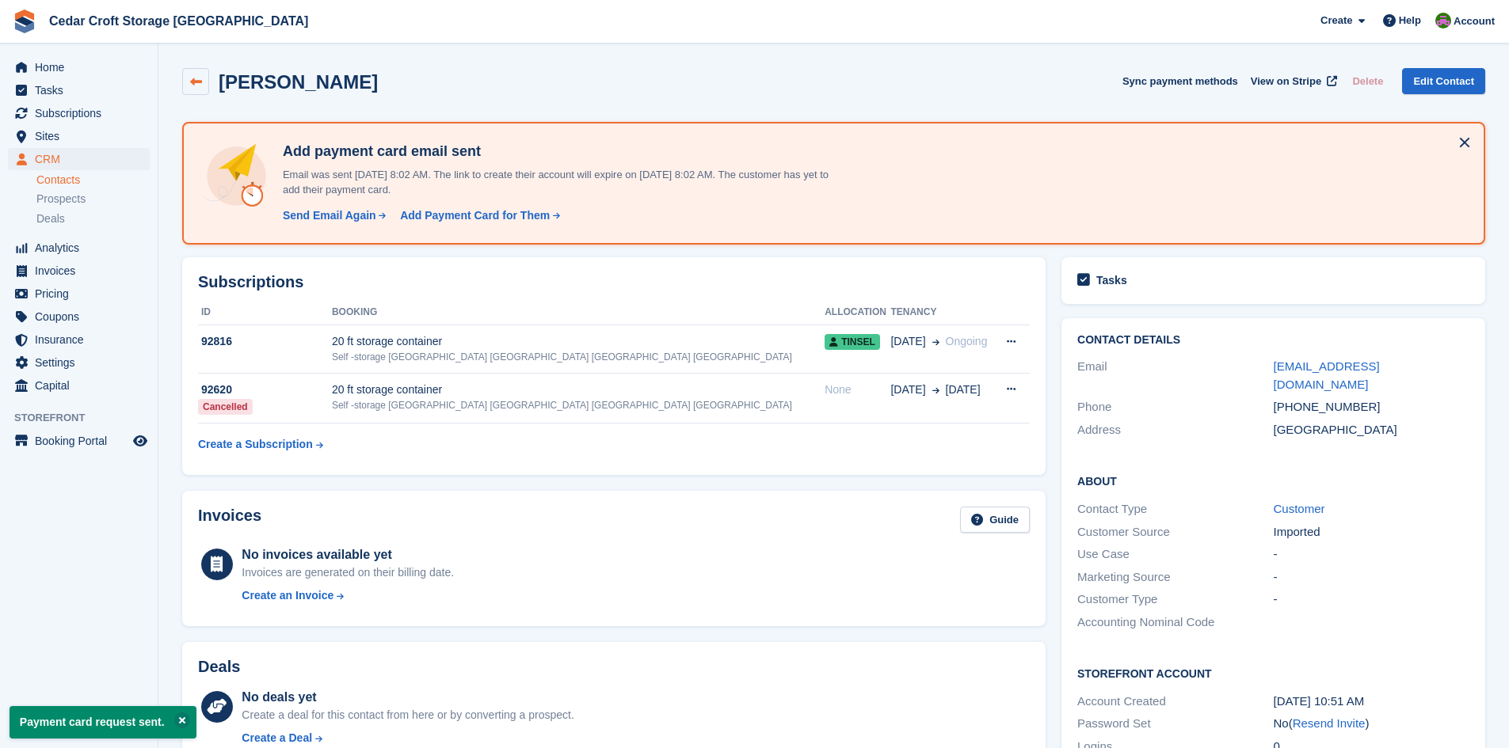
click at [197, 82] on icon at bounding box center [196, 82] width 12 height 12
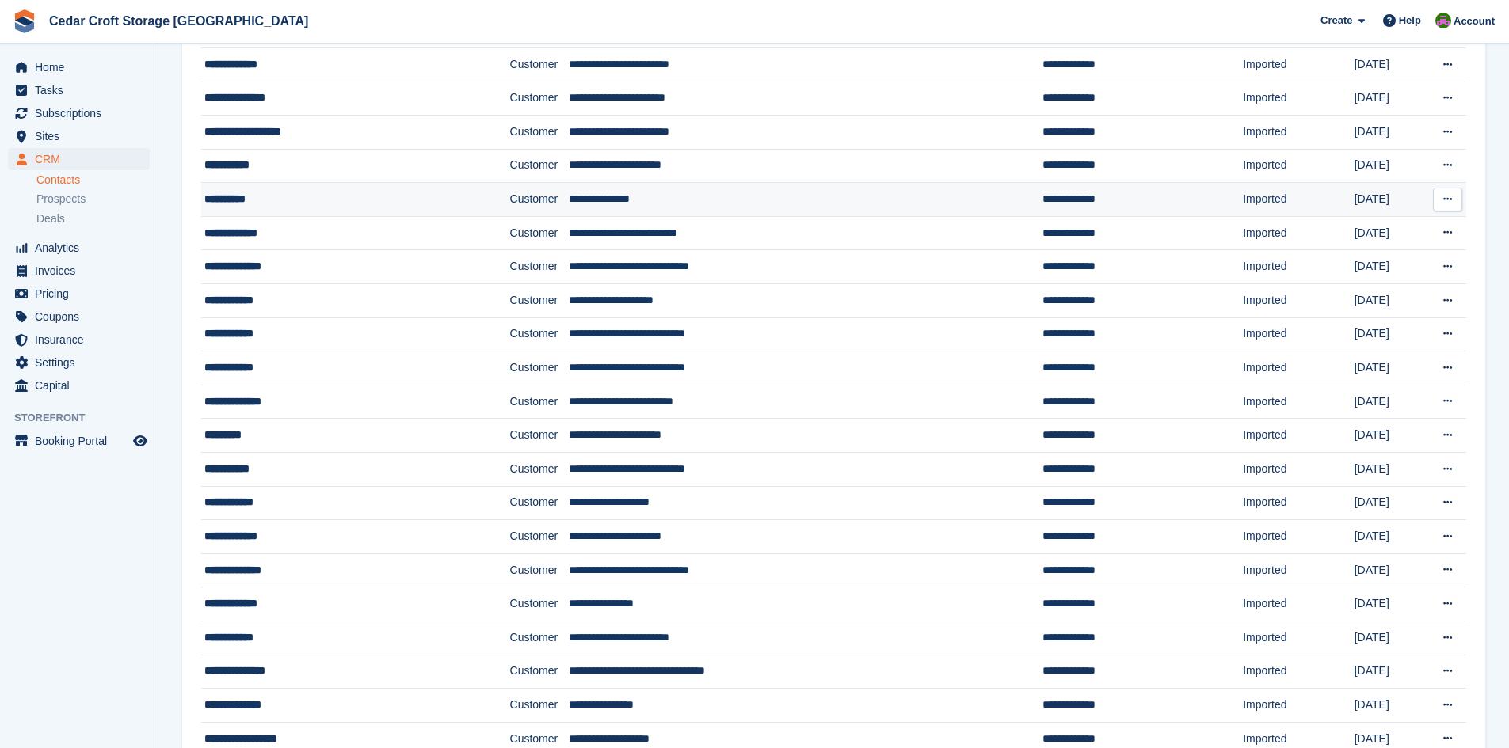
scroll to position [634, 0]
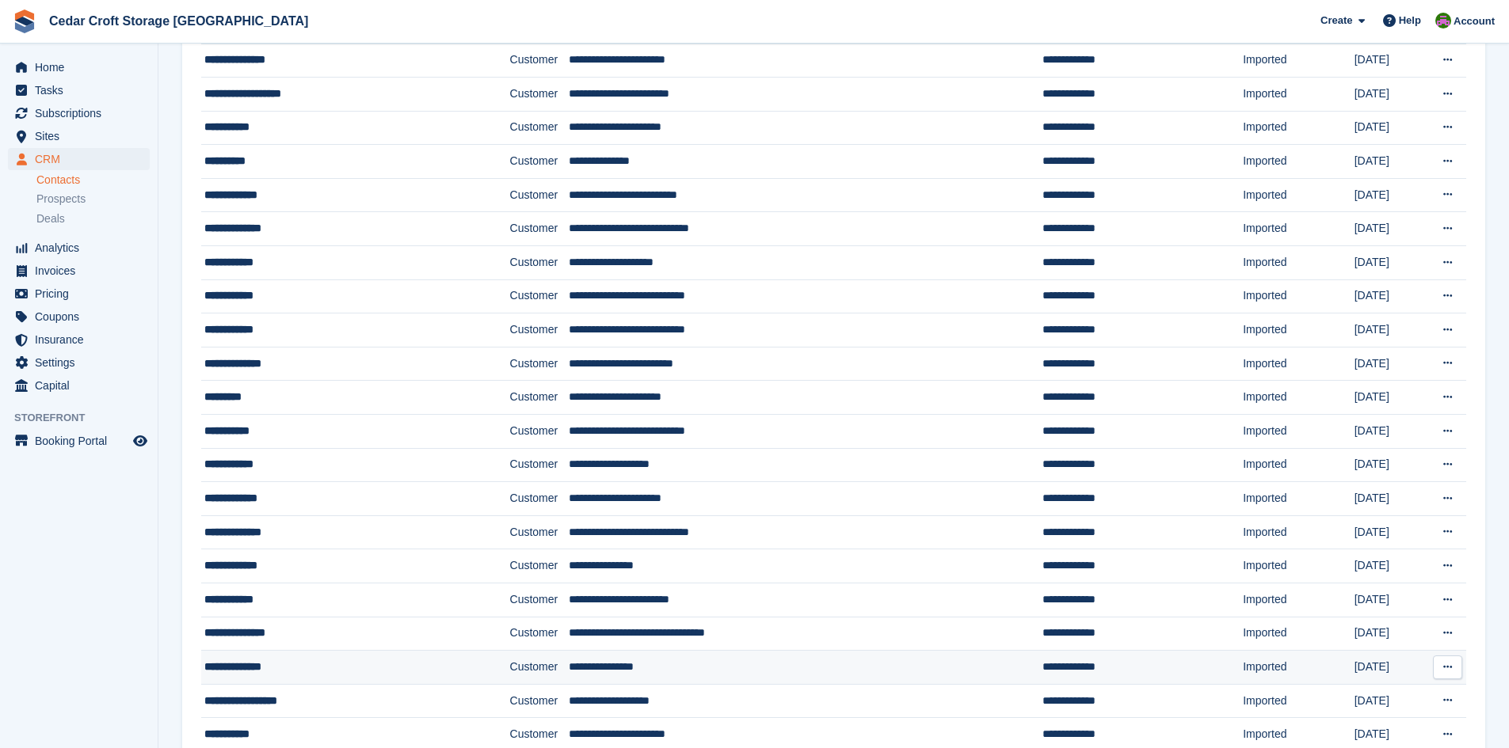
click at [264, 670] on div "**********" at bounding box center [328, 667] width 248 height 17
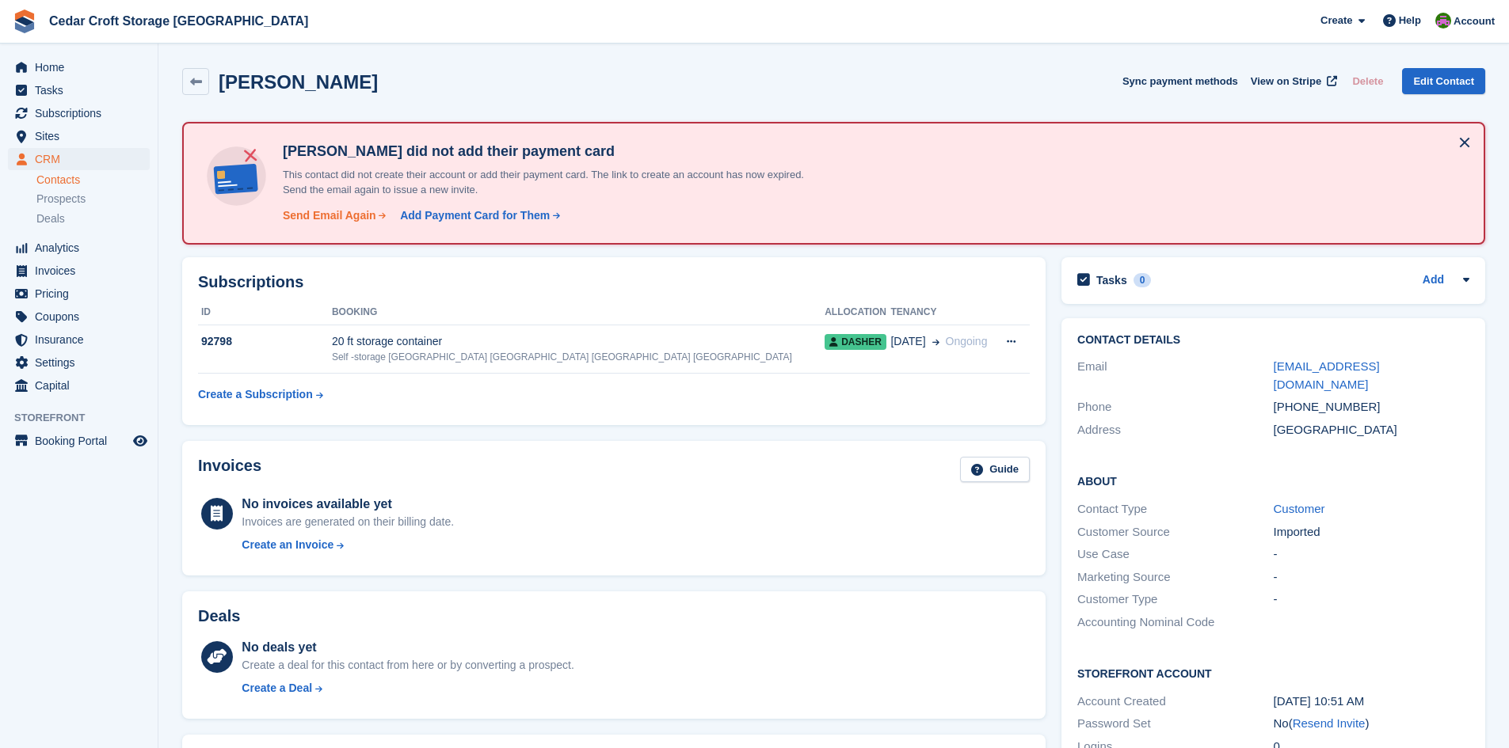
click at [329, 218] on div "Send Email Again" at bounding box center [329, 216] width 93 height 17
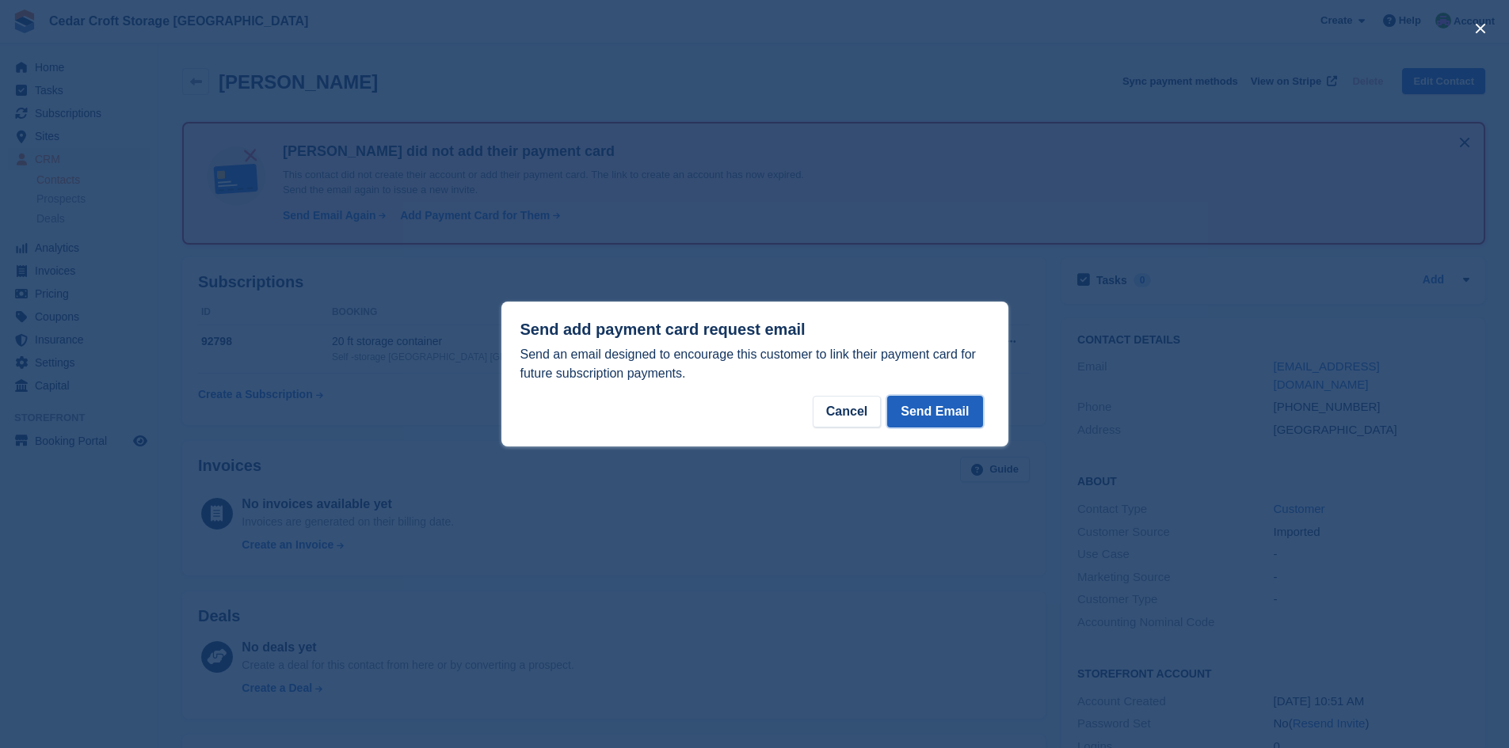
click at [944, 413] on button "Send Email" at bounding box center [934, 412] width 95 height 32
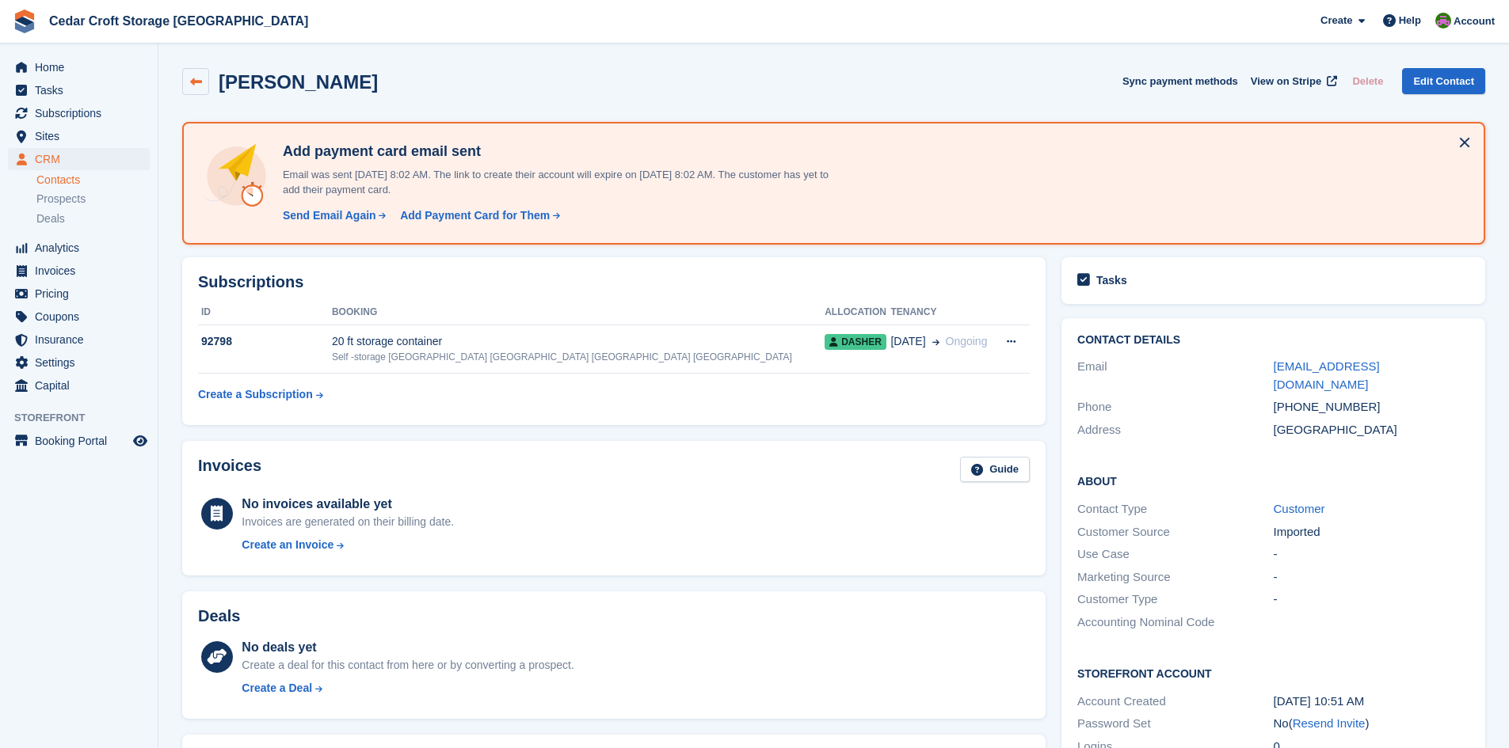
click at [194, 79] on icon at bounding box center [196, 82] width 12 height 12
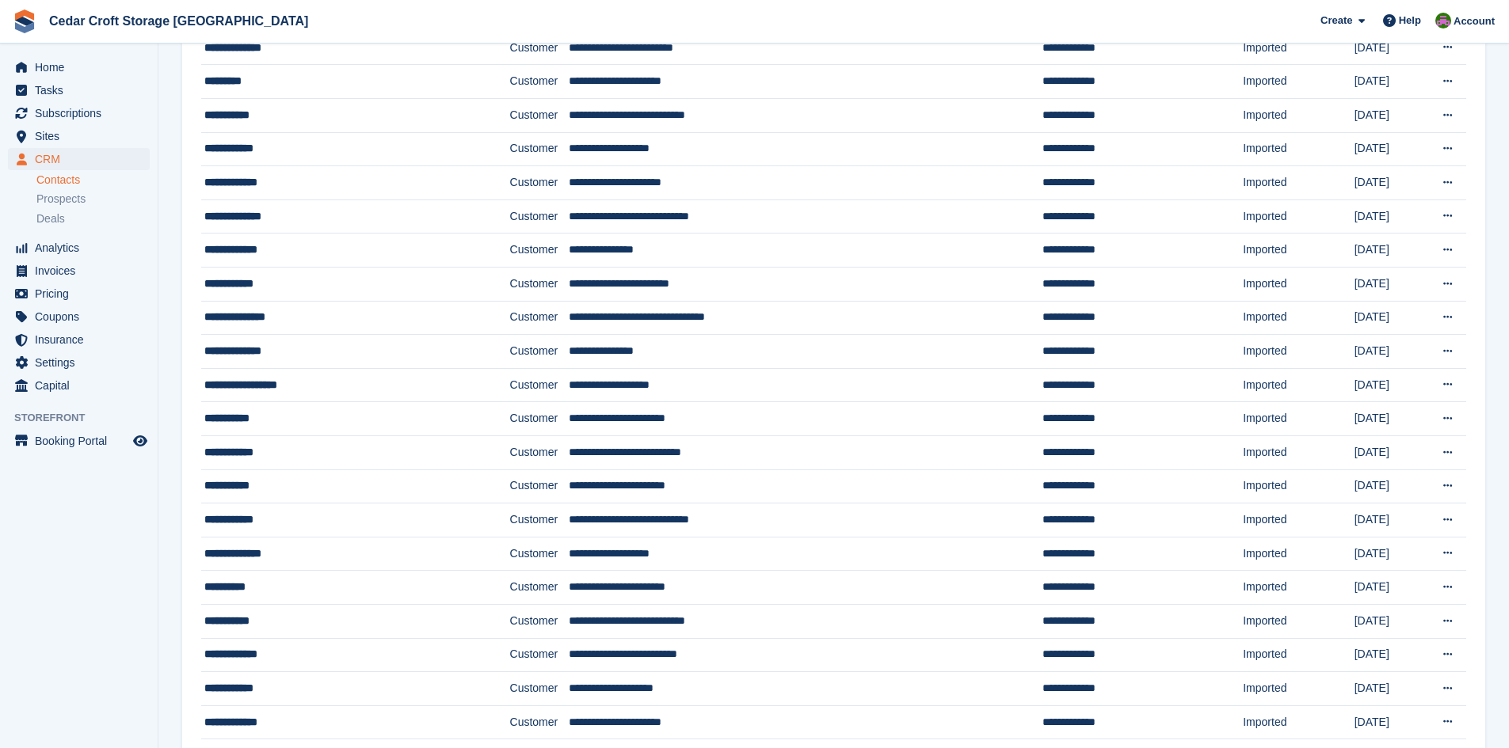
scroll to position [950, 0]
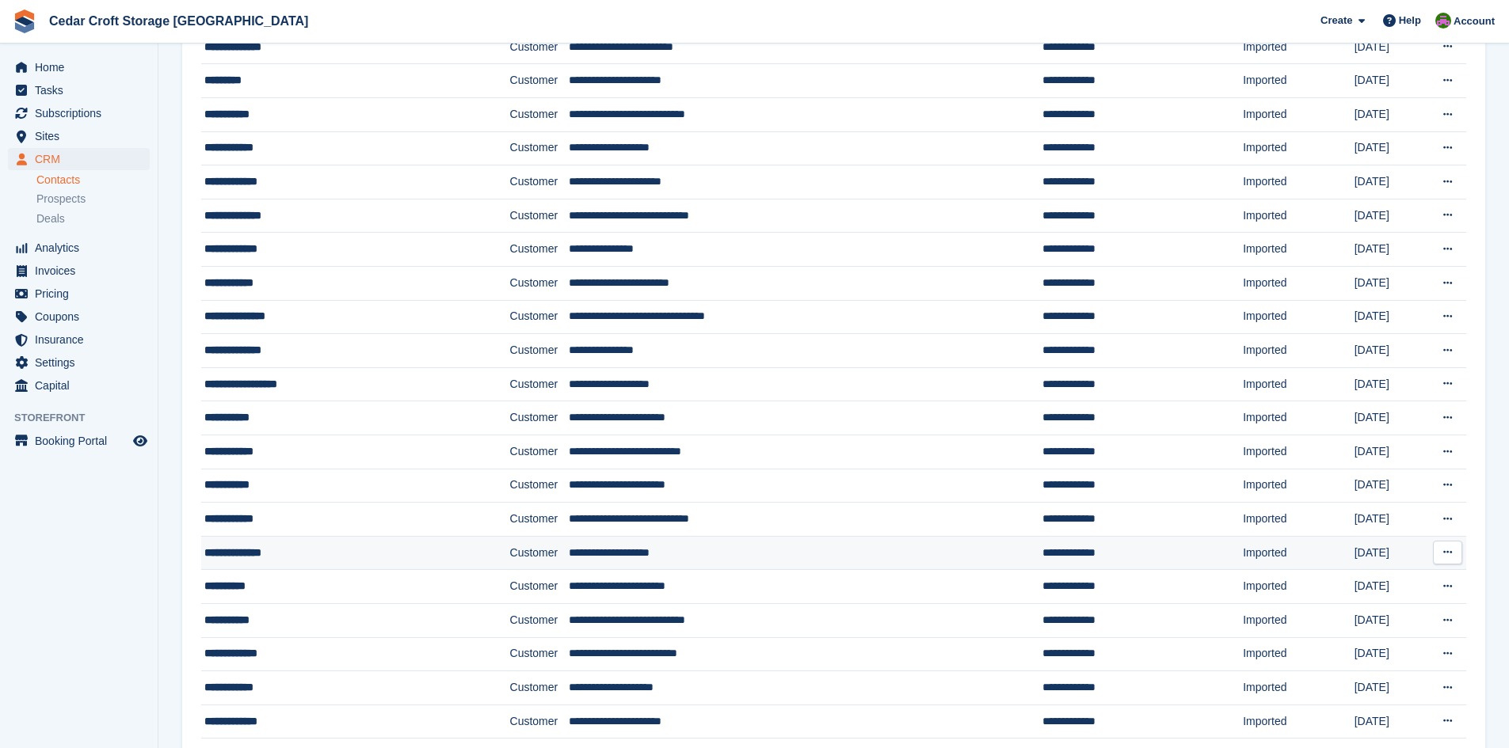
click at [233, 554] on div "**********" at bounding box center [328, 553] width 248 height 17
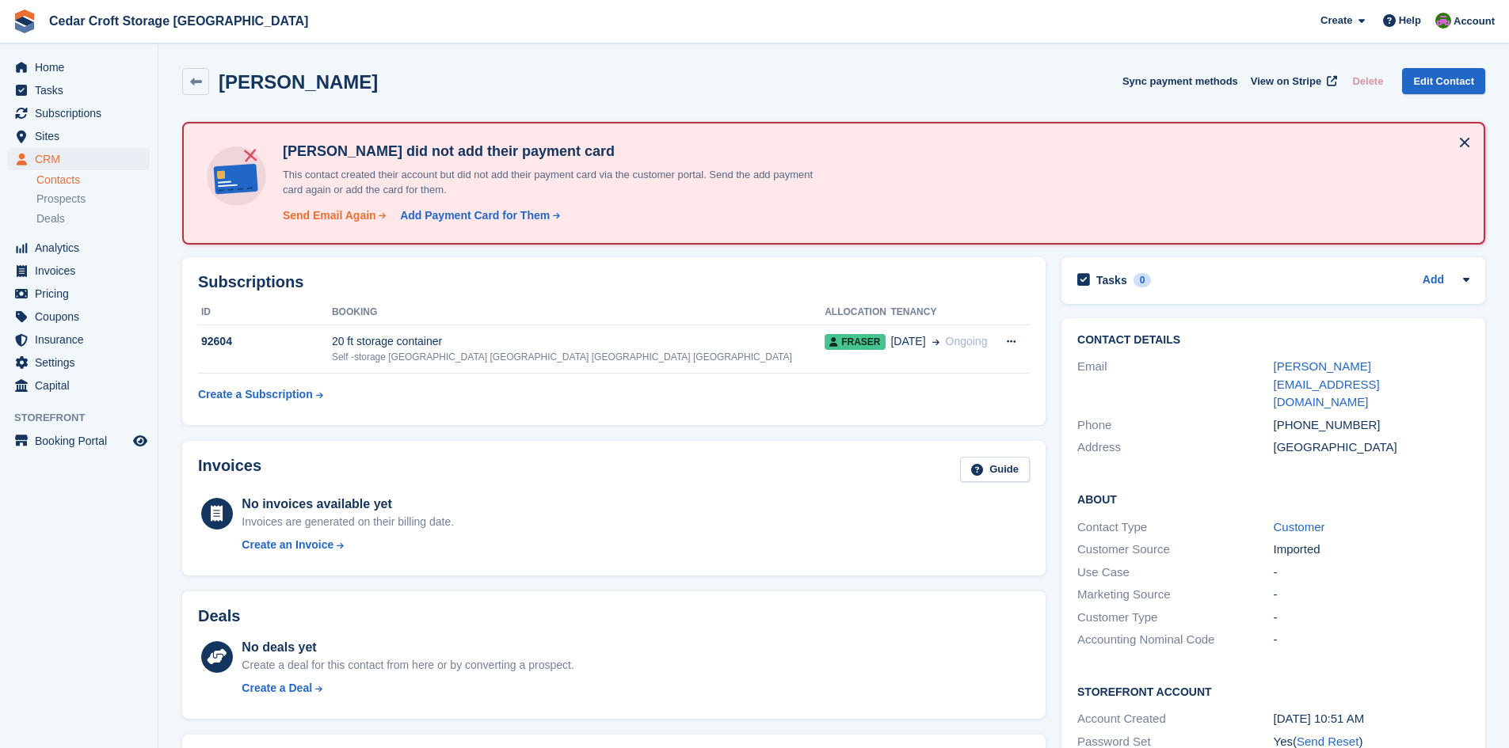
click at [330, 216] on div "Send Email Again" at bounding box center [329, 216] width 93 height 17
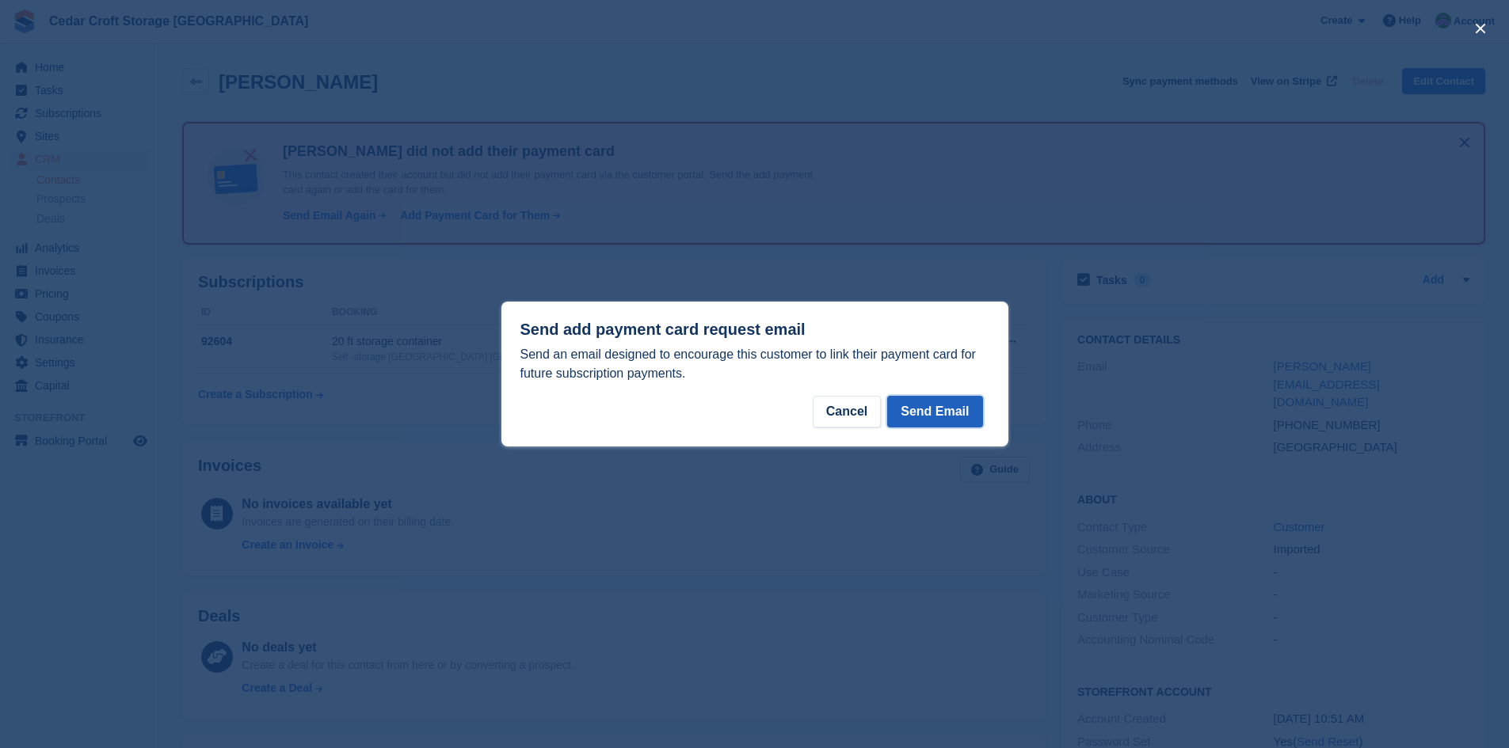
click at [936, 413] on button "Send Email" at bounding box center [934, 412] width 95 height 32
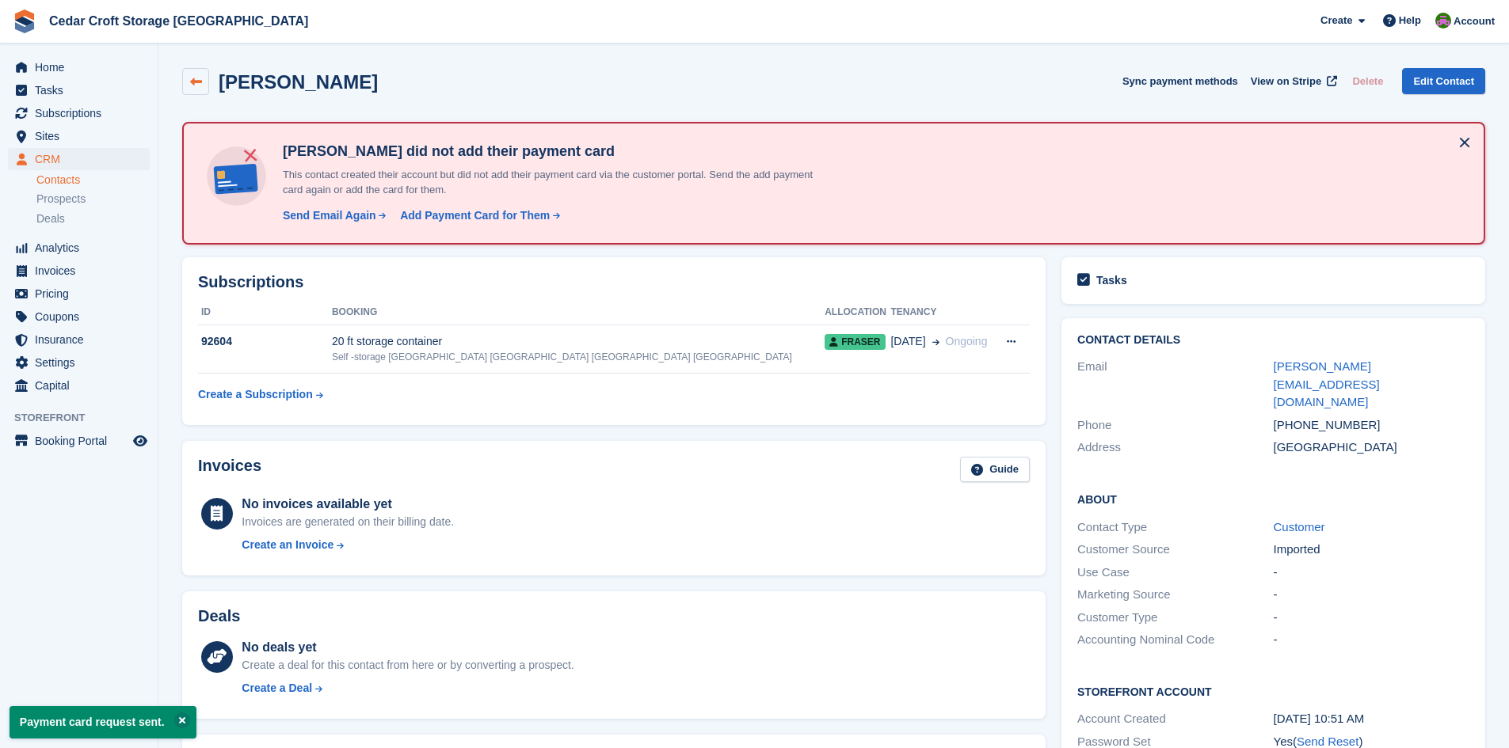
click at [196, 81] on icon at bounding box center [196, 82] width 12 height 12
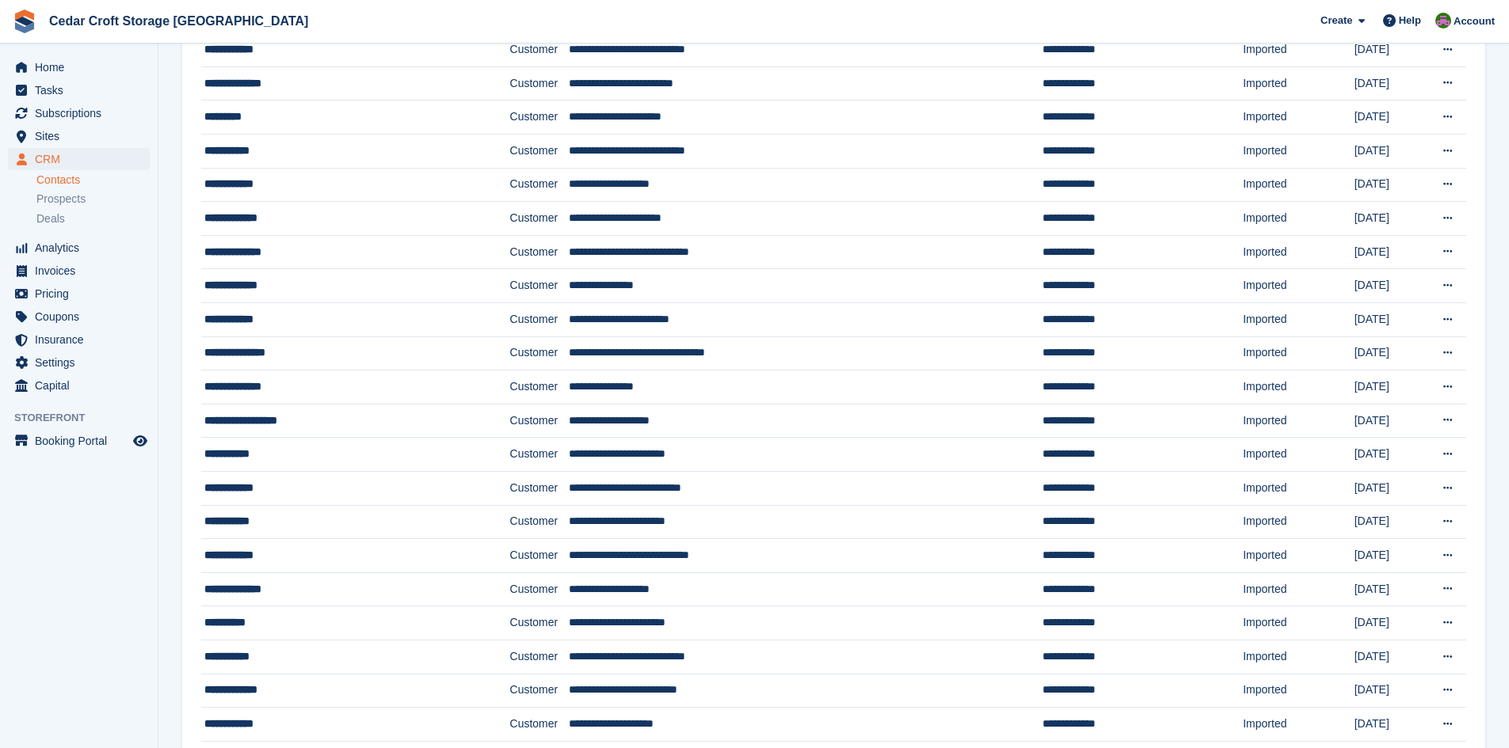
scroll to position [950, 0]
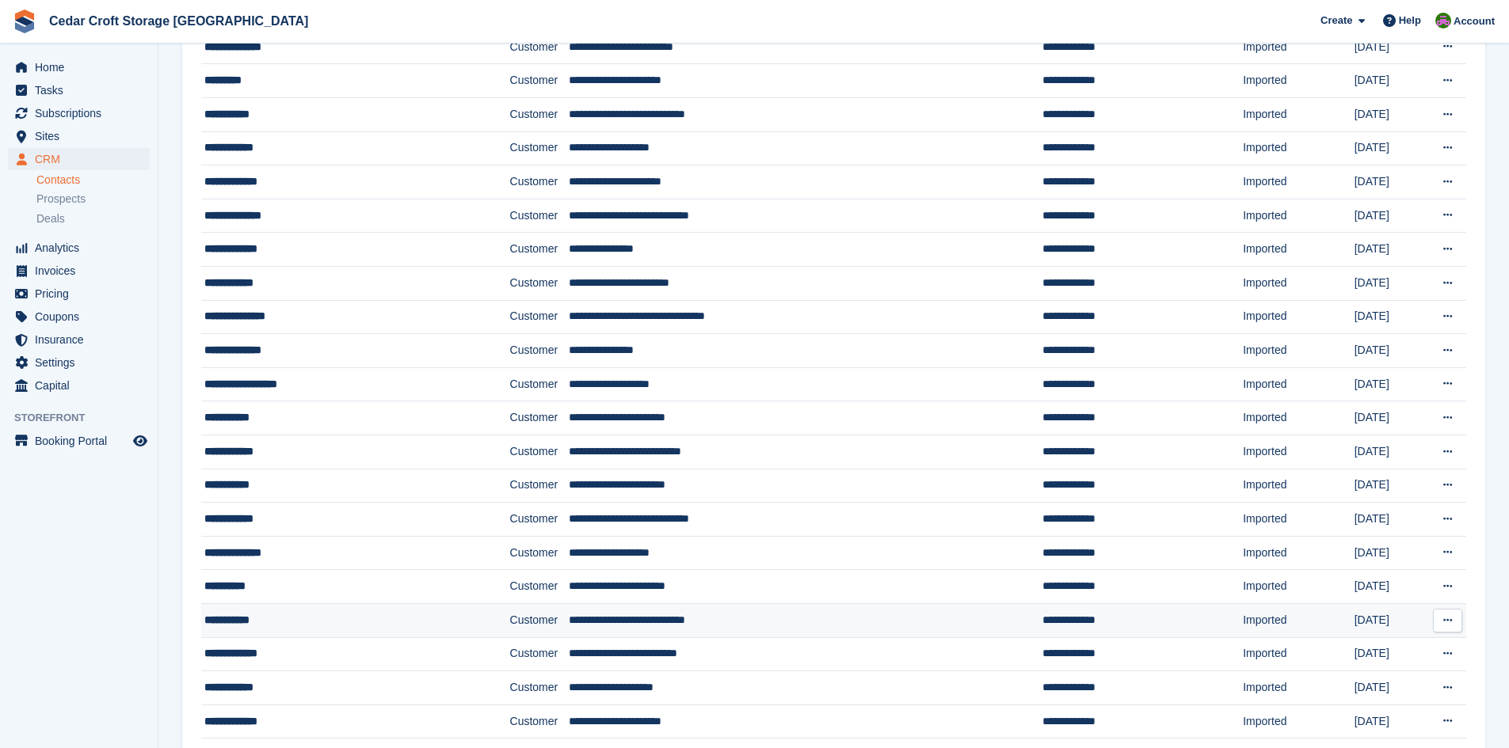
click at [265, 619] on div "**********" at bounding box center [328, 620] width 248 height 17
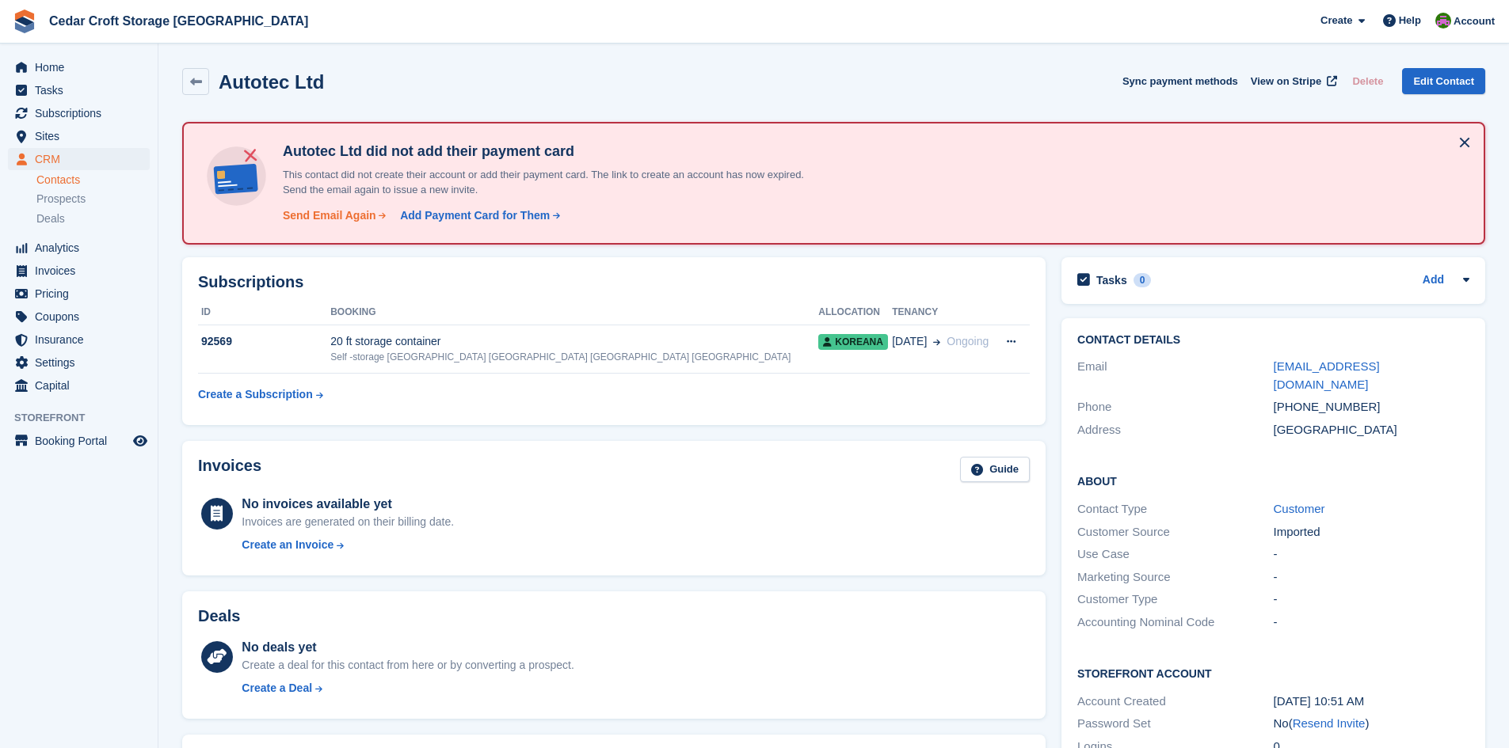
click at [318, 215] on div "Send Email Again" at bounding box center [329, 216] width 93 height 17
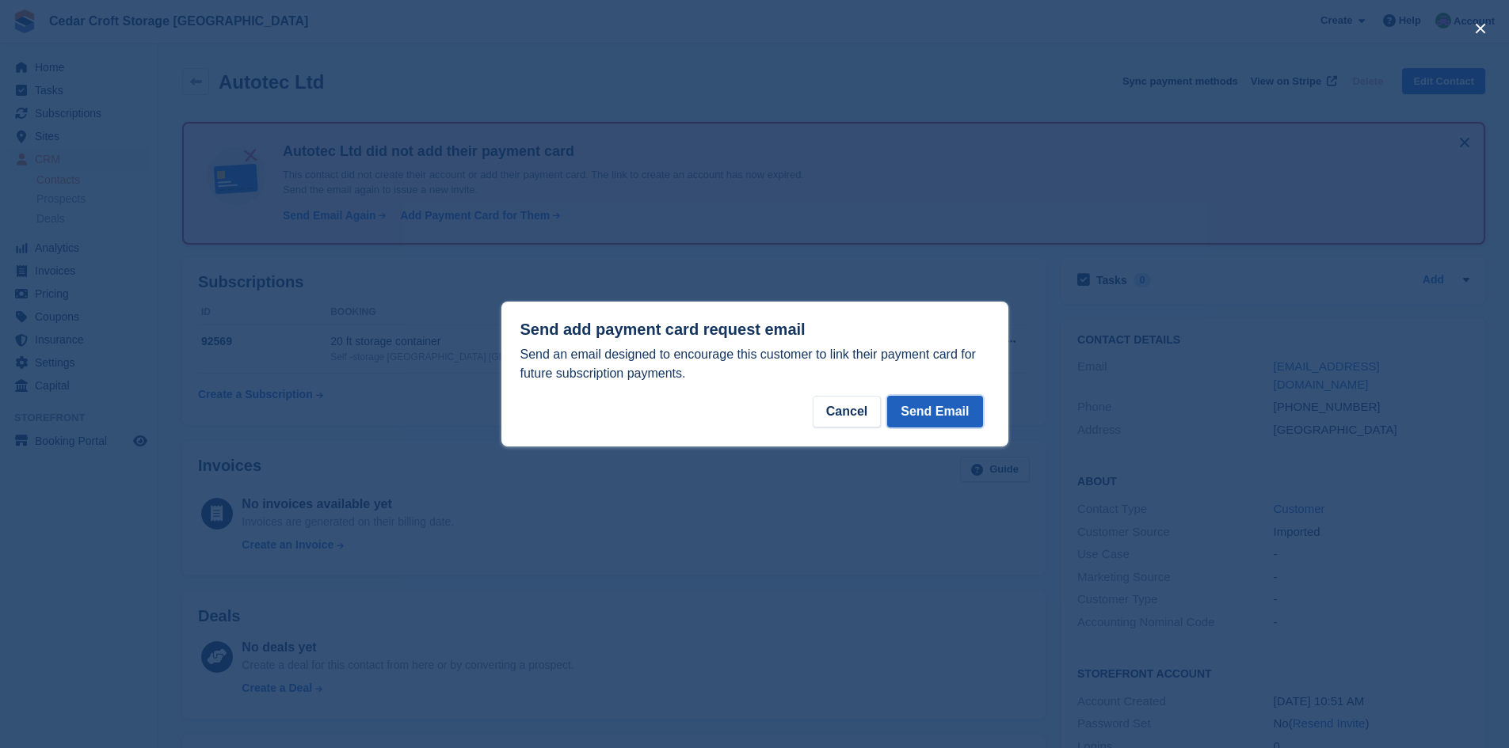
click at [940, 408] on button "Send Email" at bounding box center [934, 412] width 95 height 32
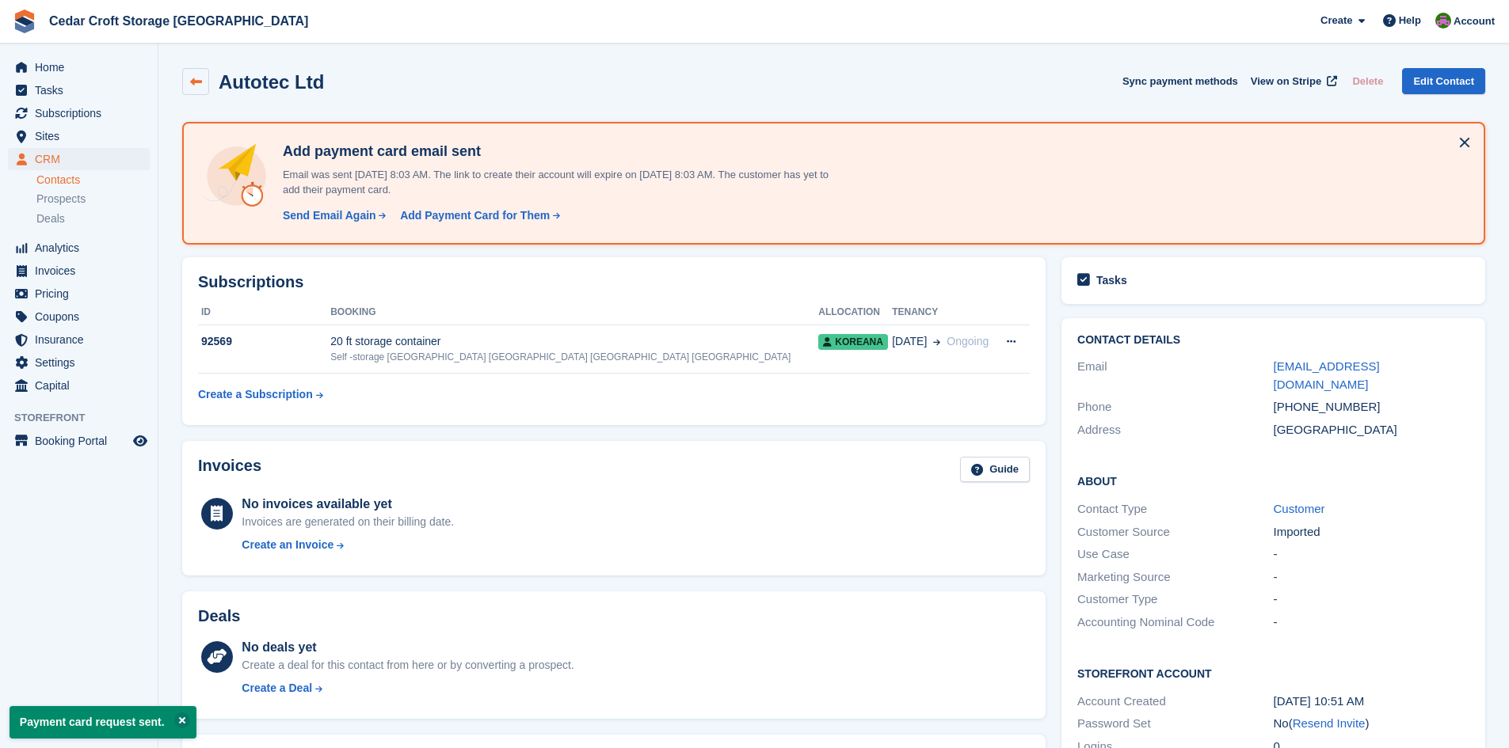
click at [193, 87] on icon at bounding box center [196, 82] width 12 height 12
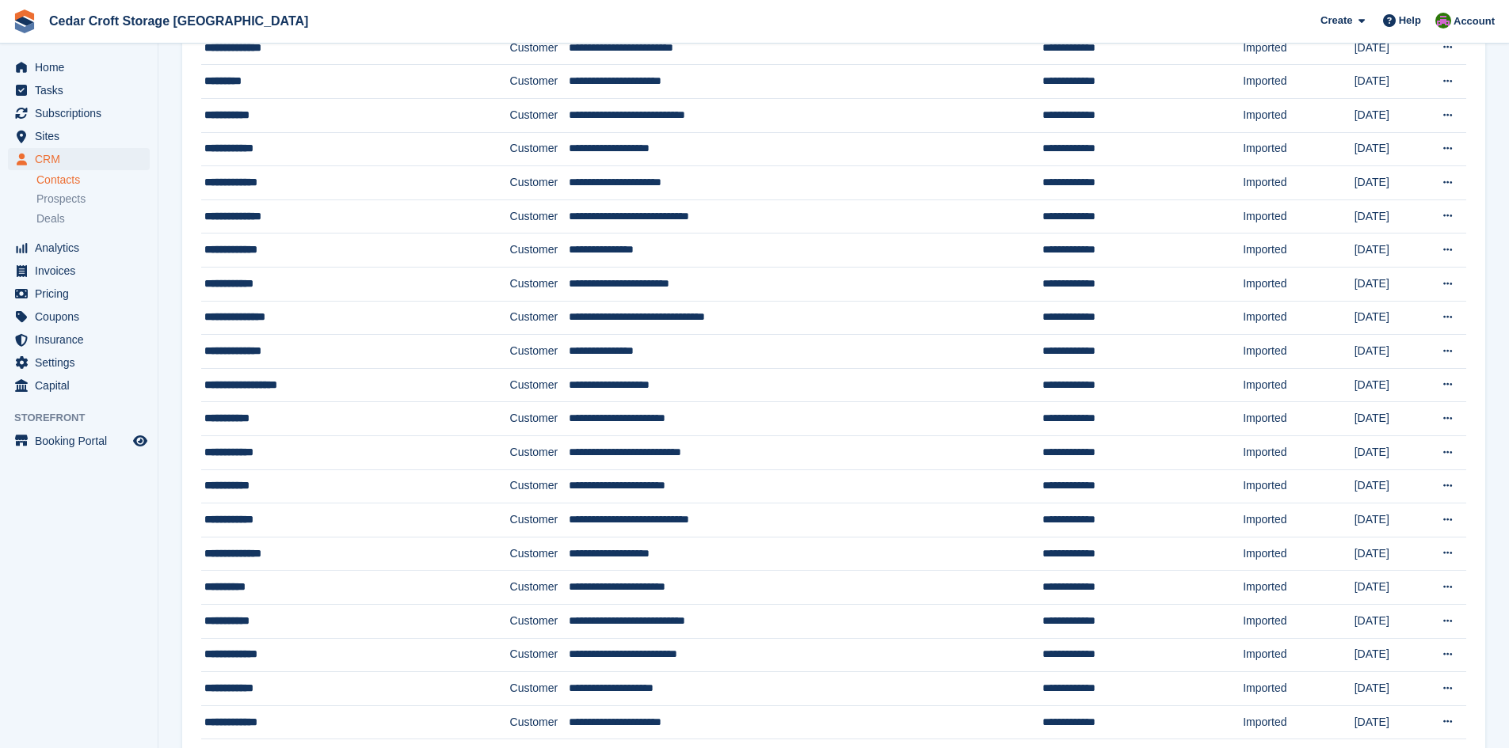
scroll to position [950, 0]
click at [247, 653] on div "**********" at bounding box center [328, 653] width 248 height 17
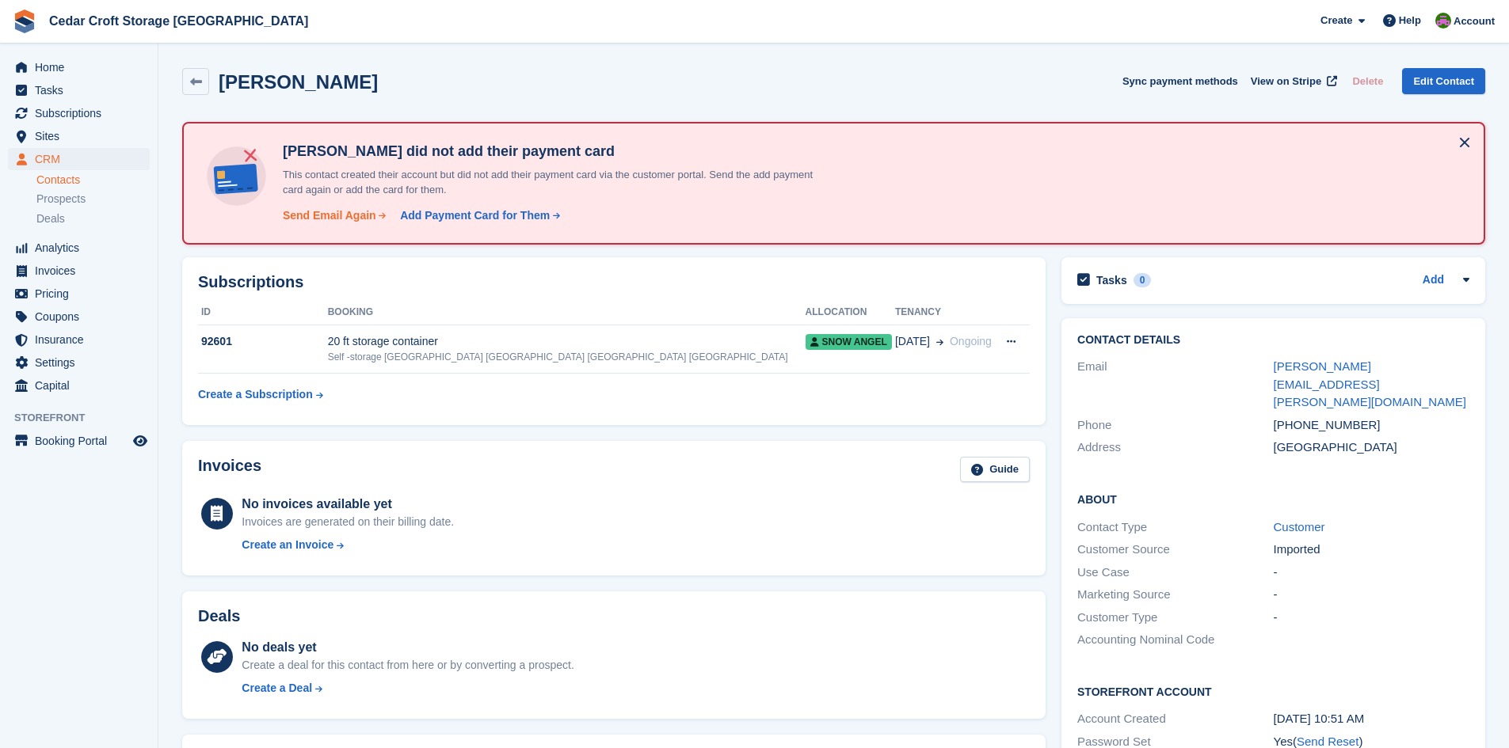
click at [313, 215] on div "Send Email Again" at bounding box center [329, 216] width 93 height 17
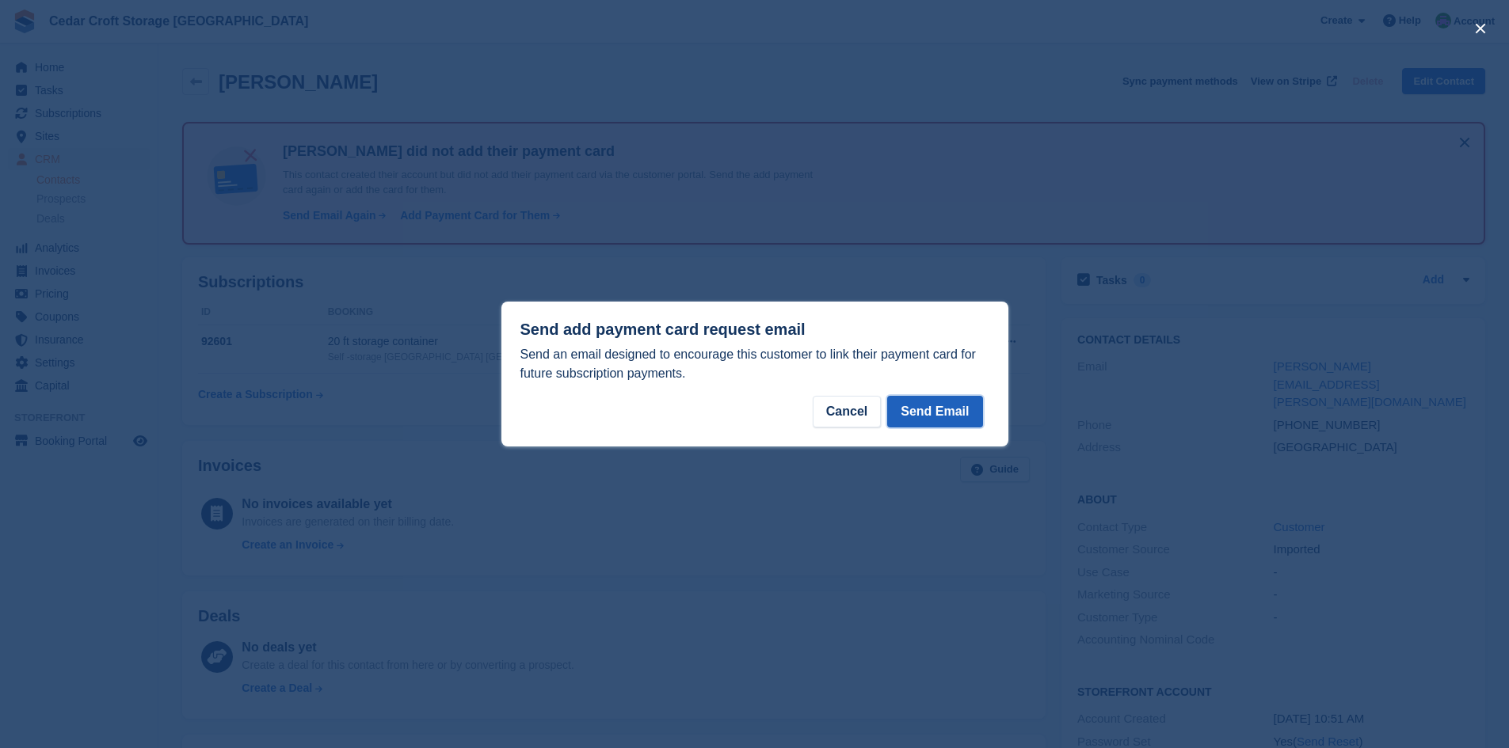
click at [932, 410] on button "Send Email" at bounding box center [934, 412] width 95 height 32
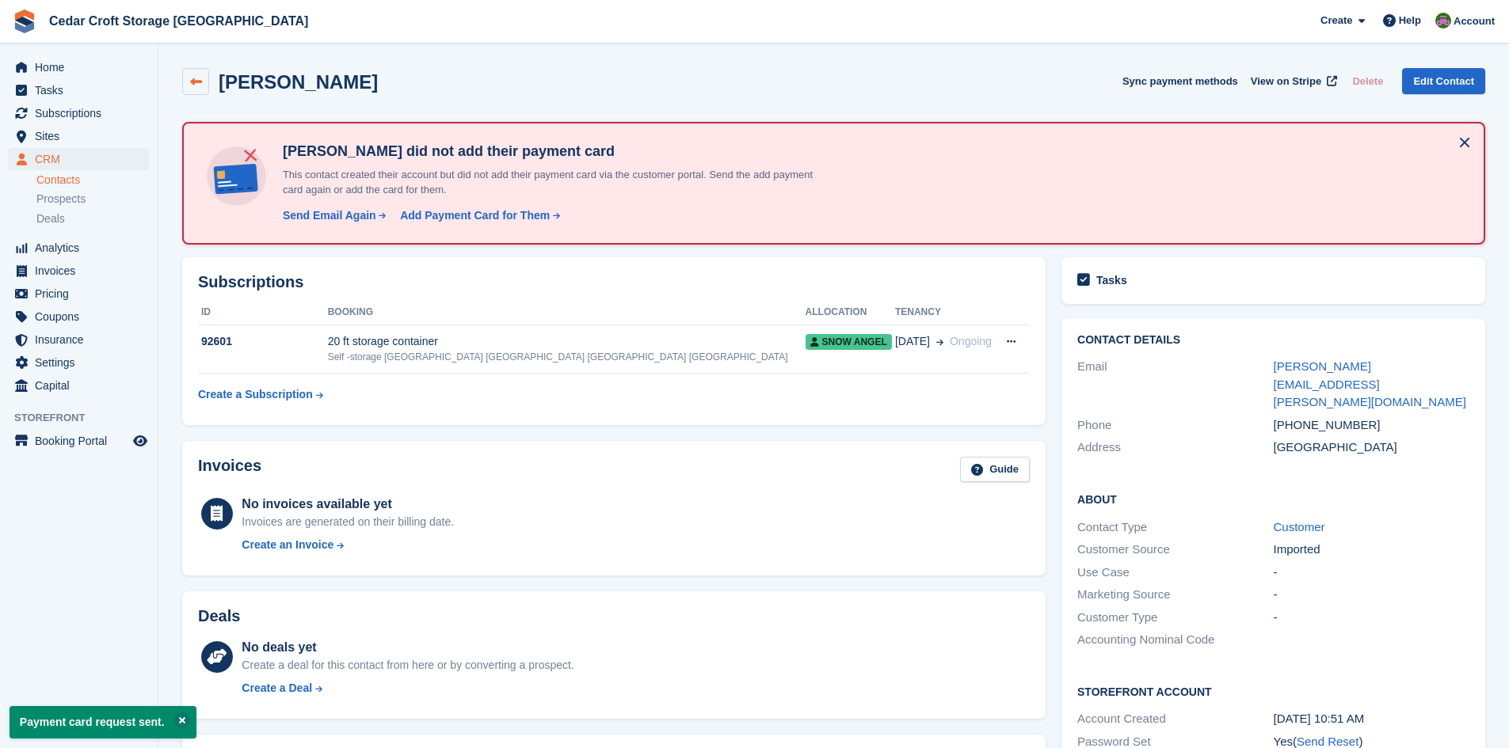
click at [196, 82] on icon at bounding box center [196, 82] width 12 height 12
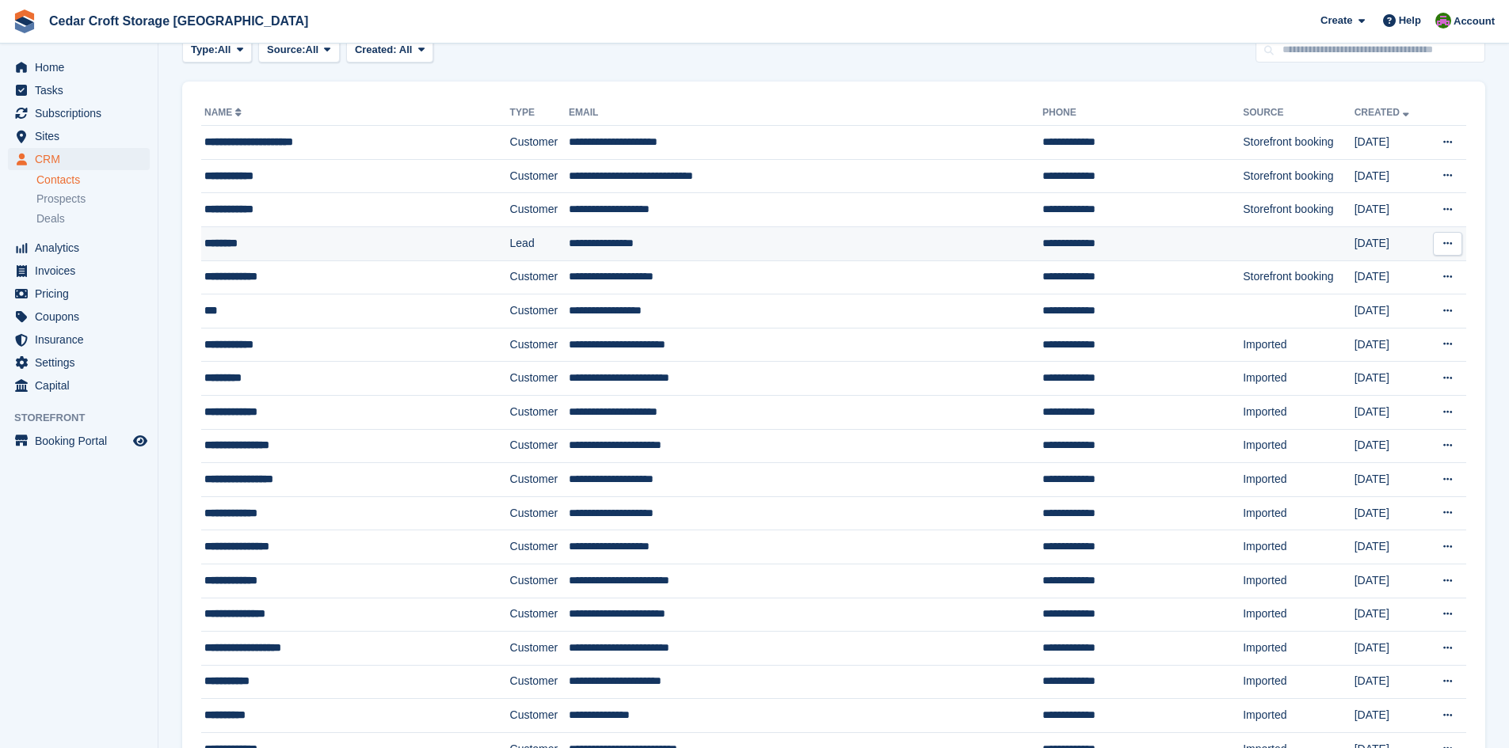
scroll to position [158, 0]
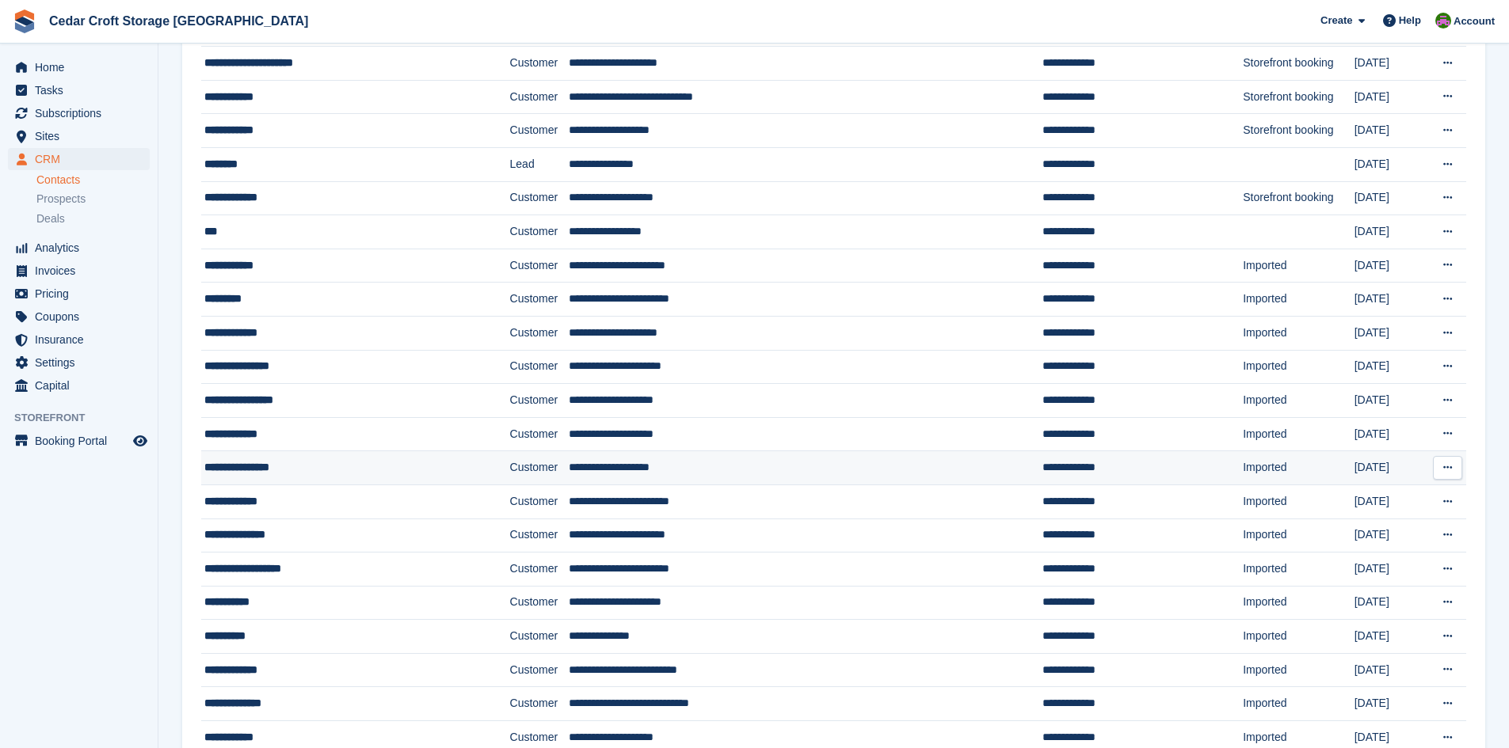
click at [283, 466] on div "**********" at bounding box center [328, 467] width 248 height 17
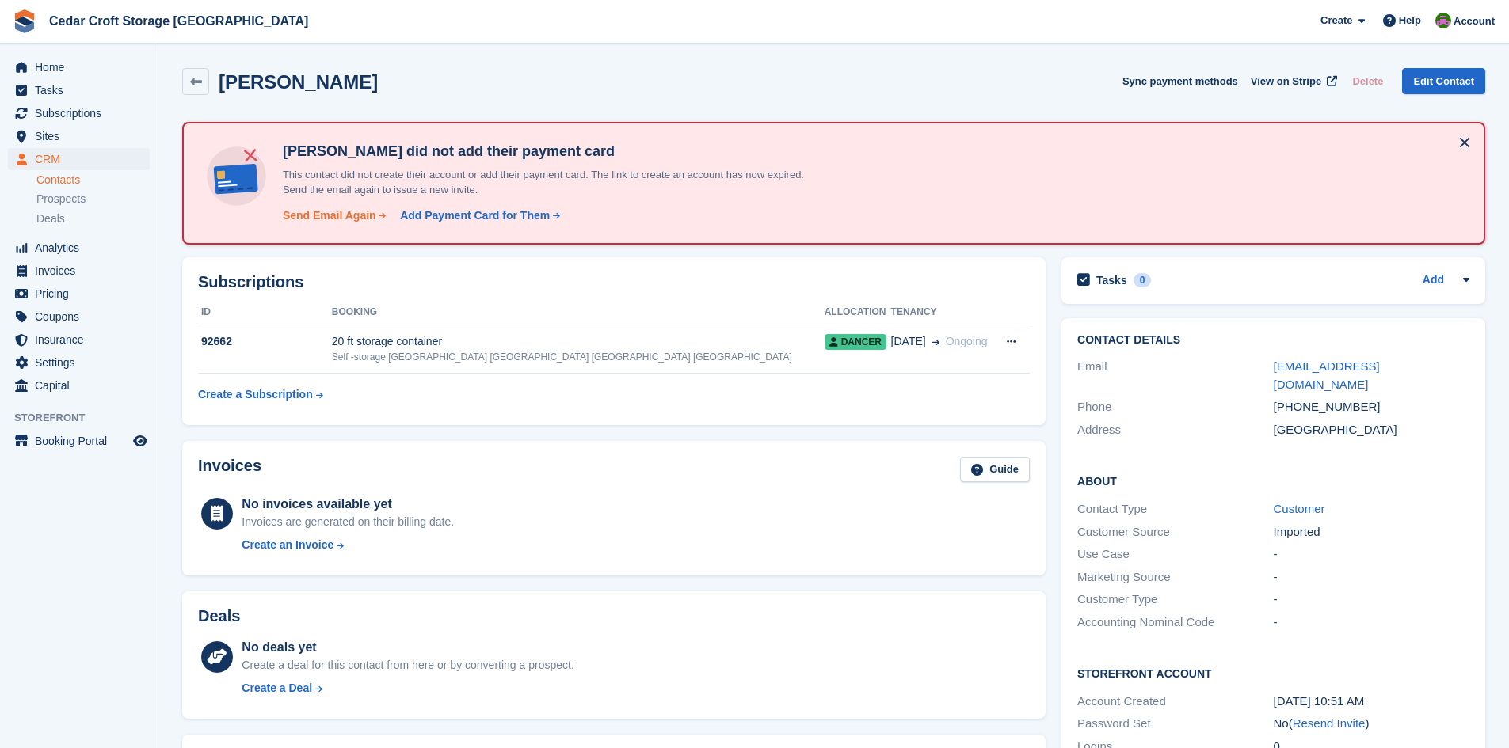
click at [337, 220] on div "Send Email Again" at bounding box center [329, 216] width 93 height 17
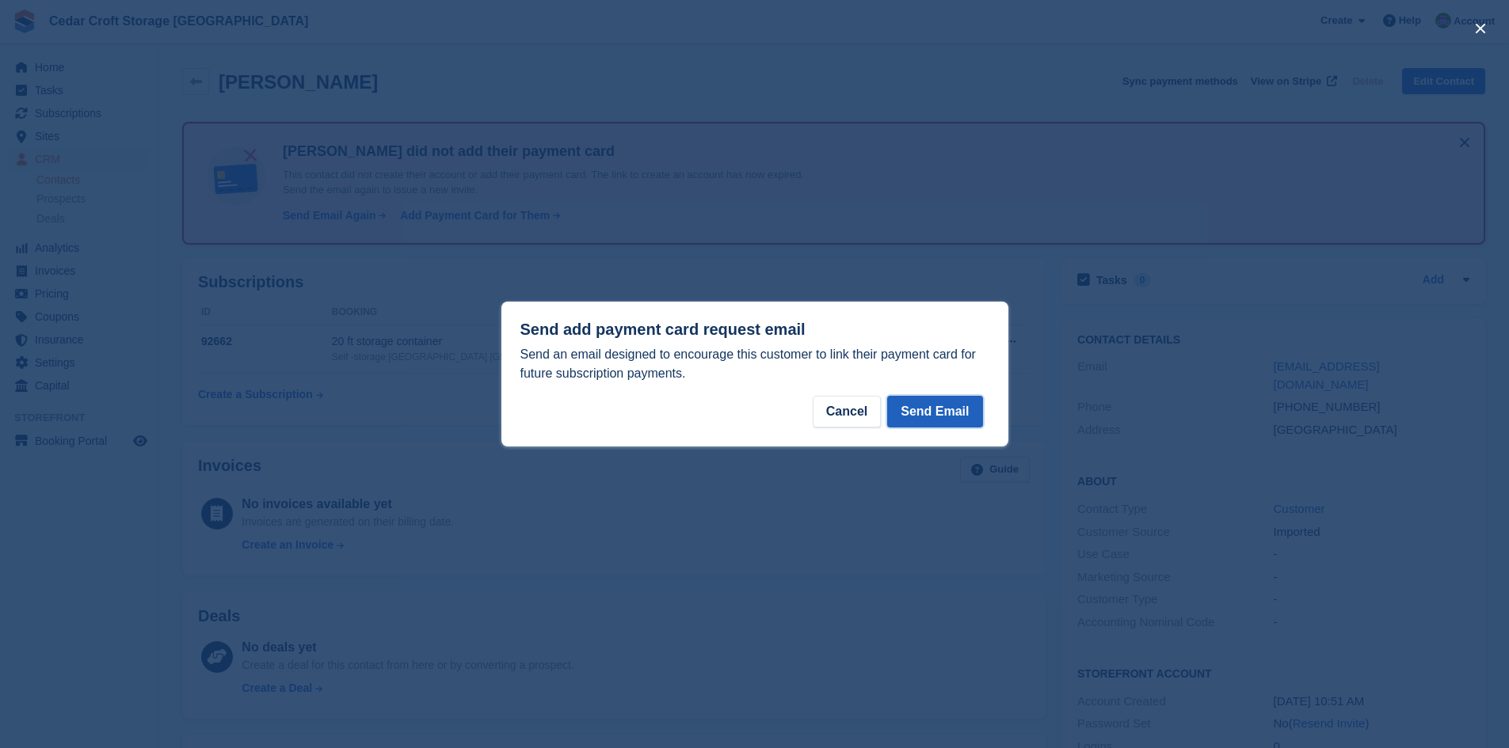
click at [926, 410] on button "Send Email" at bounding box center [934, 412] width 95 height 32
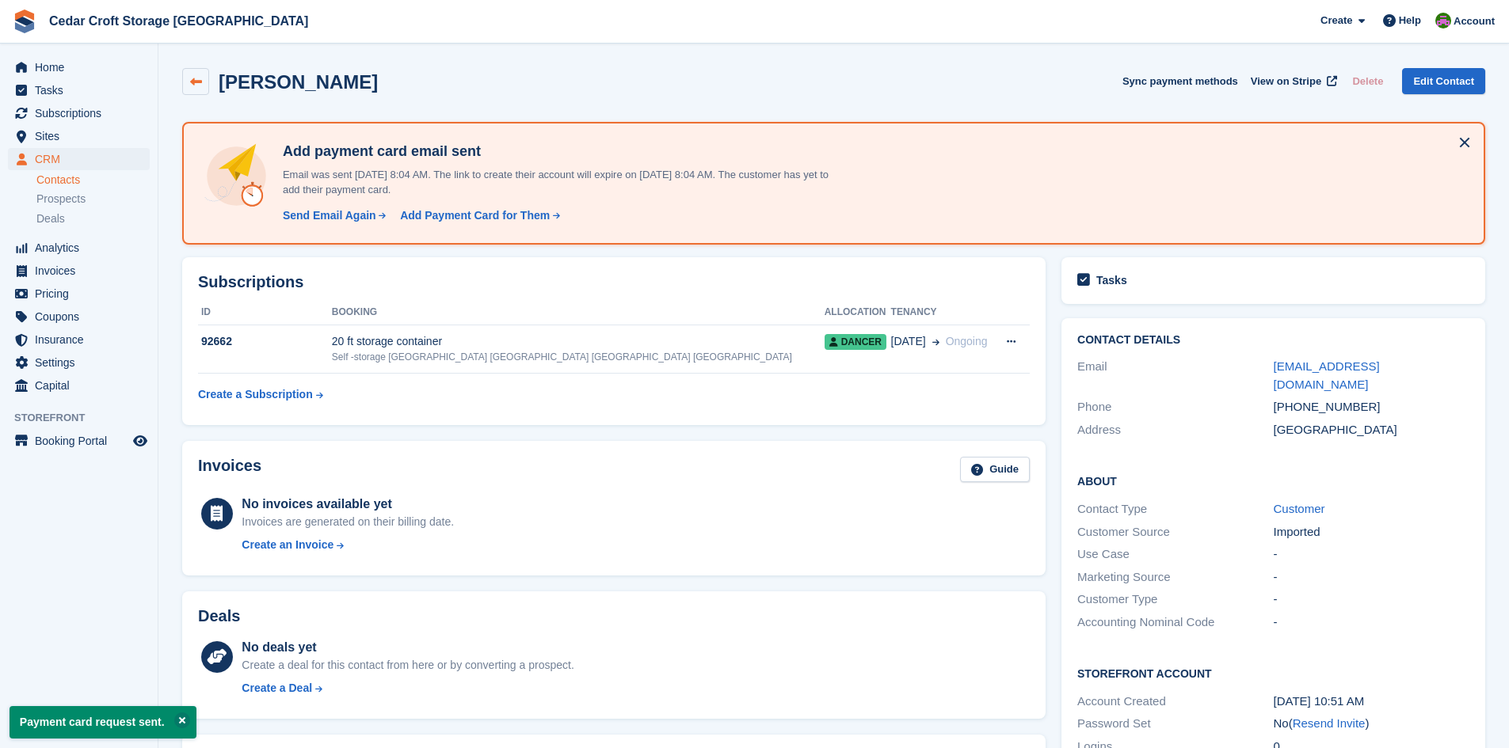
click at [199, 82] on icon at bounding box center [196, 82] width 12 height 12
drag, startPoint x: 199, startPoint y: 81, endPoint x: 208, endPoint y: 79, distance: 8.9
click at [199, 80] on icon at bounding box center [196, 82] width 12 height 12
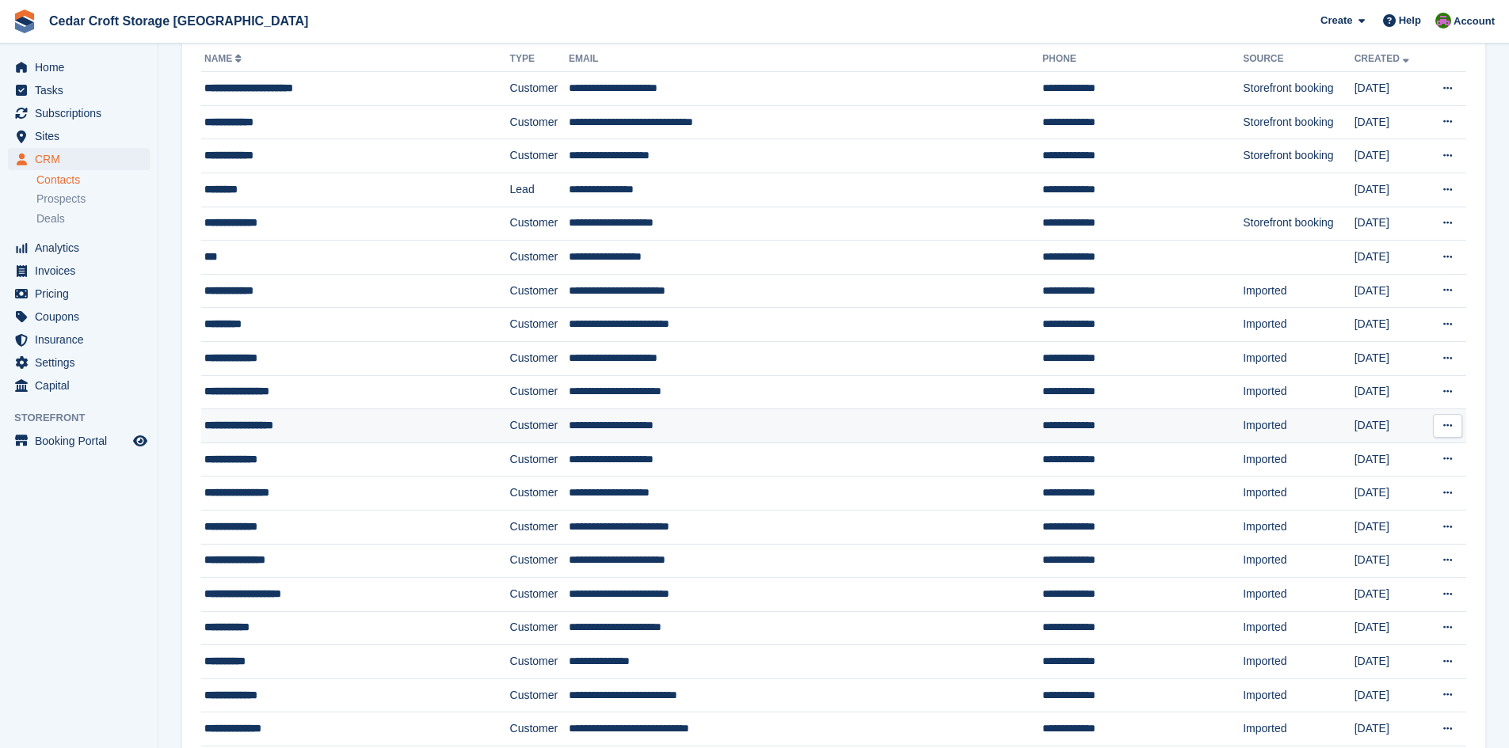
scroll to position [158, 0]
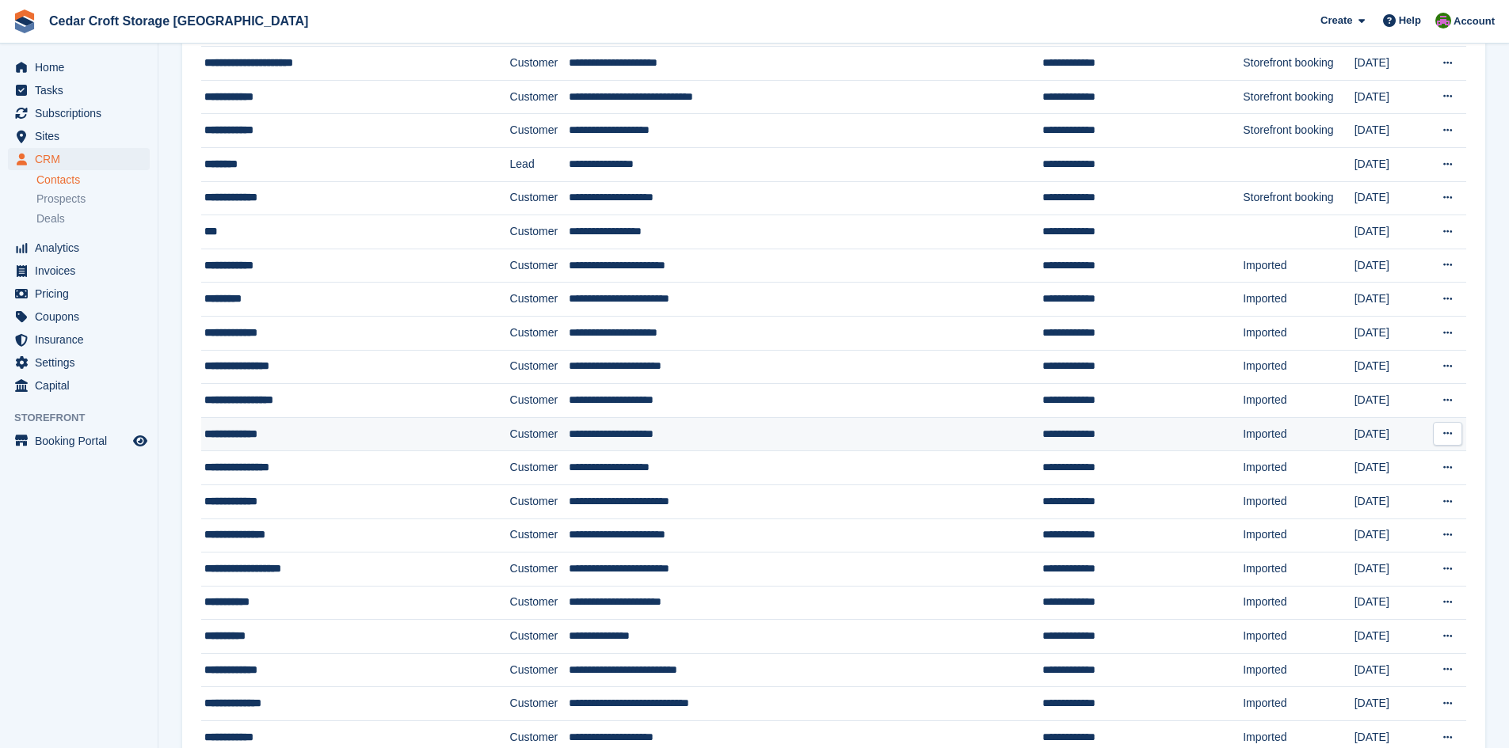
click at [265, 436] on div "**********" at bounding box center [328, 434] width 248 height 17
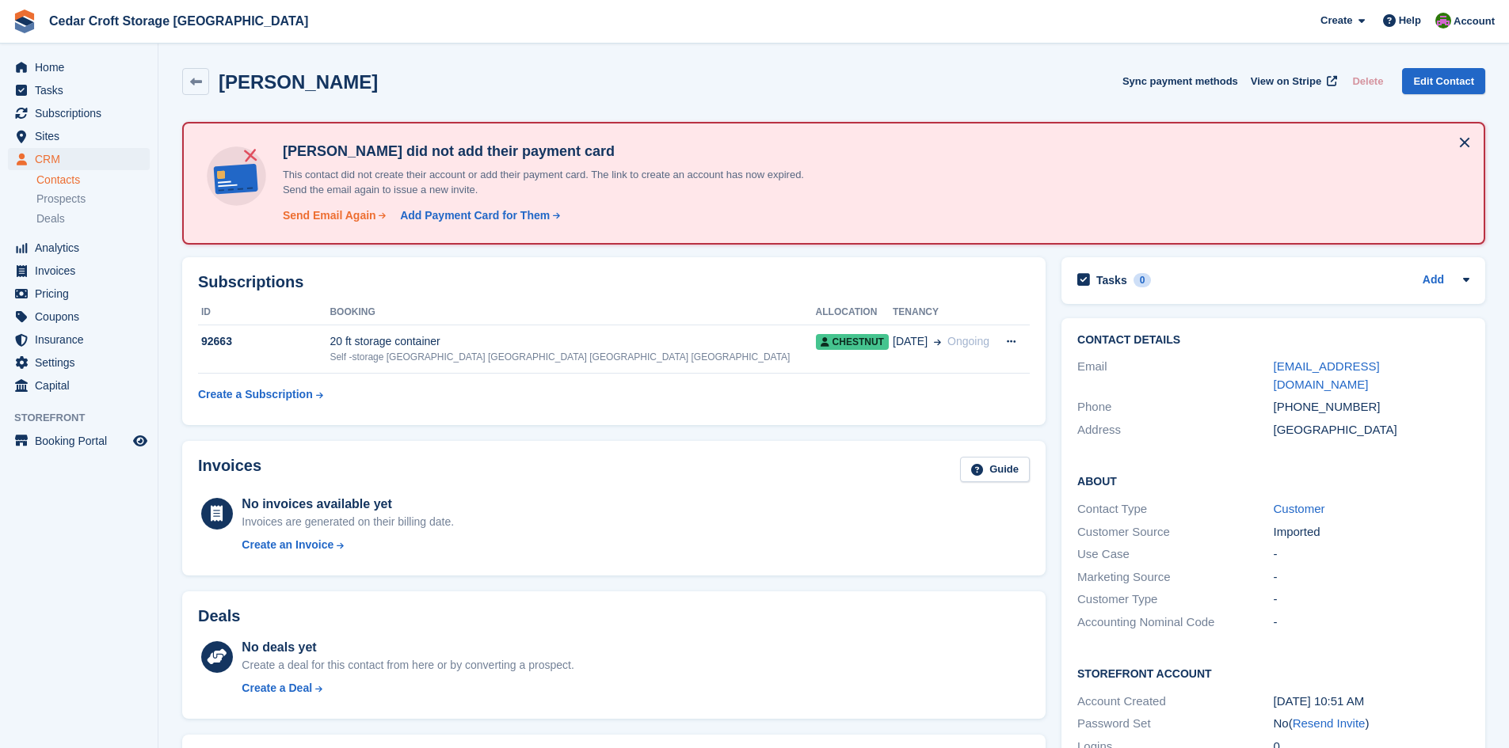
click at [340, 215] on div "Send Email Again" at bounding box center [329, 216] width 93 height 17
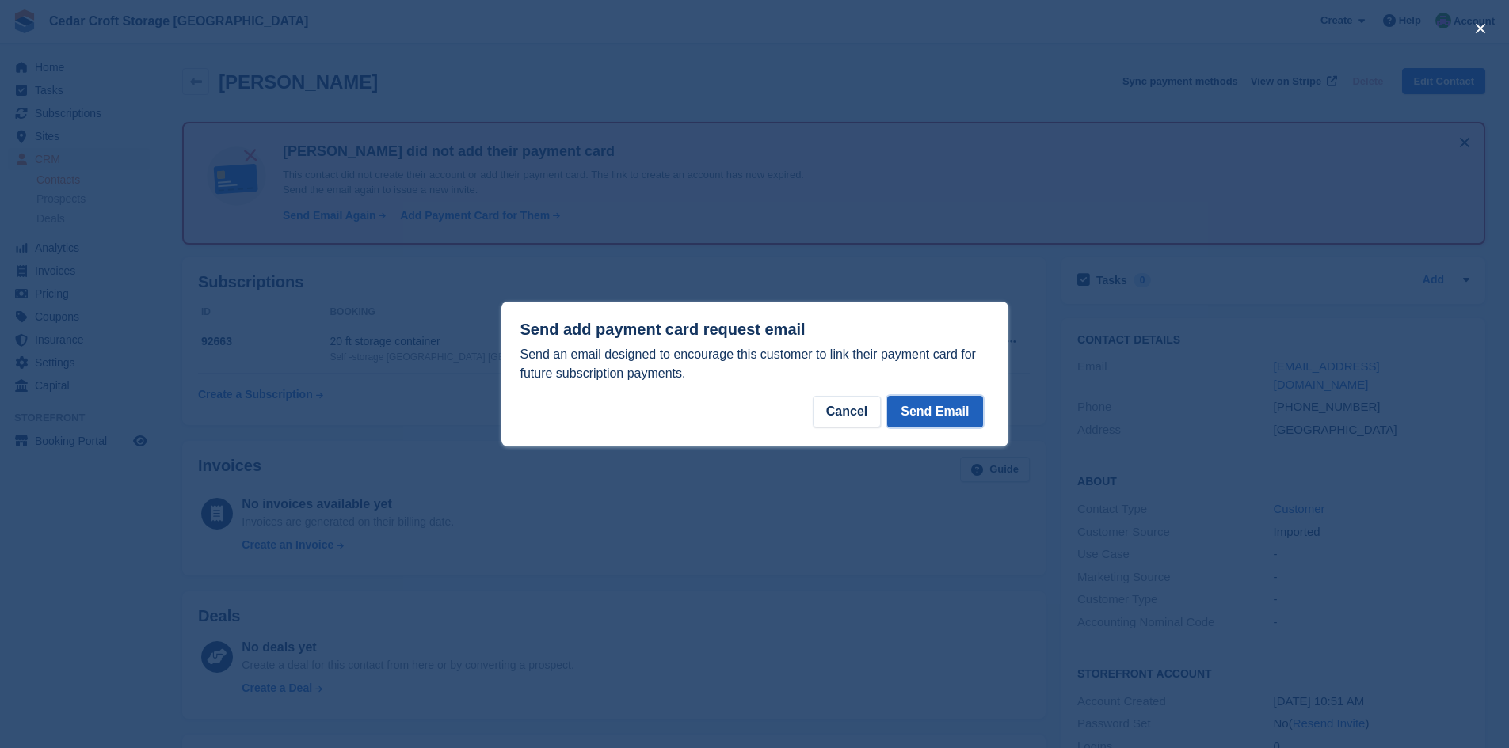
click at [947, 409] on button "Send Email" at bounding box center [934, 412] width 95 height 32
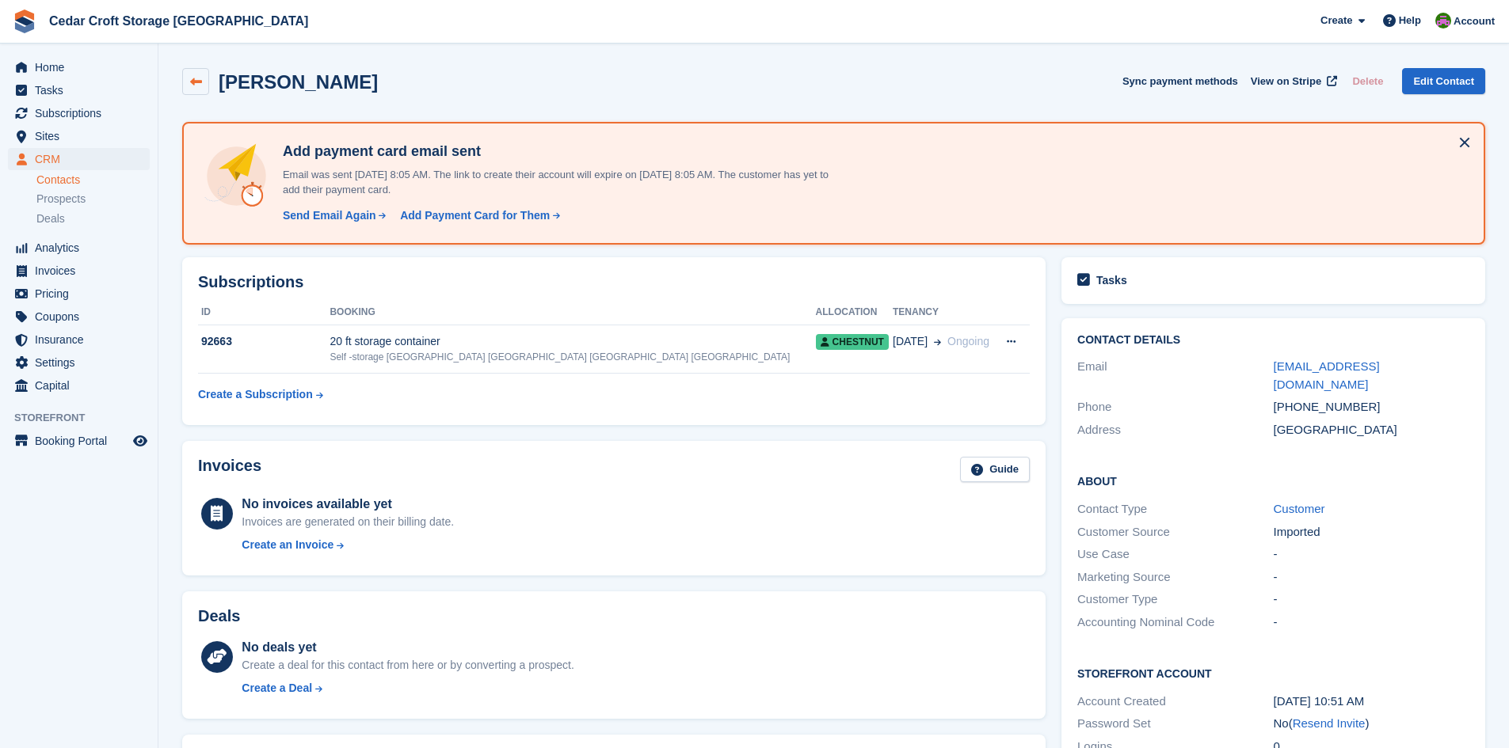
click at [194, 82] on icon at bounding box center [196, 82] width 12 height 12
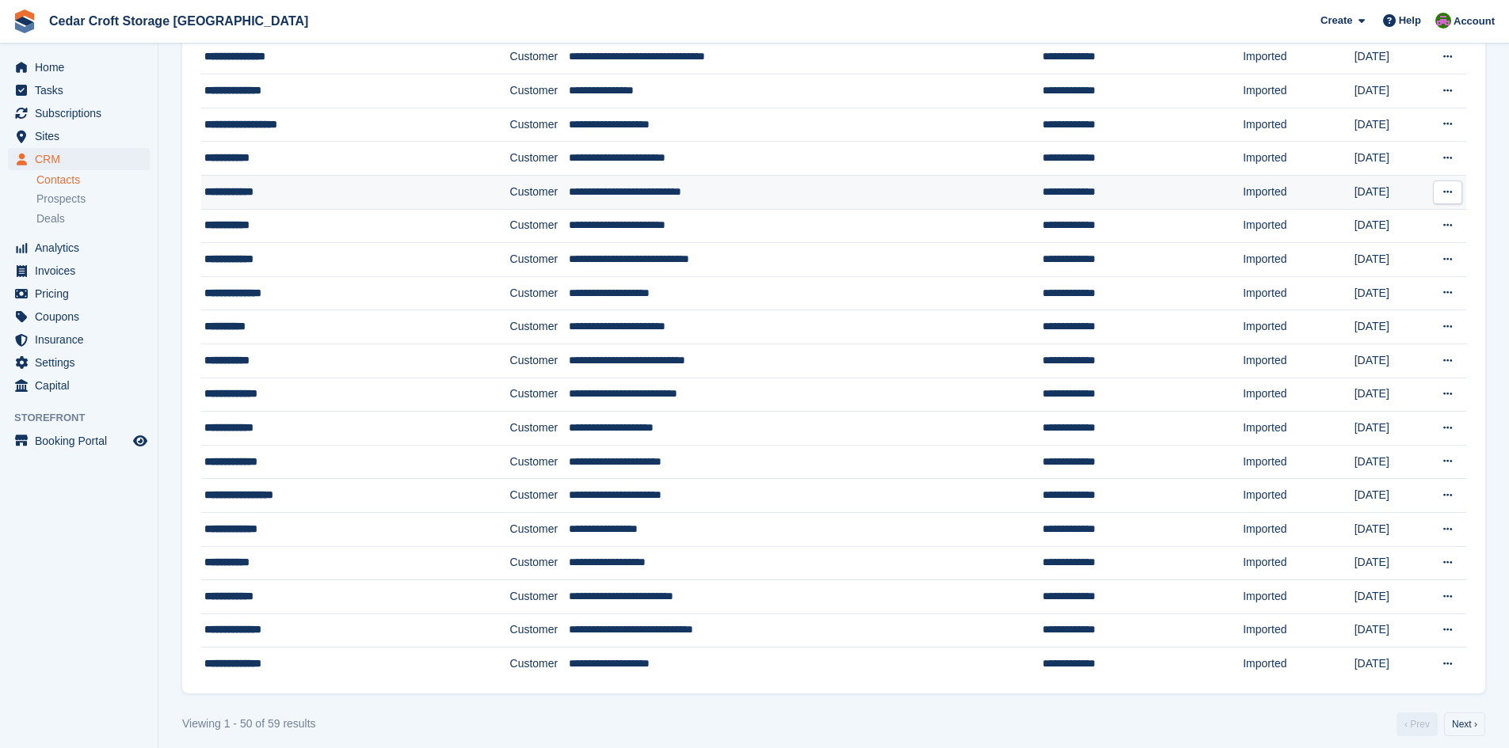
scroll to position [1222, 0]
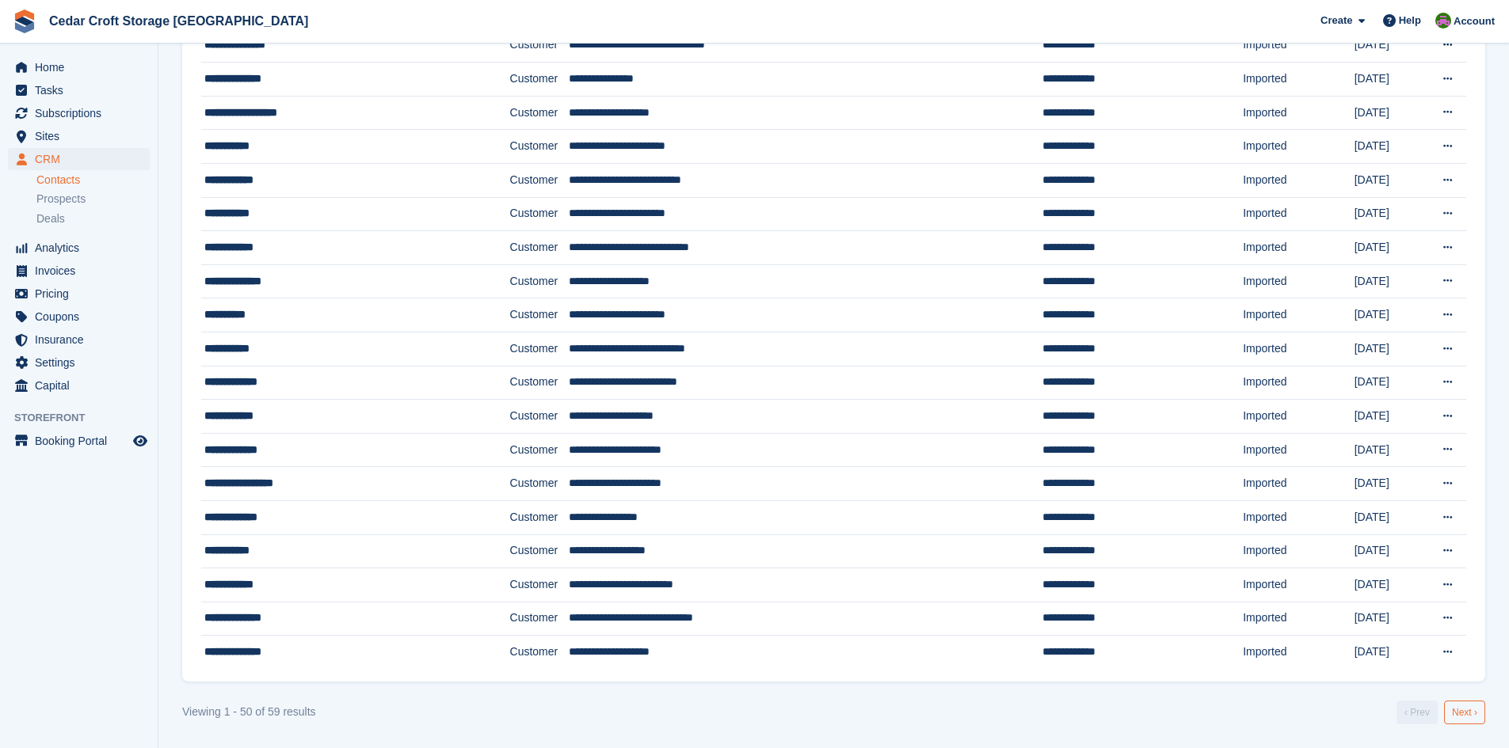
click at [1464, 713] on link "Next ›" at bounding box center [1464, 713] width 41 height 24
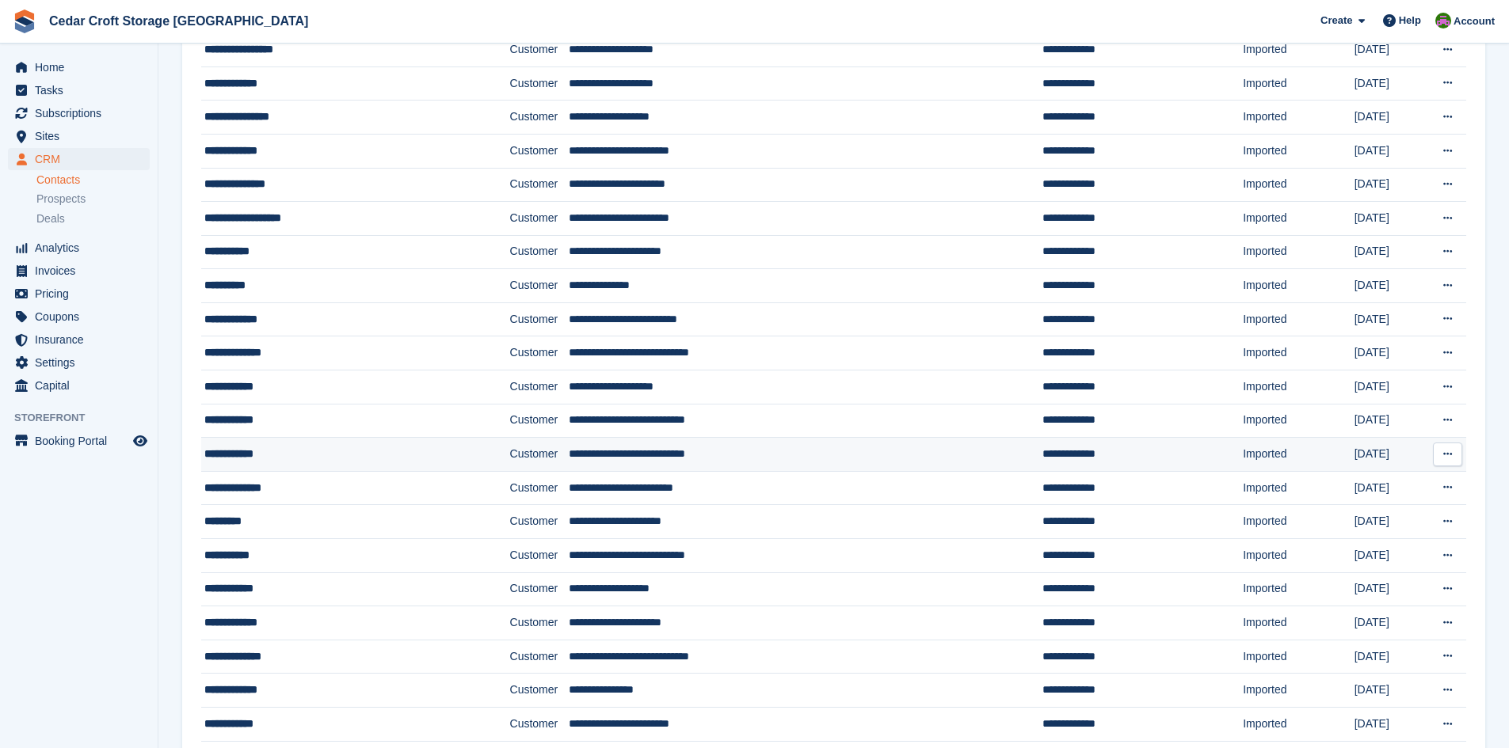
scroll to position [430, 0]
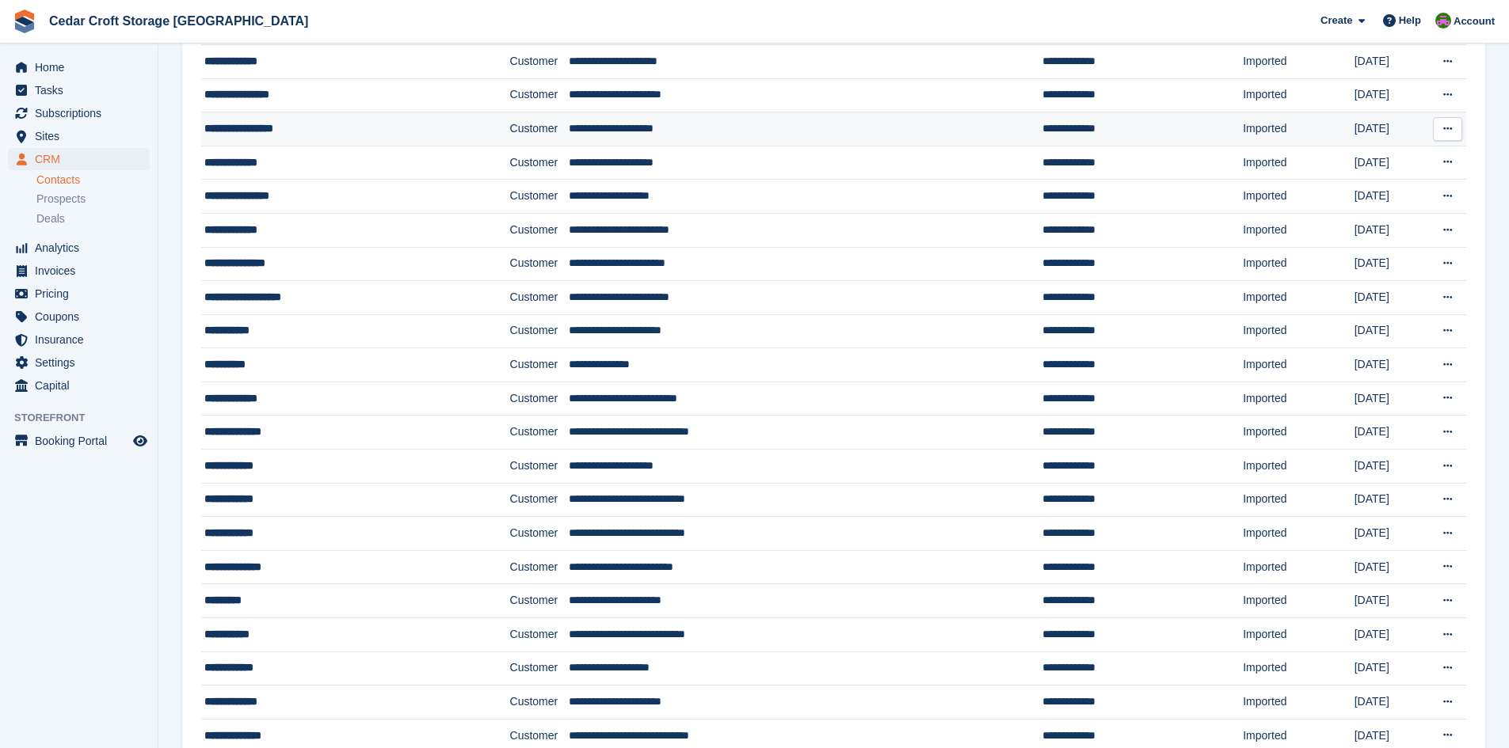
click at [308, 130] on div "**********" at bounding box center [328, 128] width 248 height 17
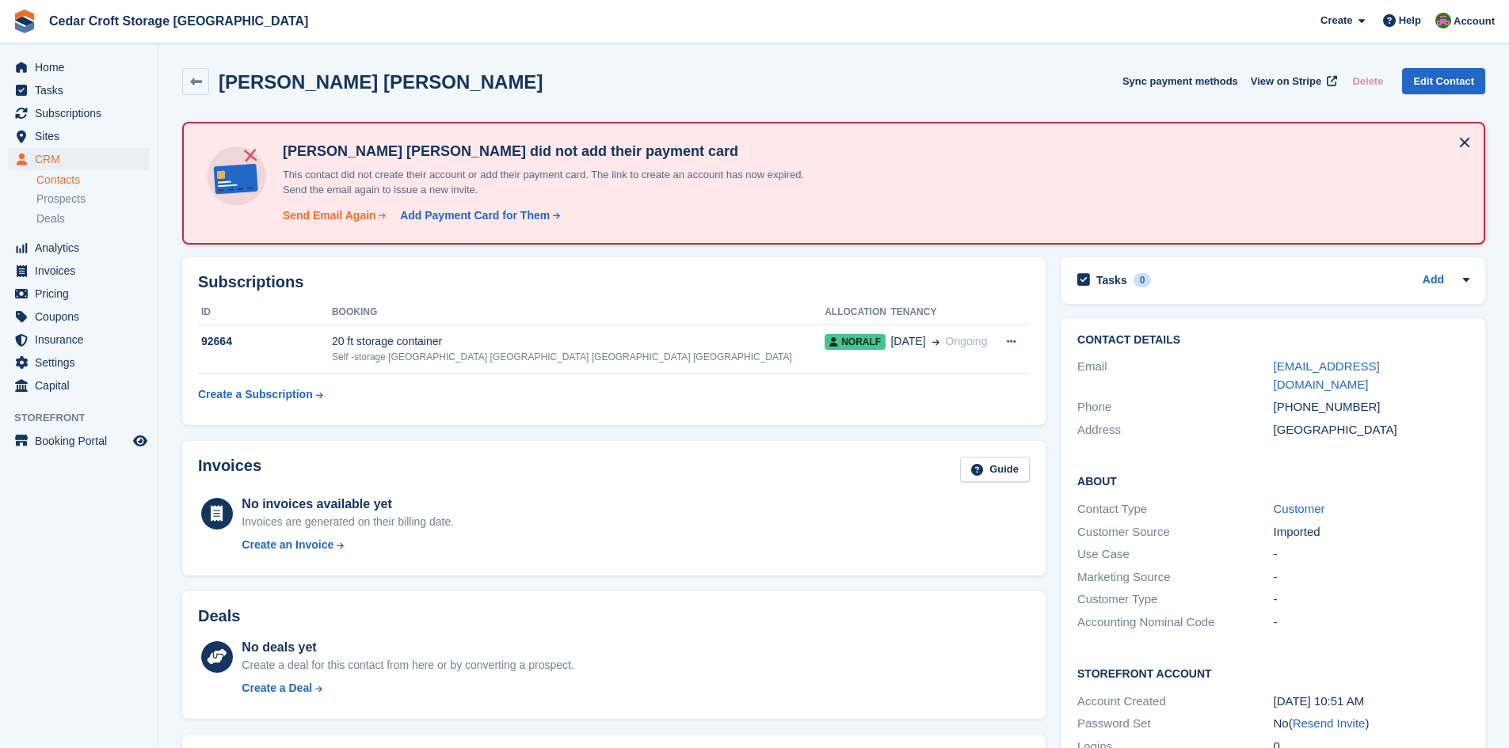
click at [341, 218] on div "Send Email Again" at bounding box center [329, 216] width 93 height 17
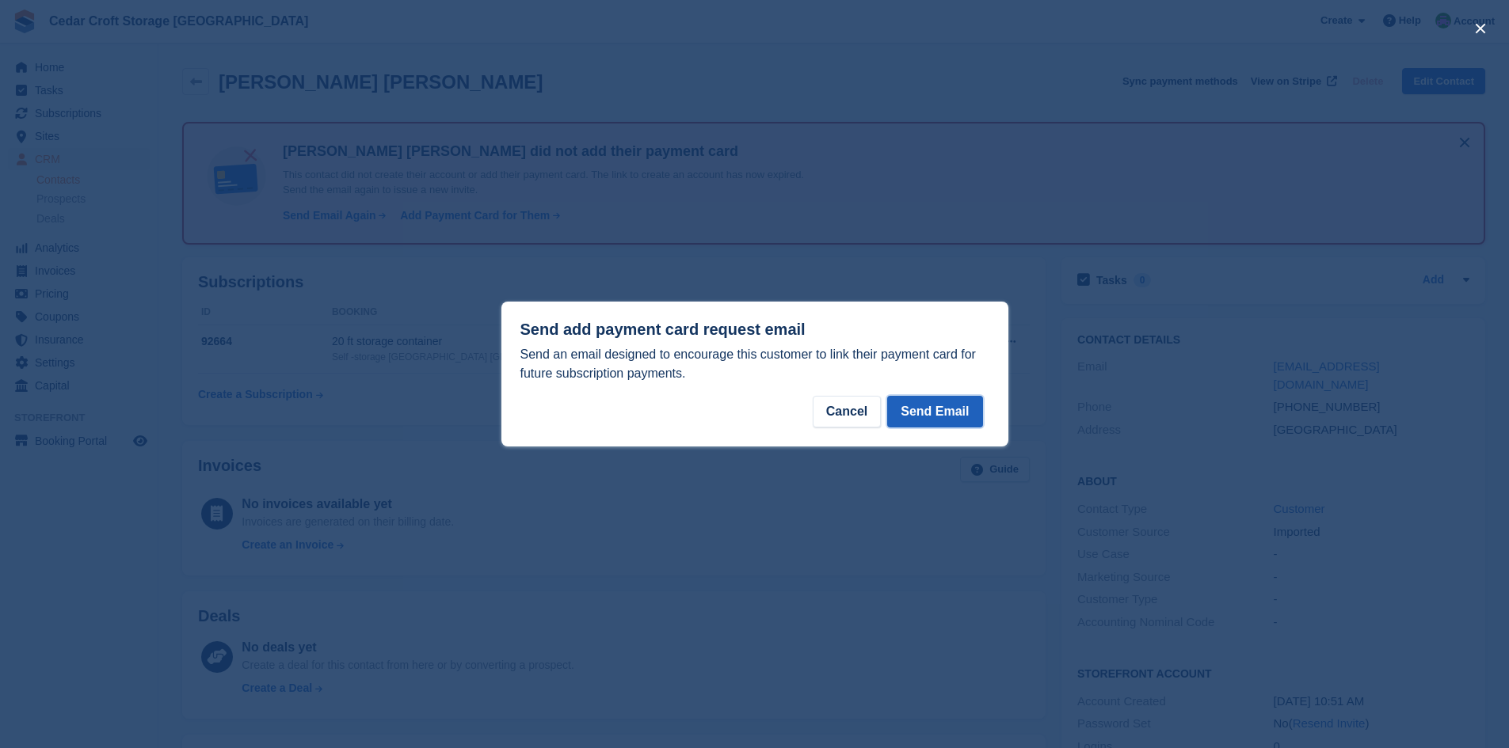
click at [942, 420] on button "Send Email" at bounding box center [934, 412] width 95 height 32
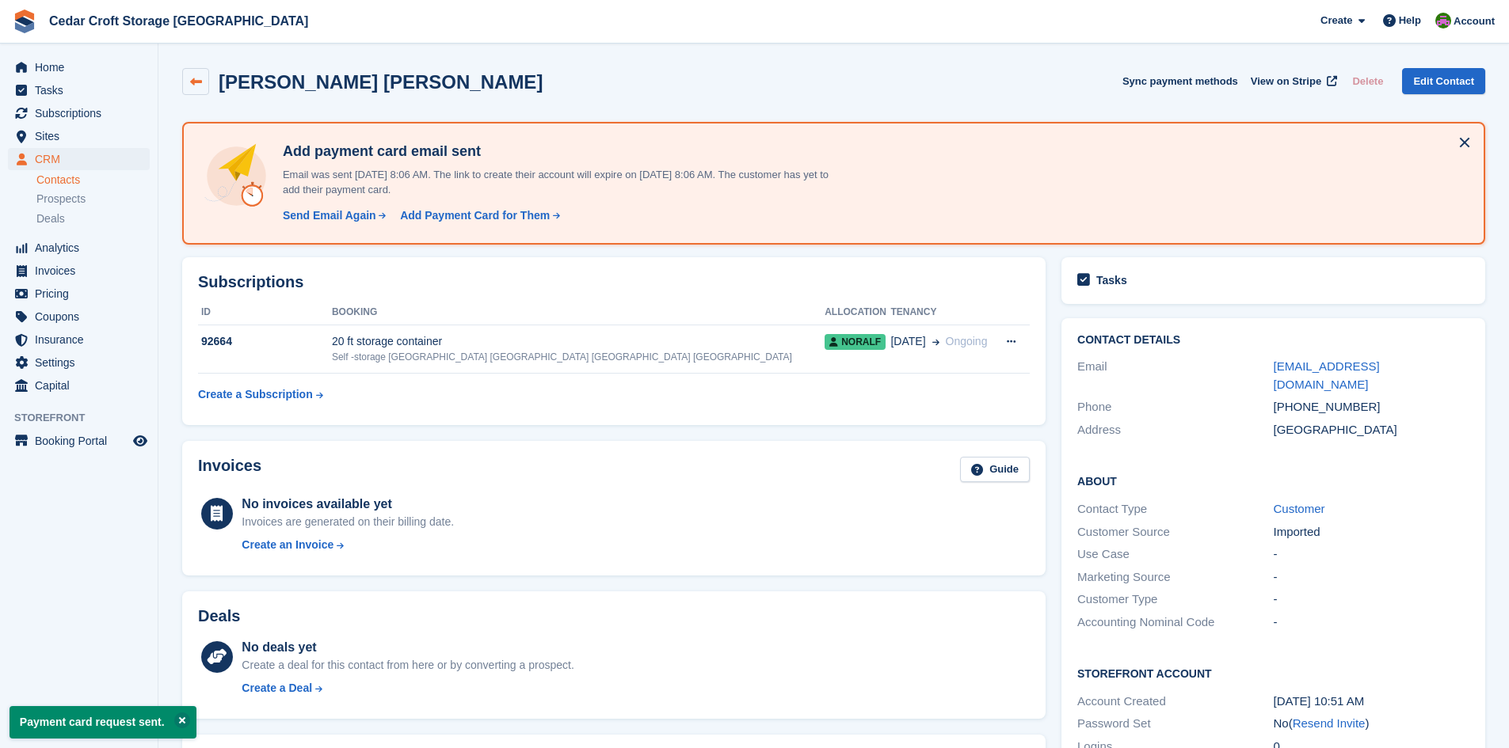
click at [201, 82] on icon at bounding box center [196, 82] width 12 height 12
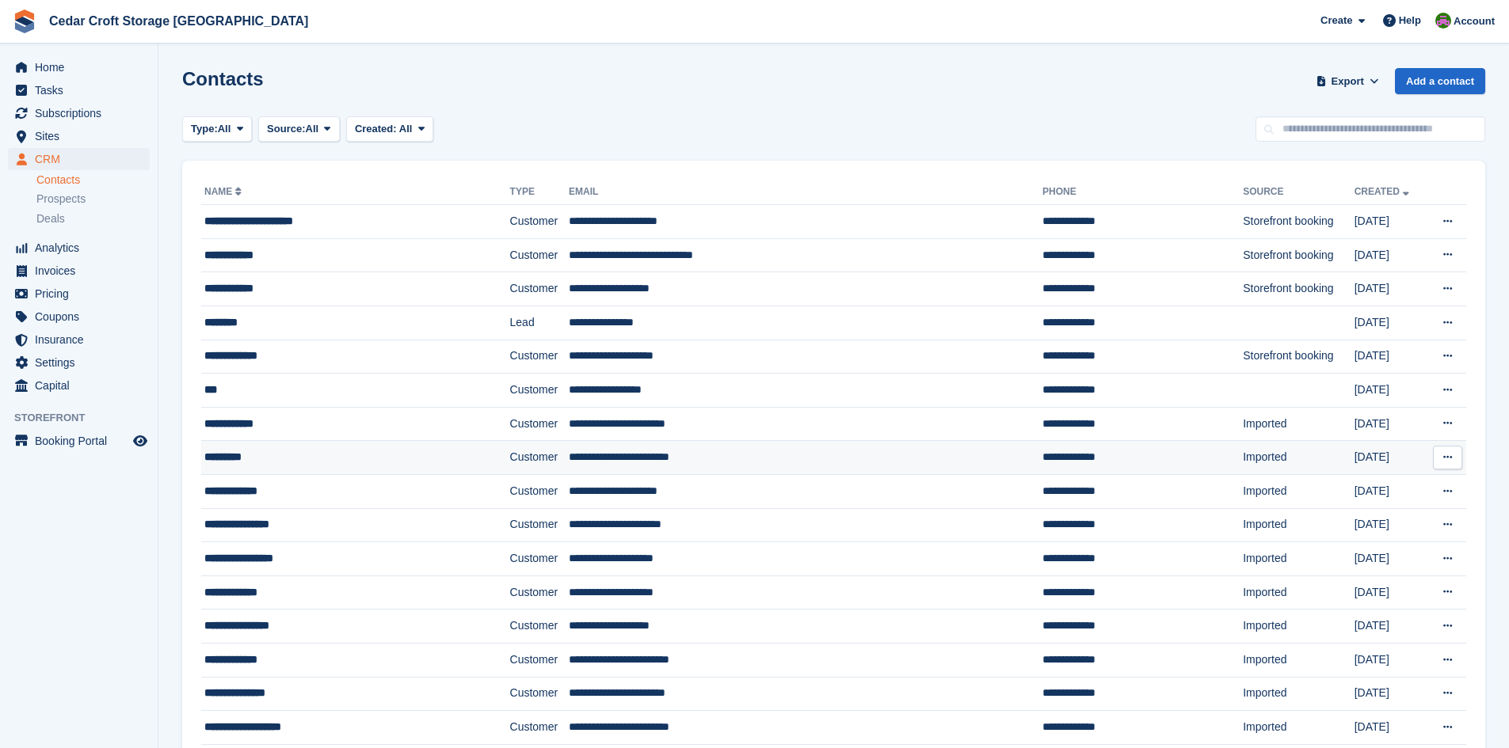
click at [289, 457] on div "*********" at bounding box center [328, 457] width 248 height 17
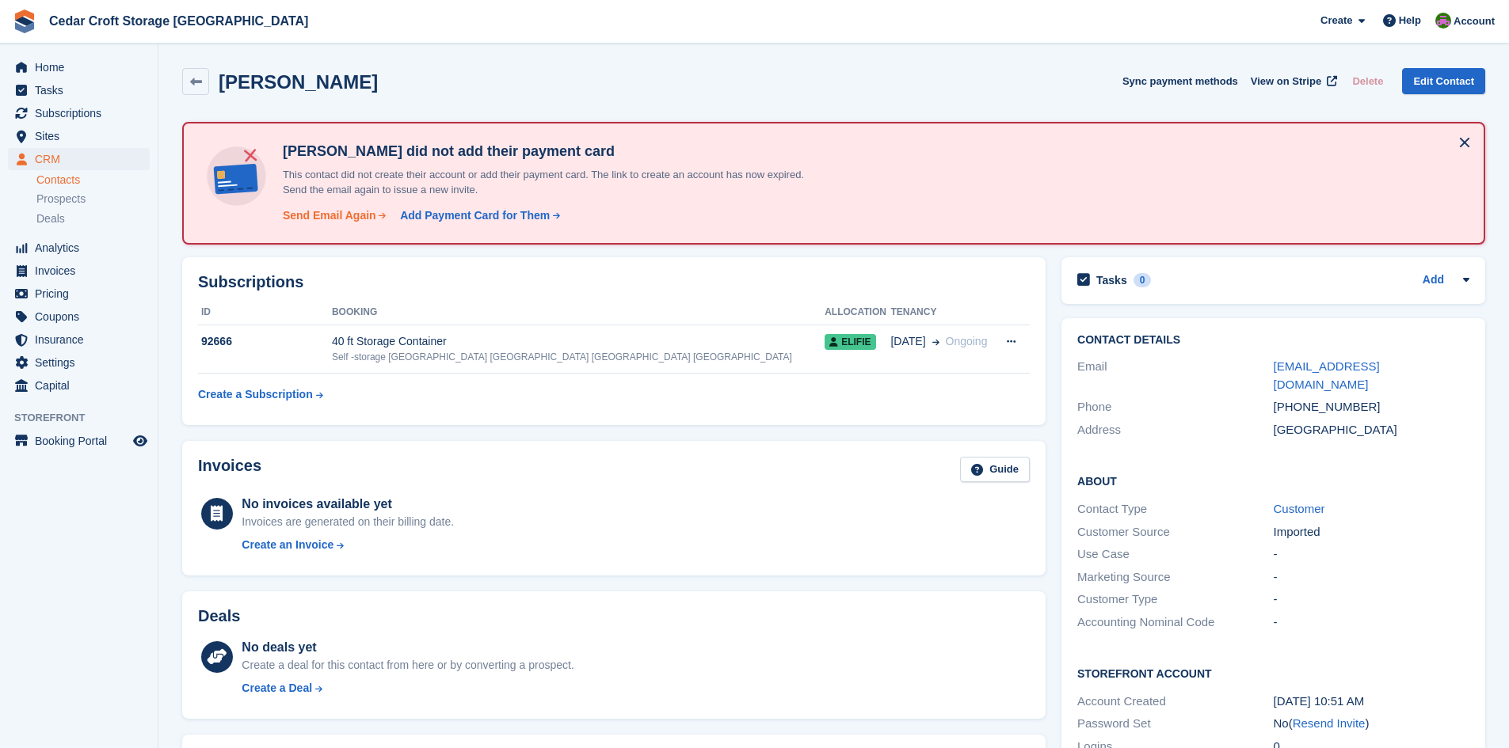
click at [314, 218] on div "Send Email Again" at bounding box center [329, 216] width 93 height 17
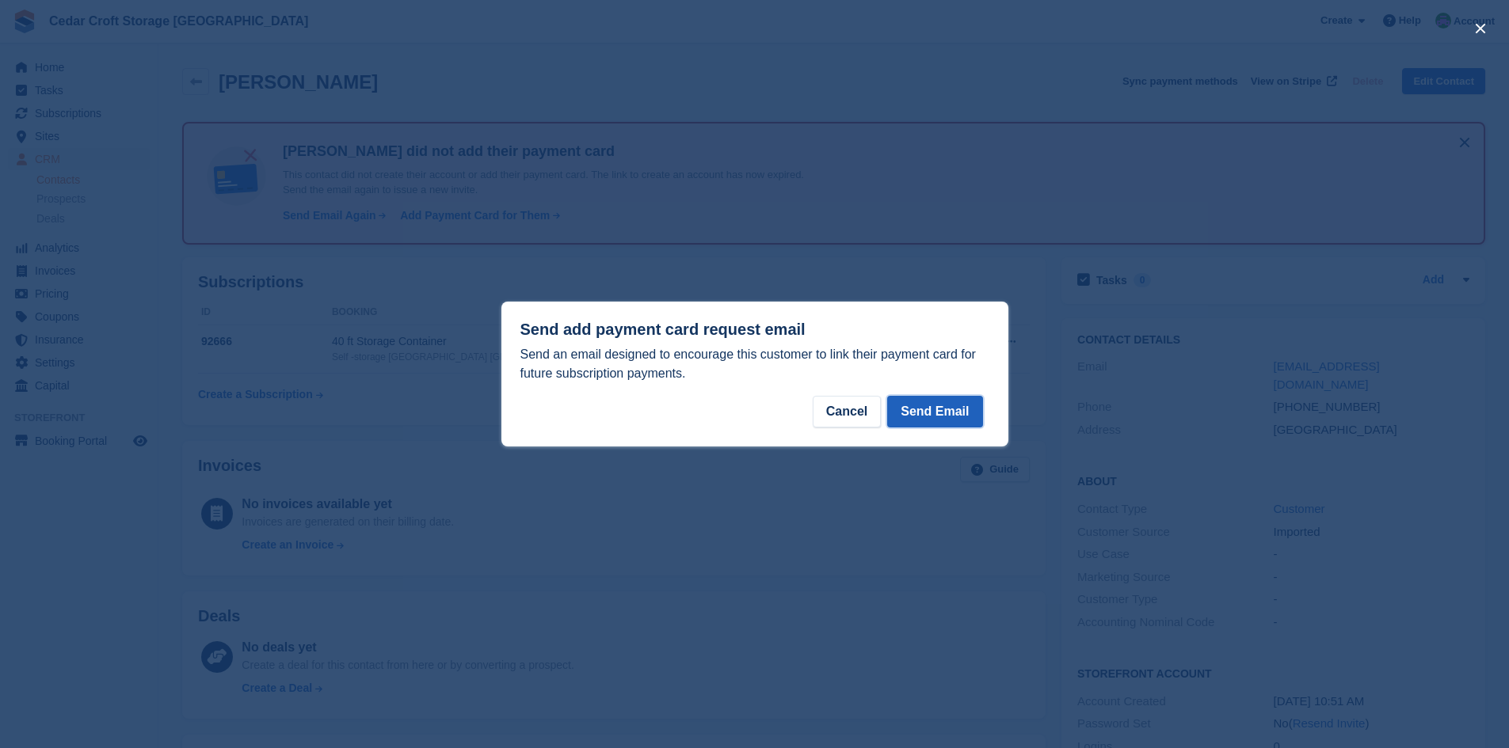
click at [937, 405] on button "Send Email" at bounding box center [934, 412] width 95 height 32
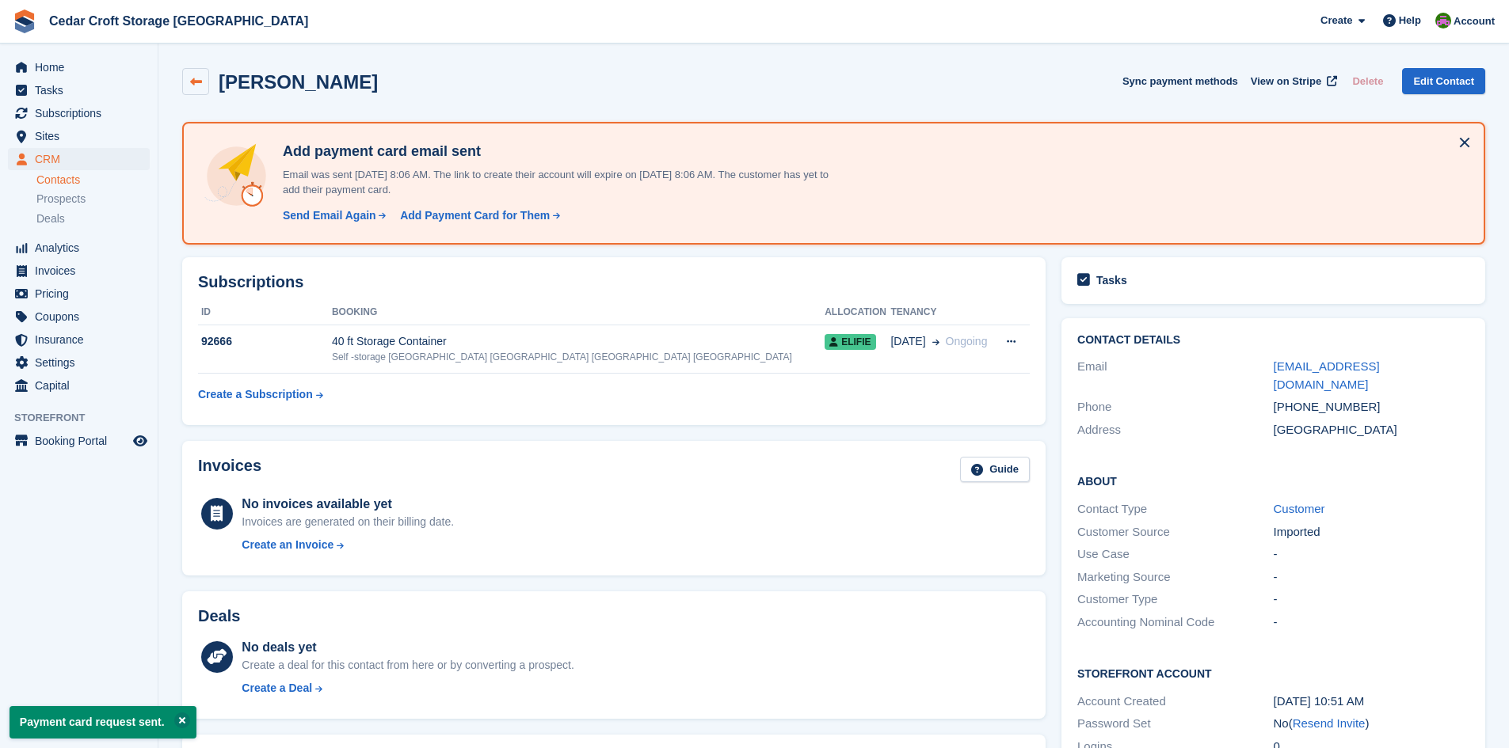
click at [193, 84] on icon at bounding box center [196, 82] width 12 height 12
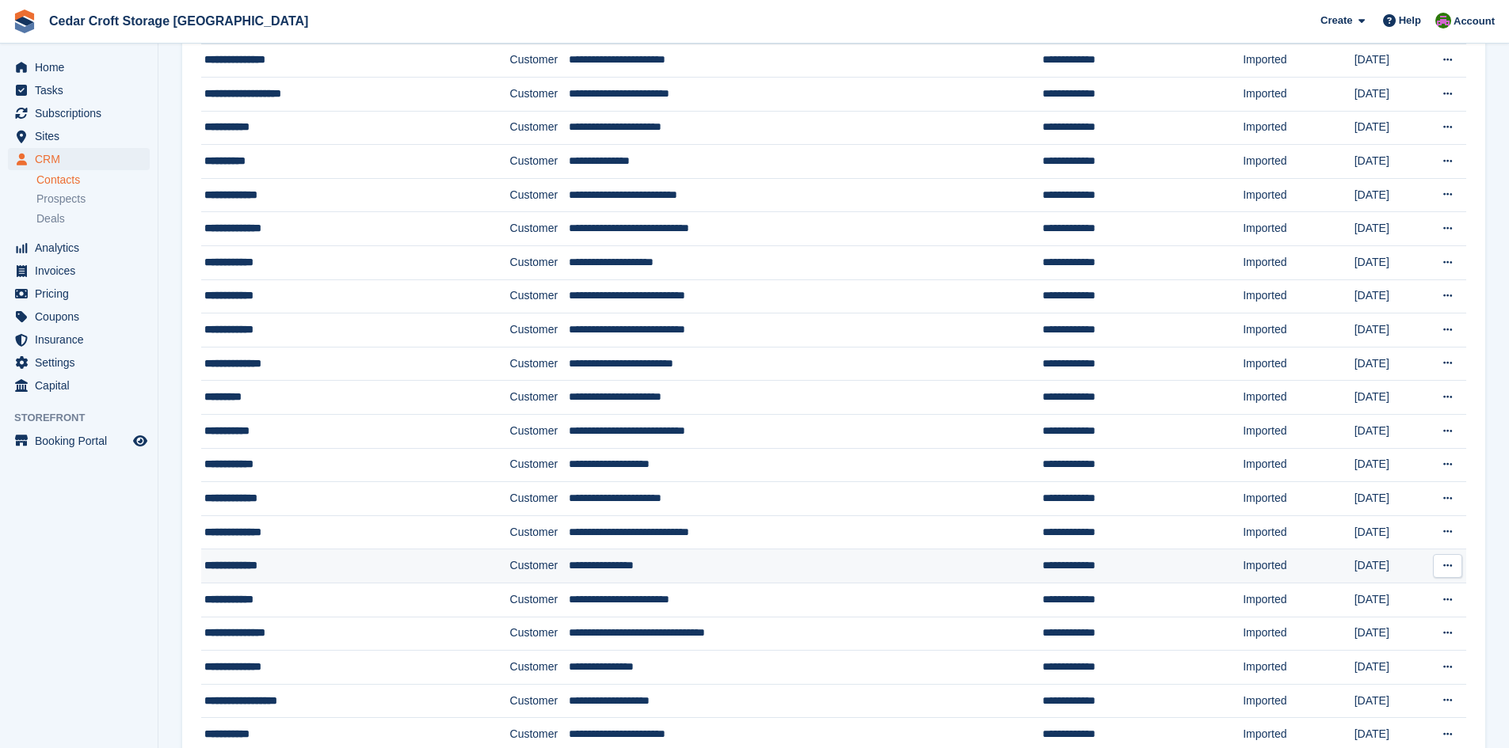
scroll to position [713, 0]
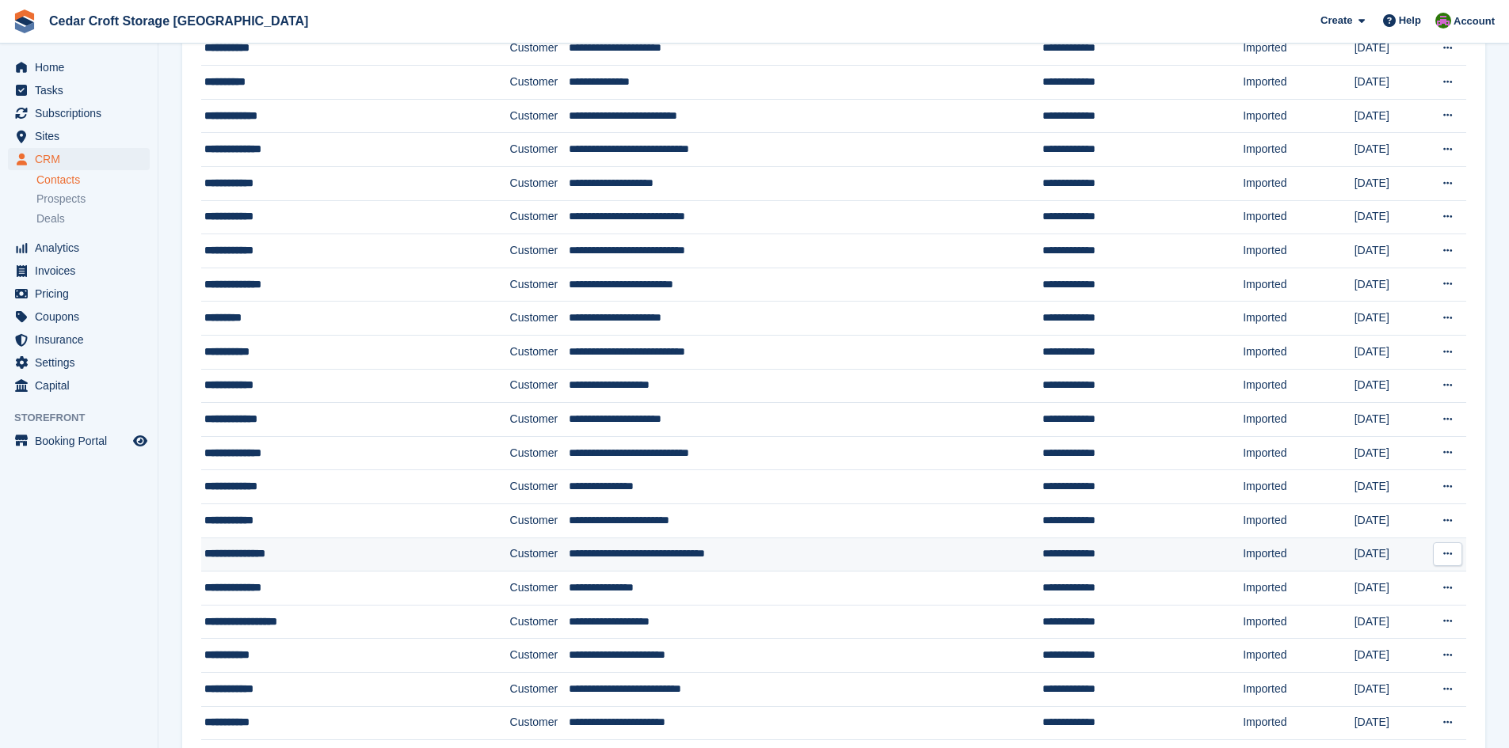
click at [281, 553] on div "**********" at bounding box center [328, 554] width 248 height 17
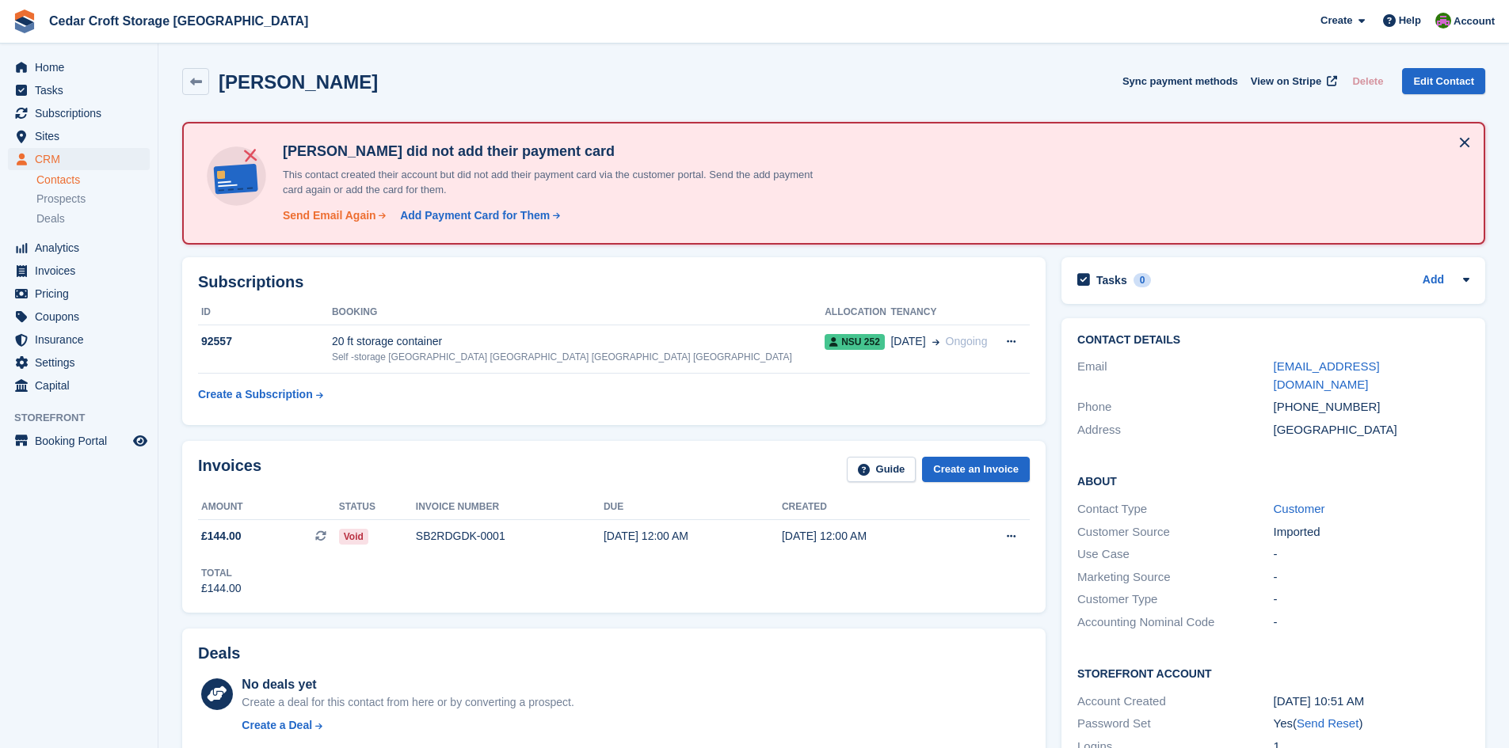
click at [333, 219] on div "Send Email Again" at bounding box center [329, 216] width 93 height 17
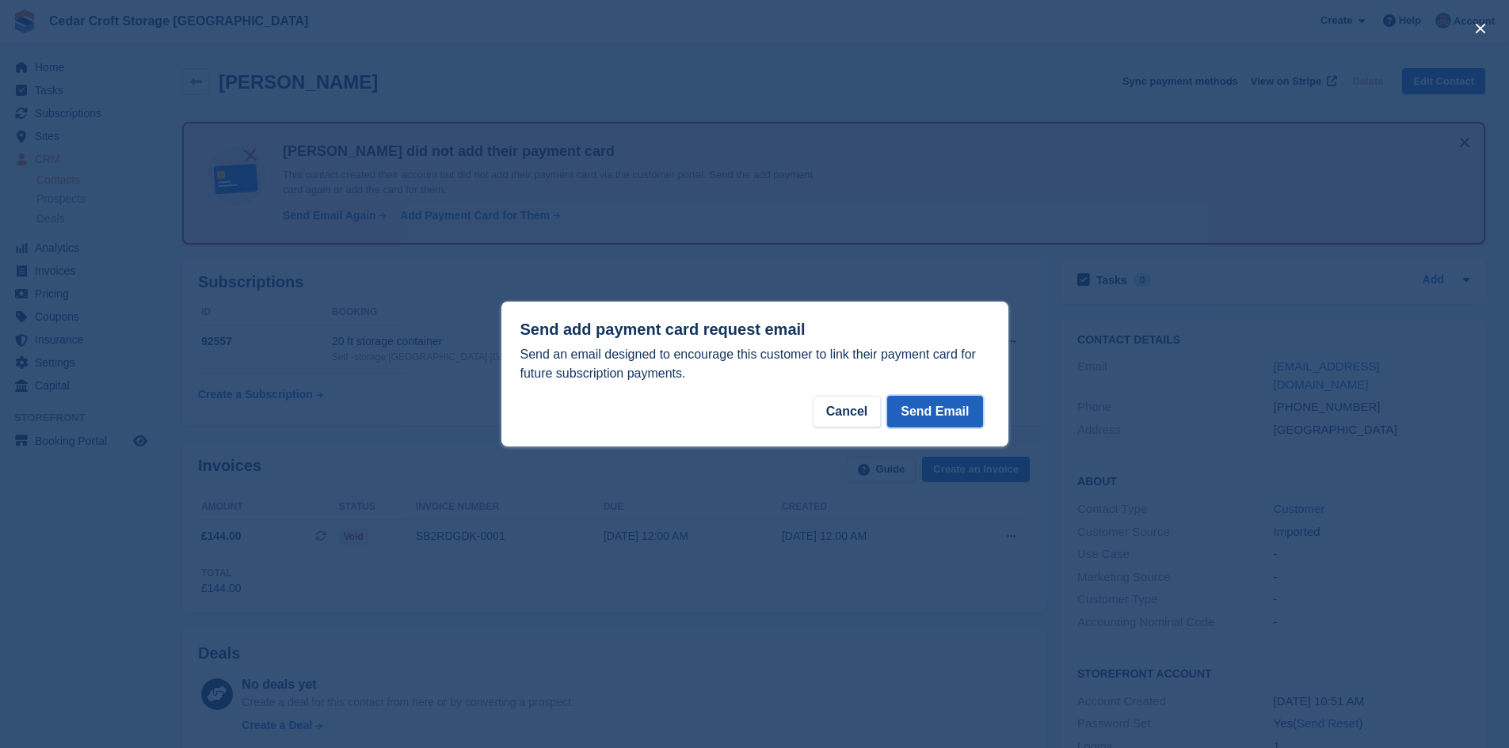
click at [924, 413] on button "Send Email" at bounding box center [934, 412] width 95 height 32
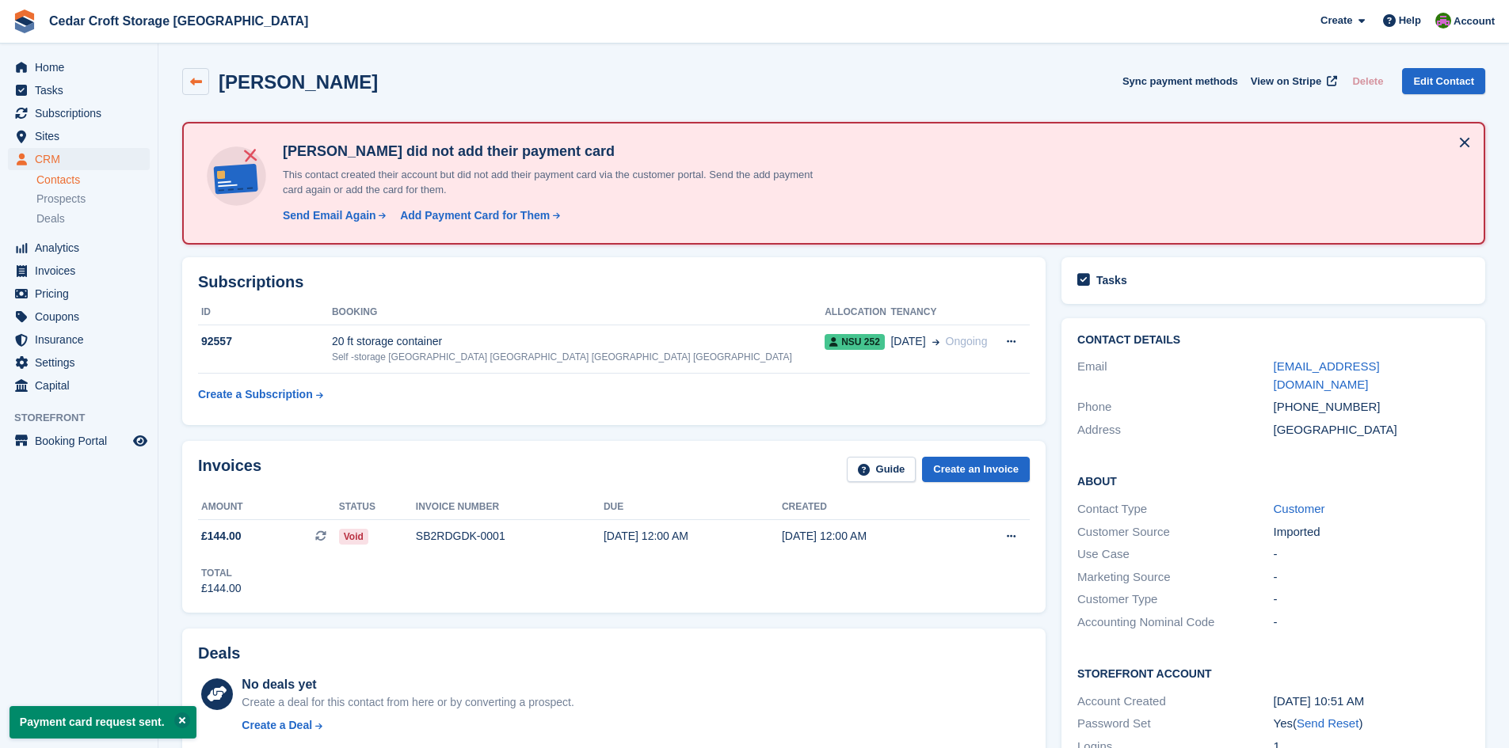
click at [192, 81] on icon at bounding box center [196, 82] width 12 height 12
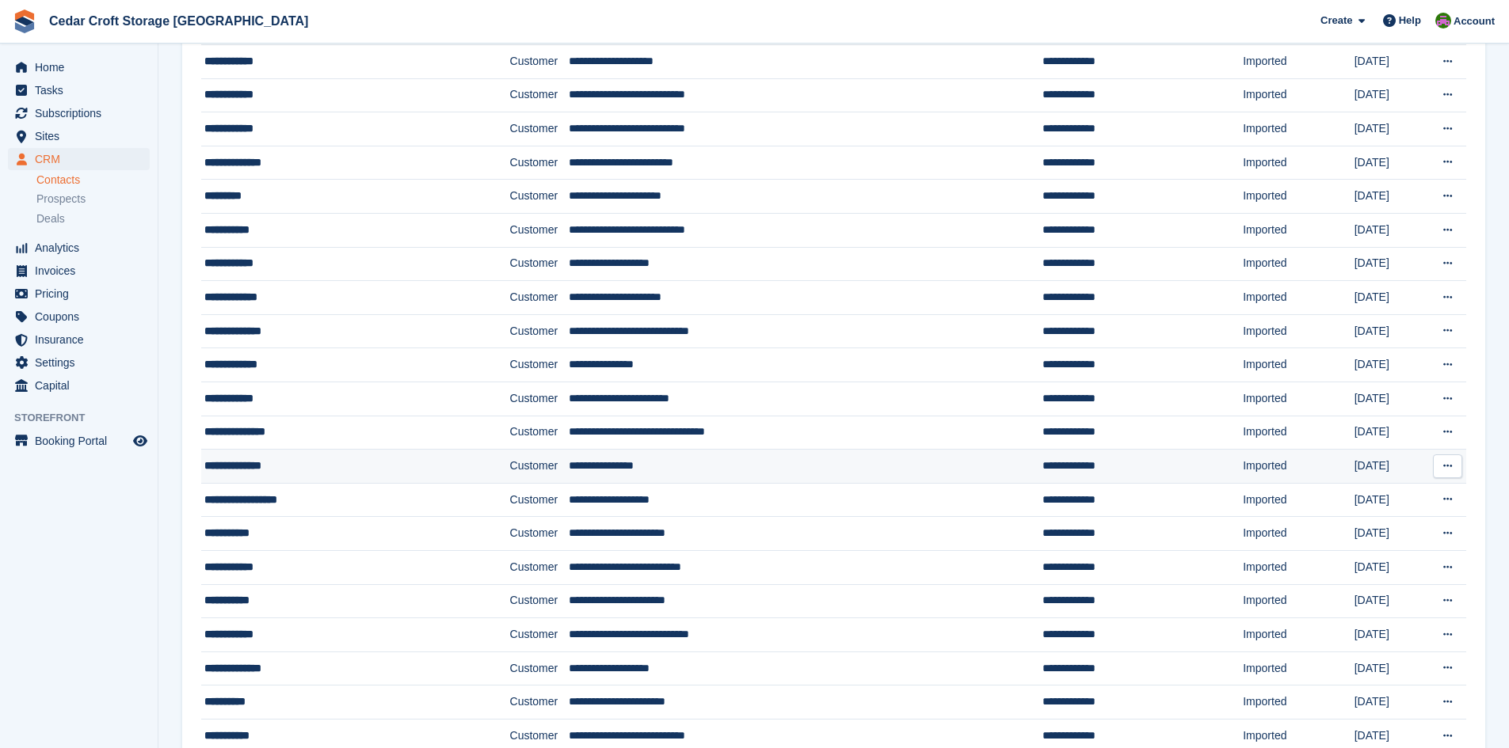
scroll to position [950, 0]
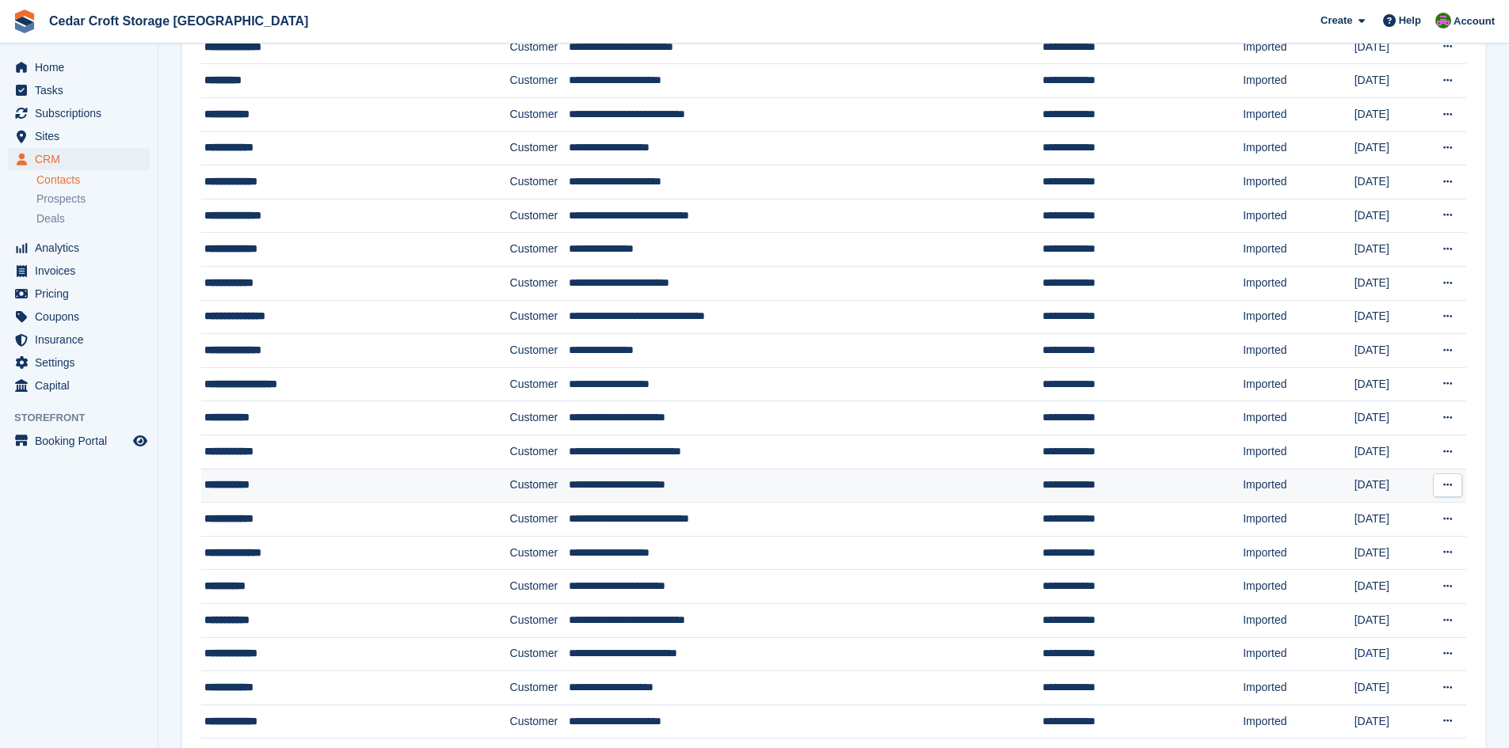
click at [346, 489] on div "**********" at bounding box center [328, 485] width 248 height 17
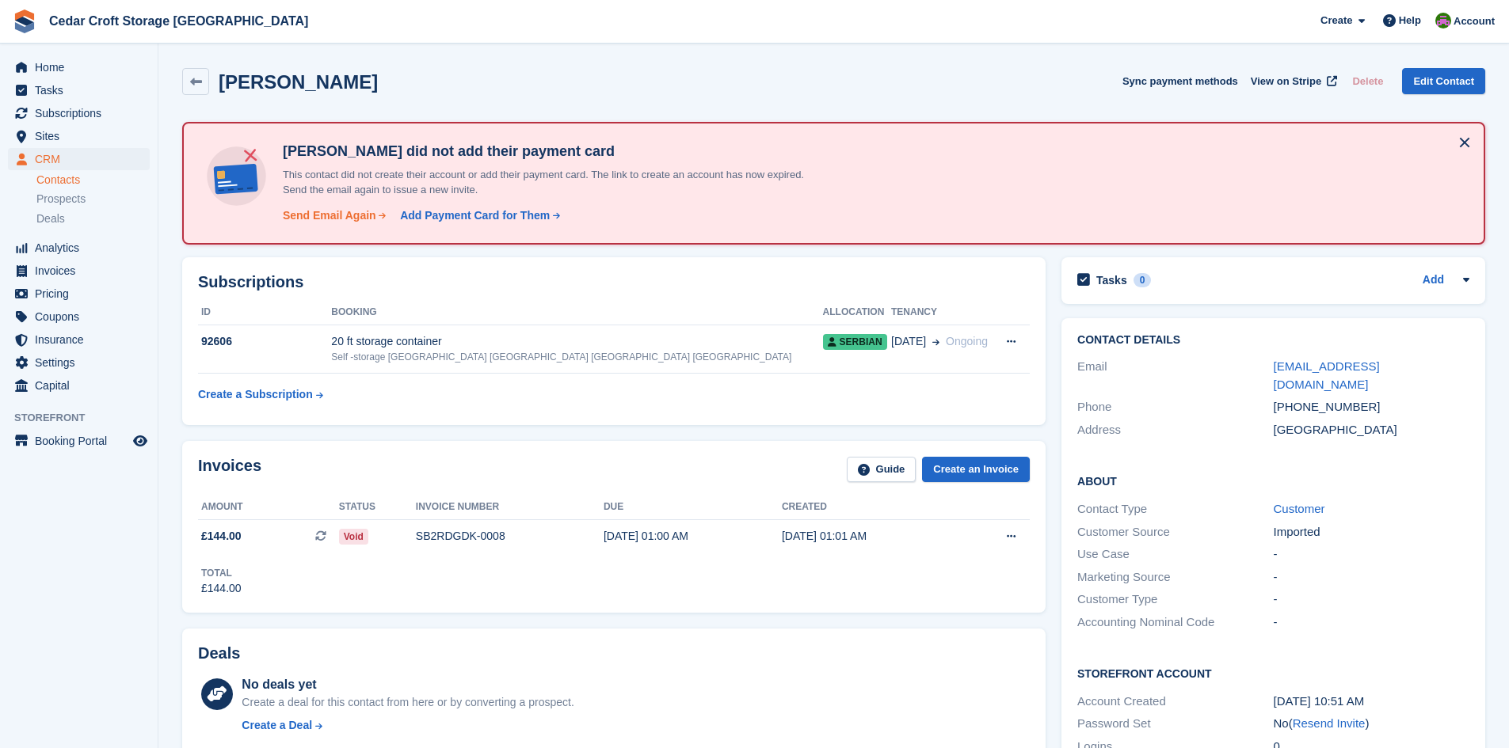
click at [333, 219] on div "Send Email Again" at bounding box center [329, 216] width 93 height 17
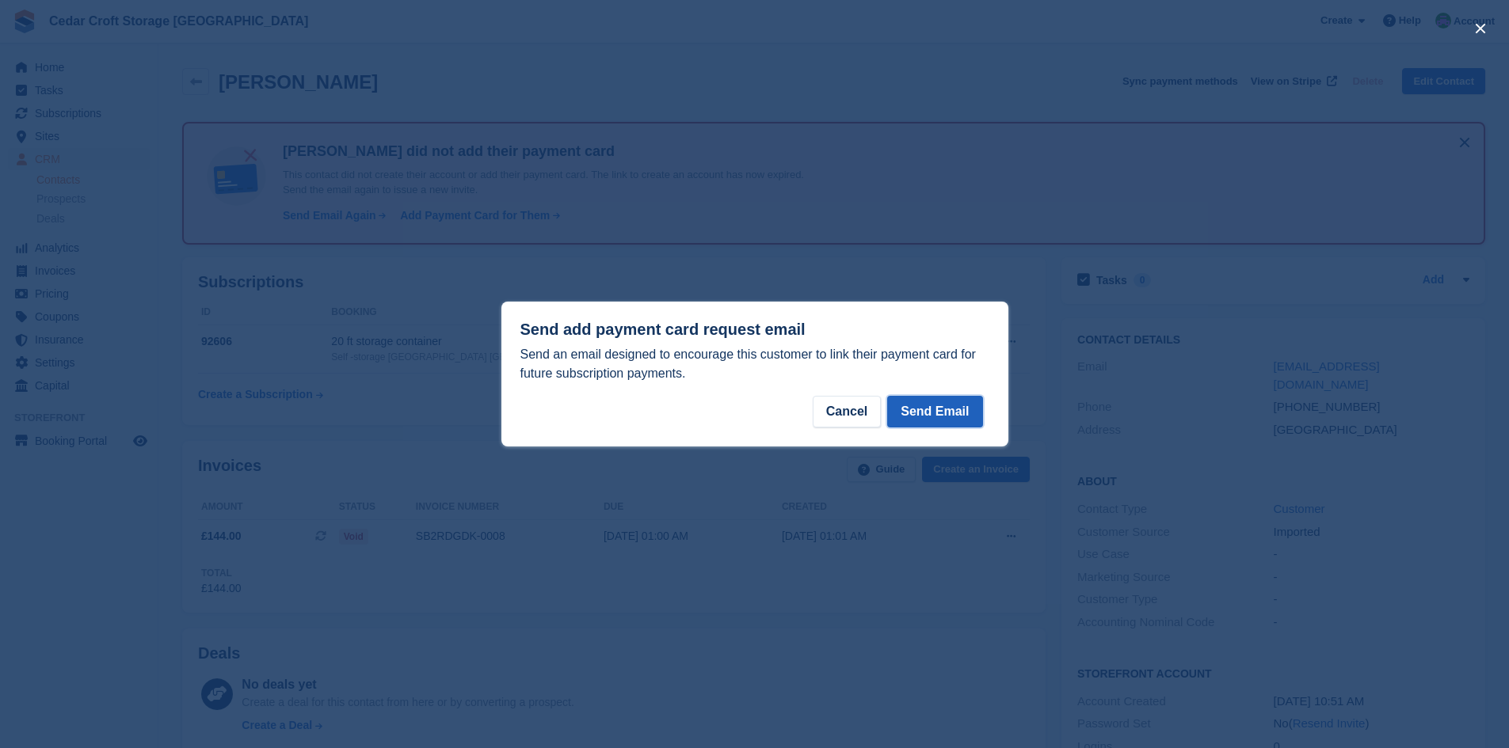
click at [940, 414] on button "Send Email" at bounding box center [934, 412] width 95 height 32
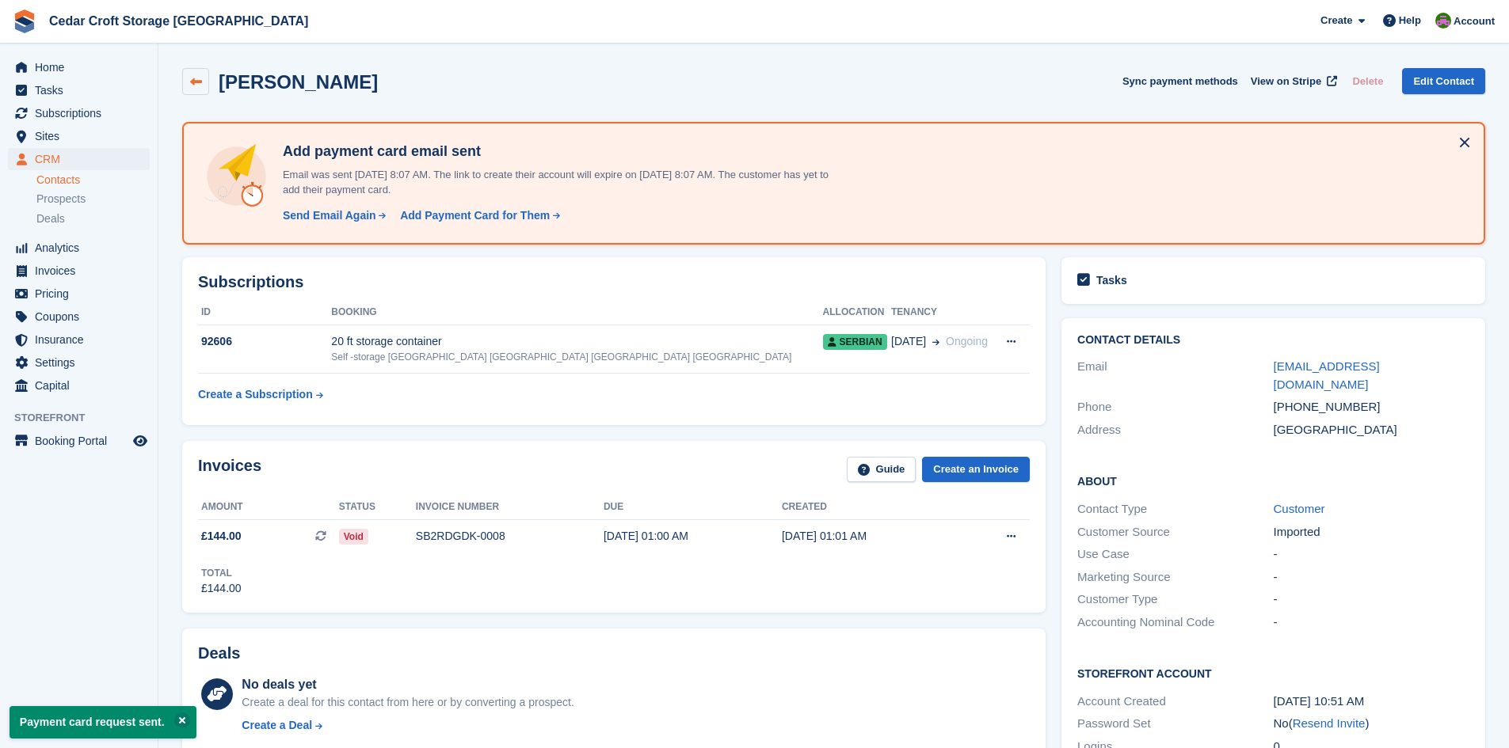
click at [191, 81] on icon at bounding box center [196, 82] width 12 height 12
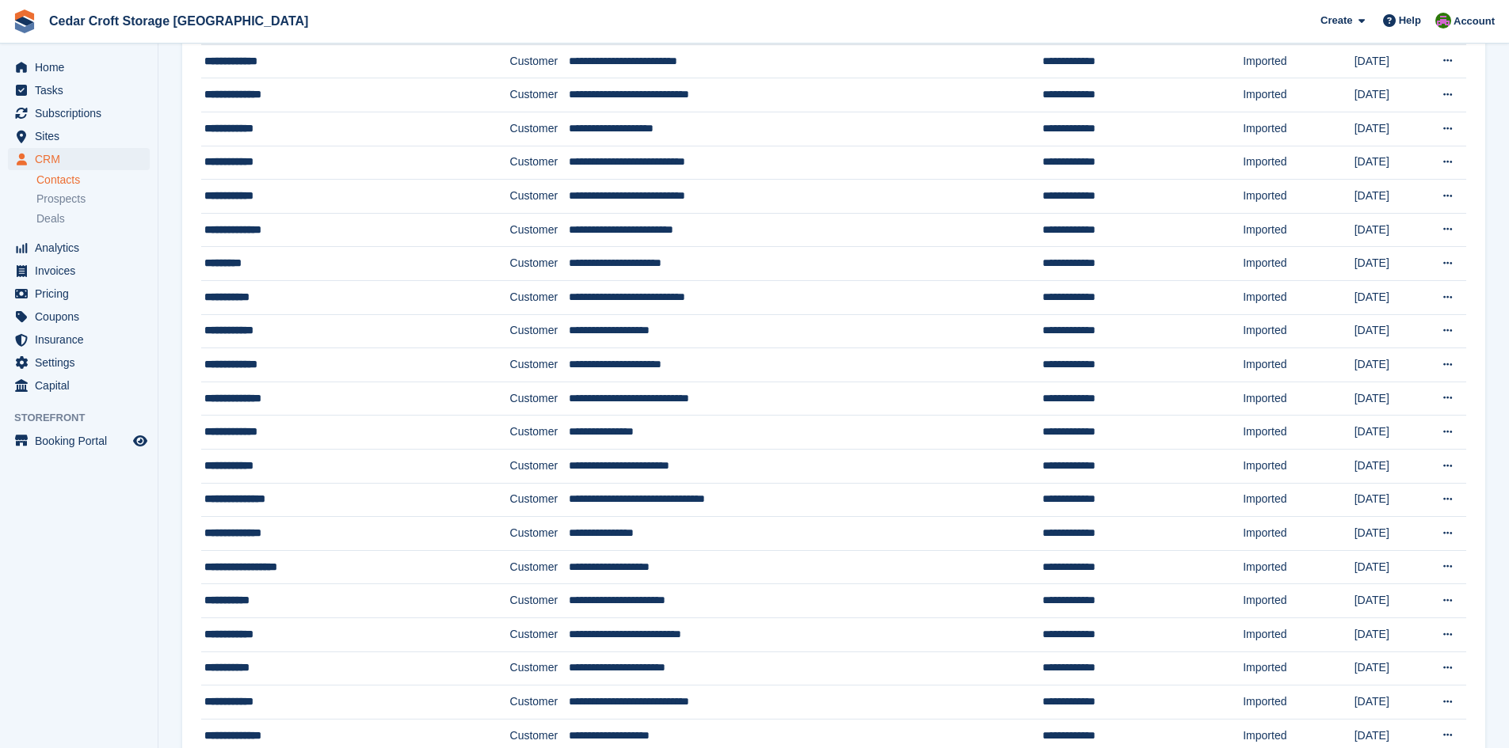
scroll to position [792, 0]
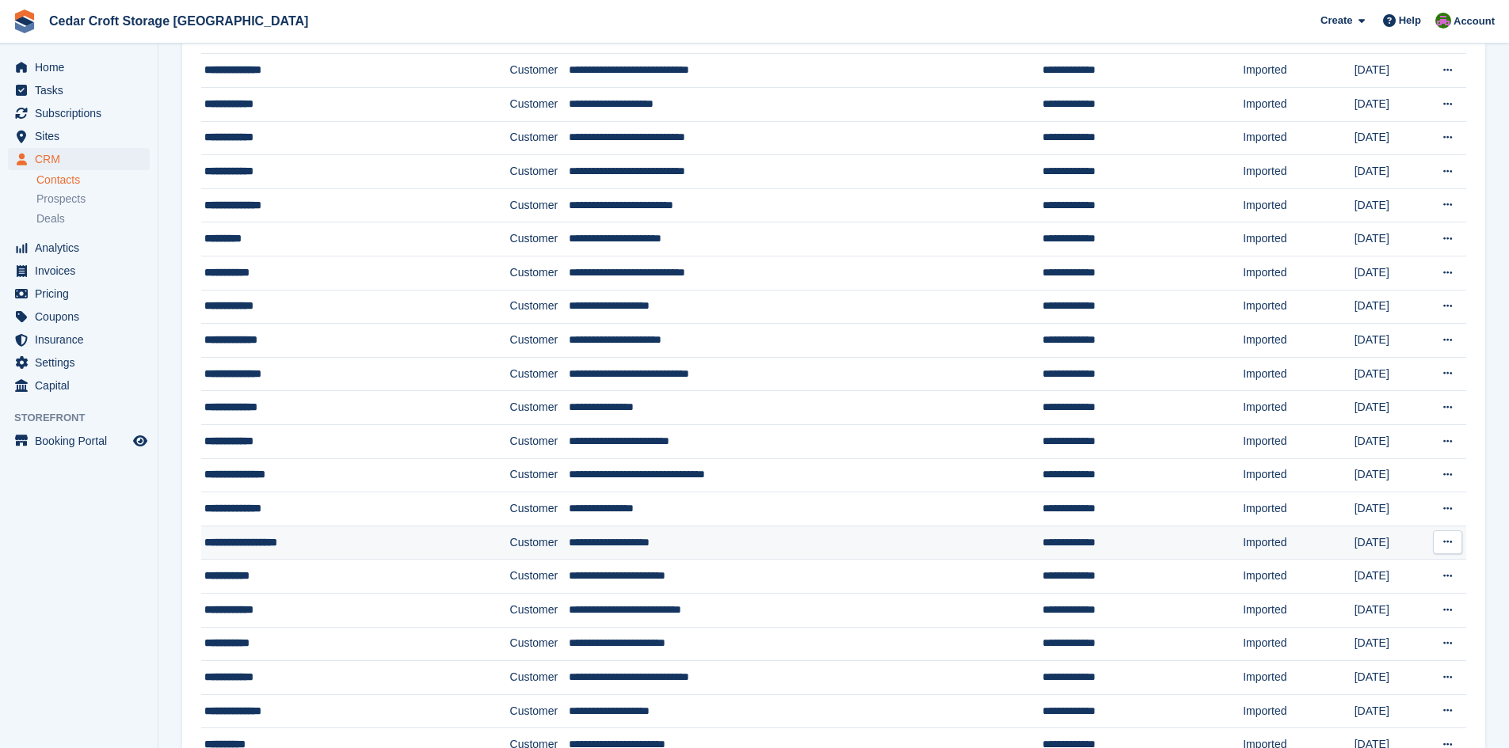
click at [329, 549] on div "**********" at bounding box center [328, 543] width 248 height 17
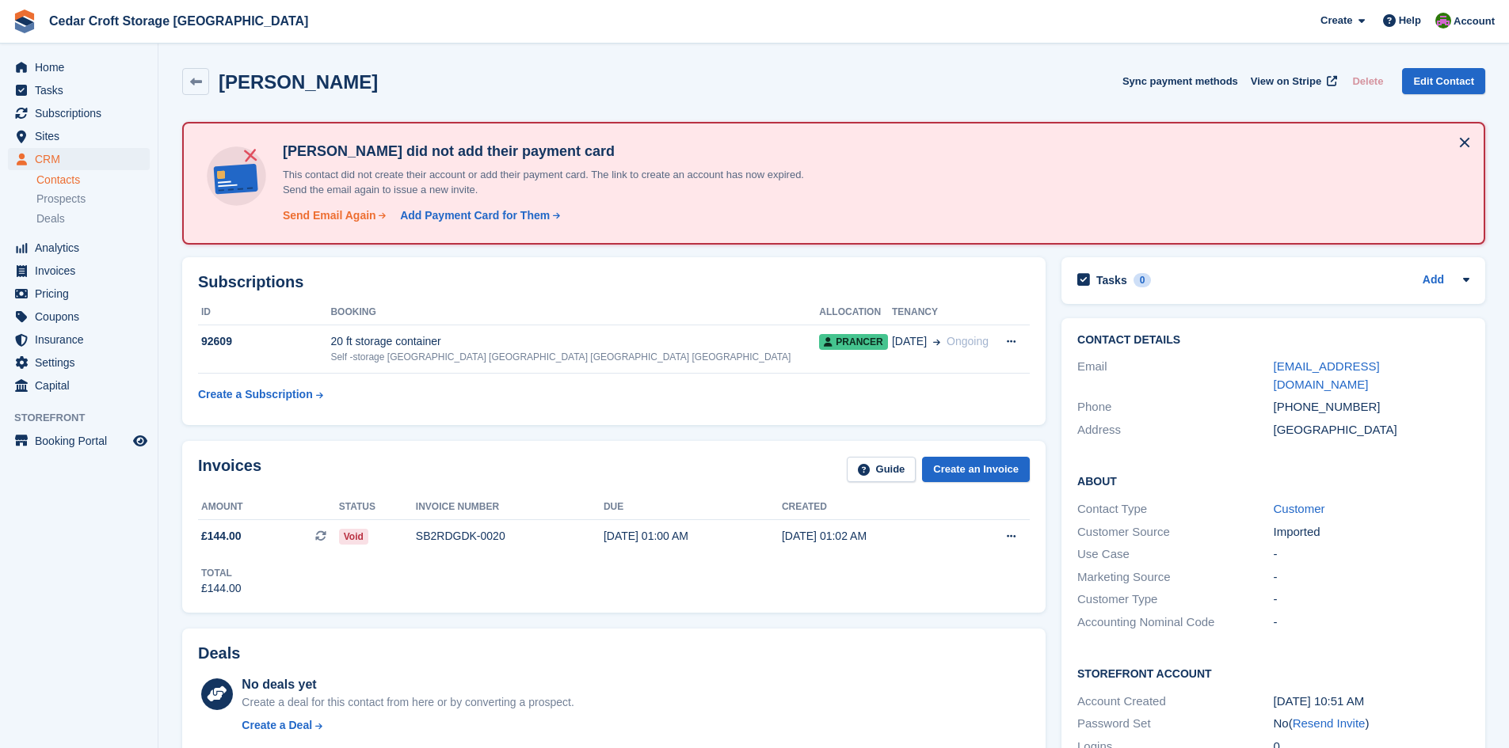
click at [313, 215] on div "Send Email Again" at bounding box center [329, 216] width 93 height 17
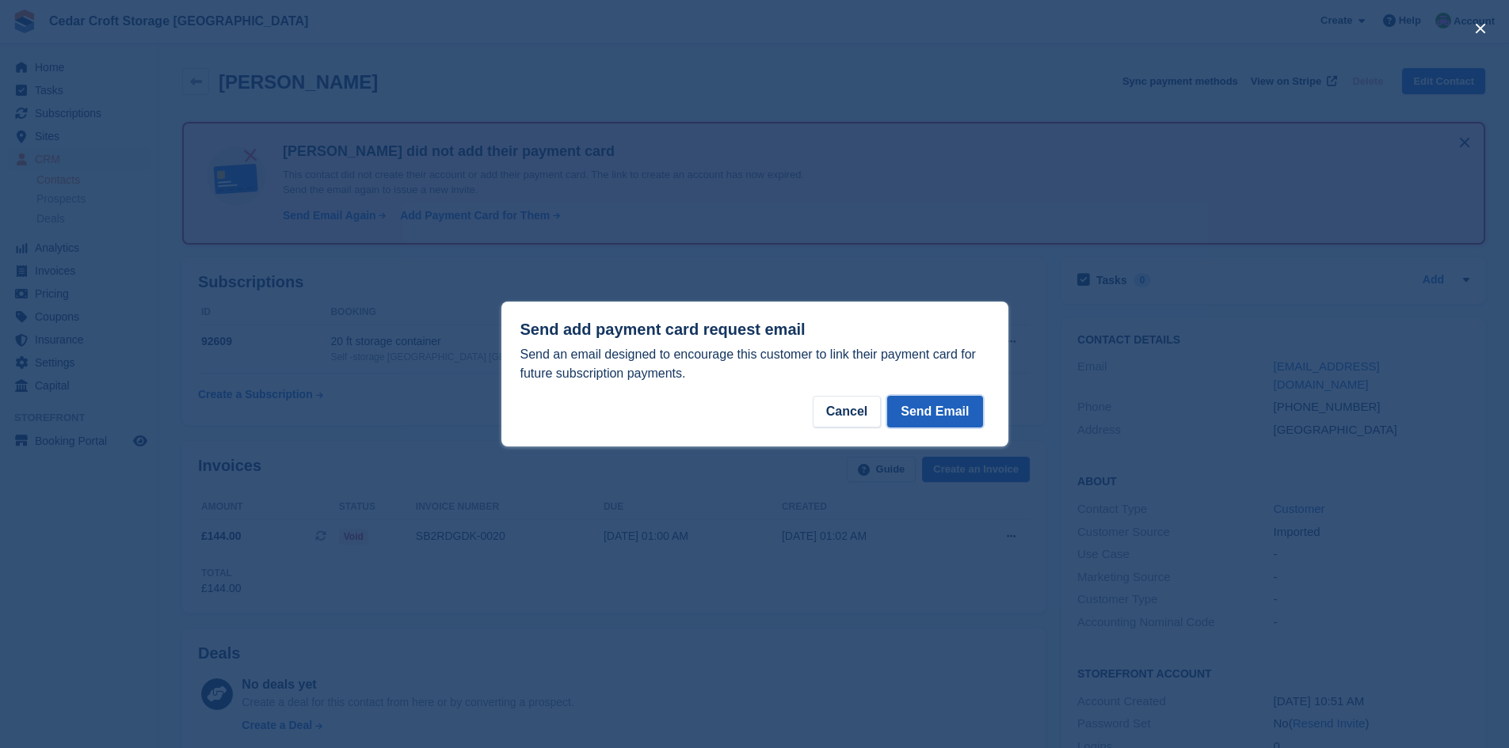
click at [924, 408] on button "Send Email" at bounding box center [934, 412] width 95 height 32
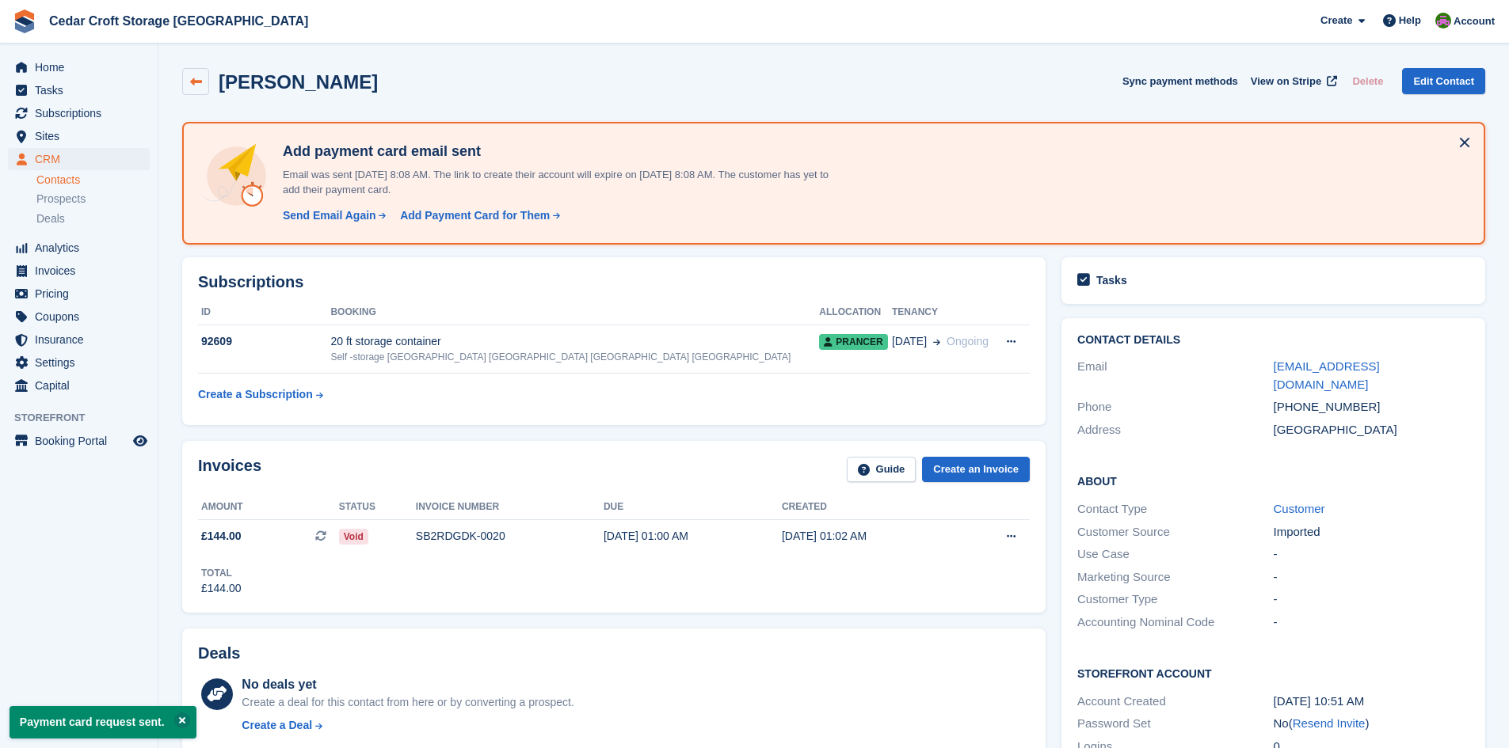
click at [206, 84] on link at bounding box center [195, 81] width 27 height 27
